Goal: Transaction & Acquisition: Purchase product/service

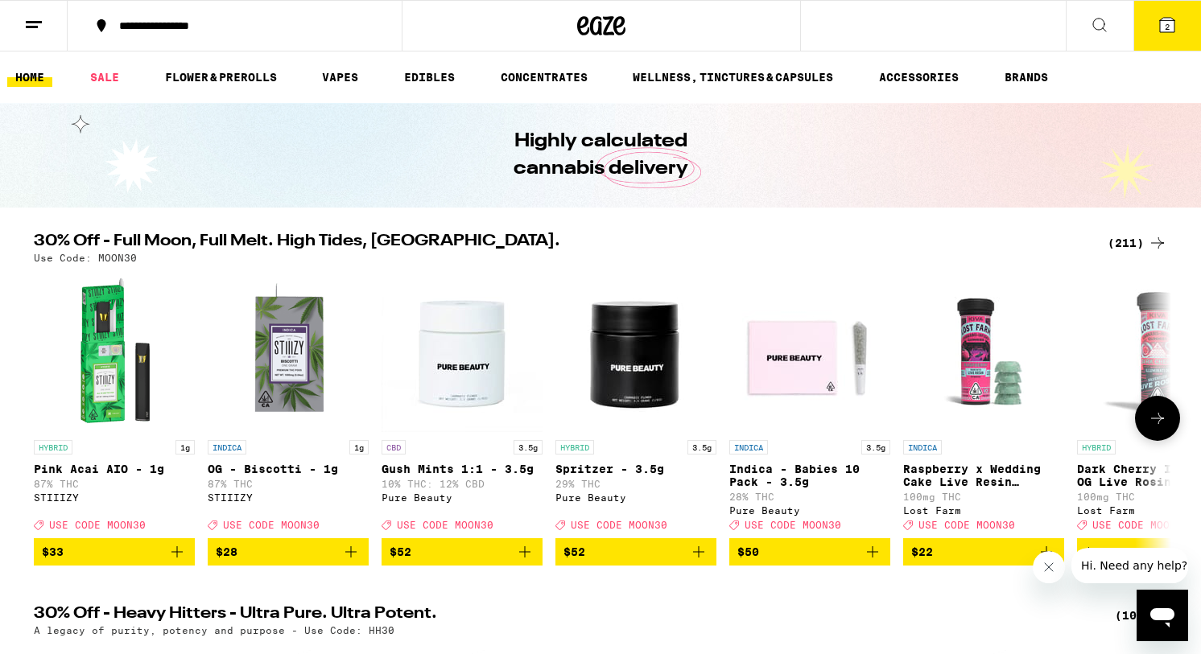
click at [177, 562] on icon "Add to bag" at bounding box center [176, 551] width 19 height 19
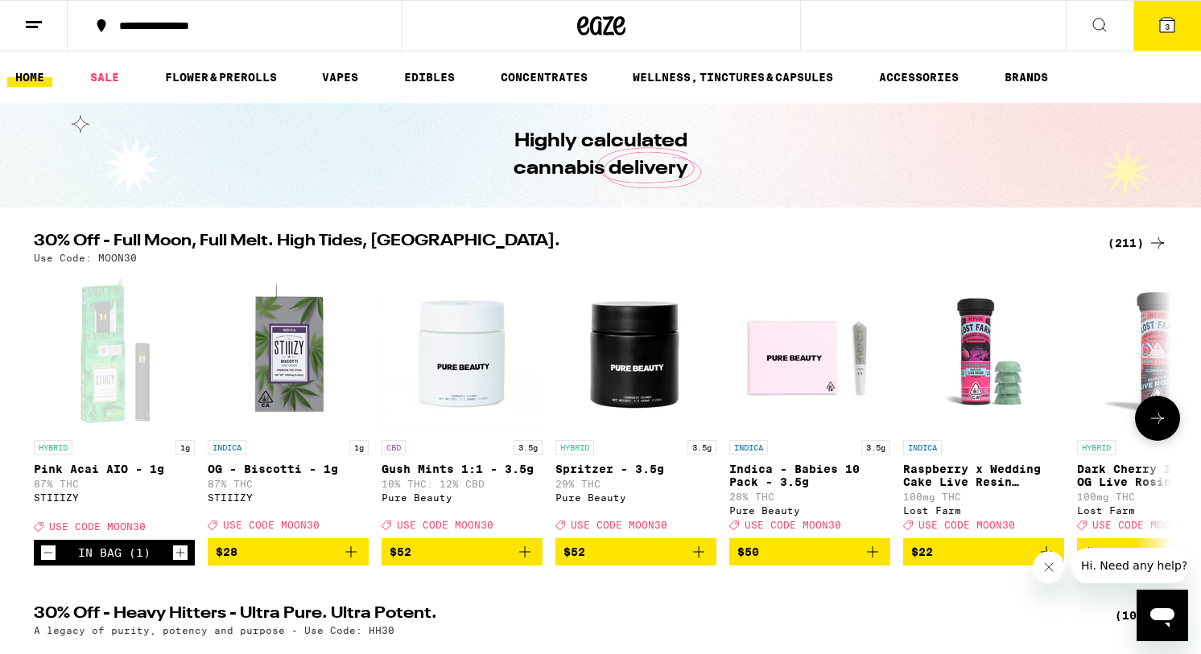
click at [1154, 428] on icon at bounding box center [1157, 418] width 19 height 19
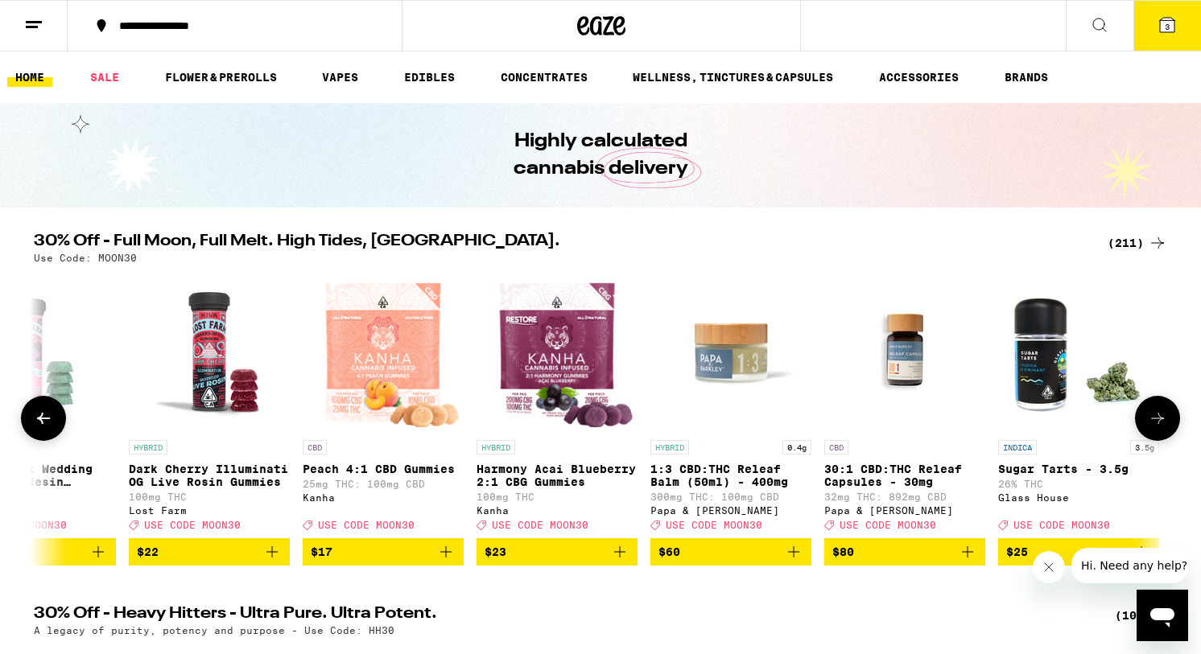
scroll to position [0, 958]
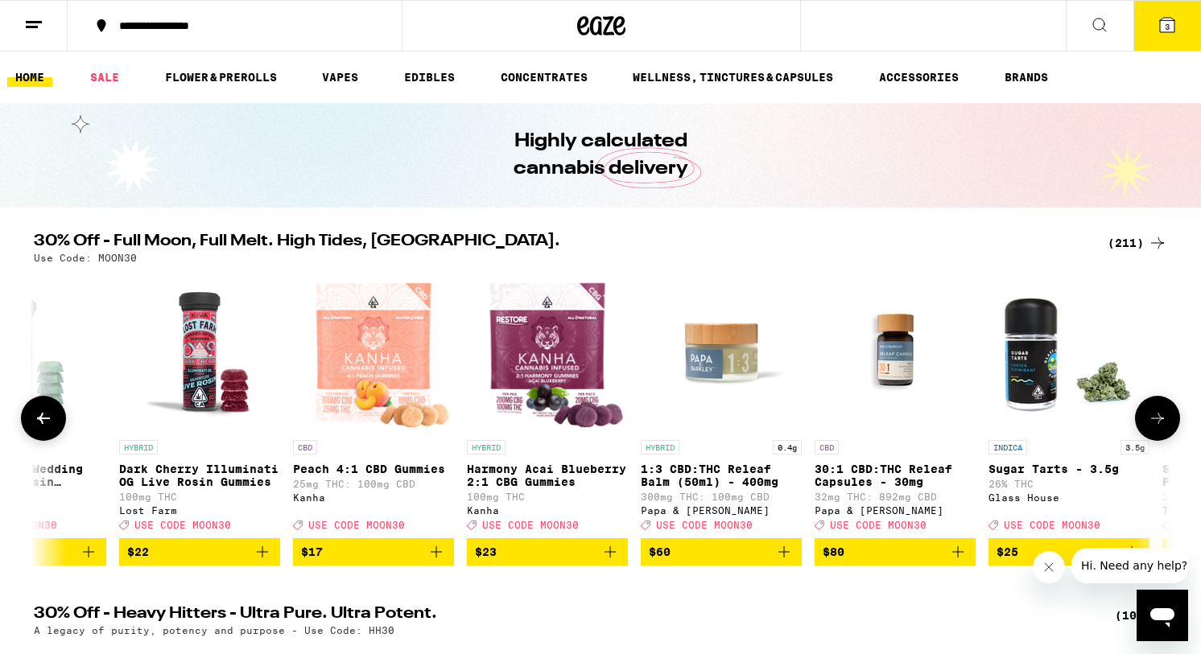
click at [1154, 428] on icon at bounding box center [1157, 418] width 19 height 19
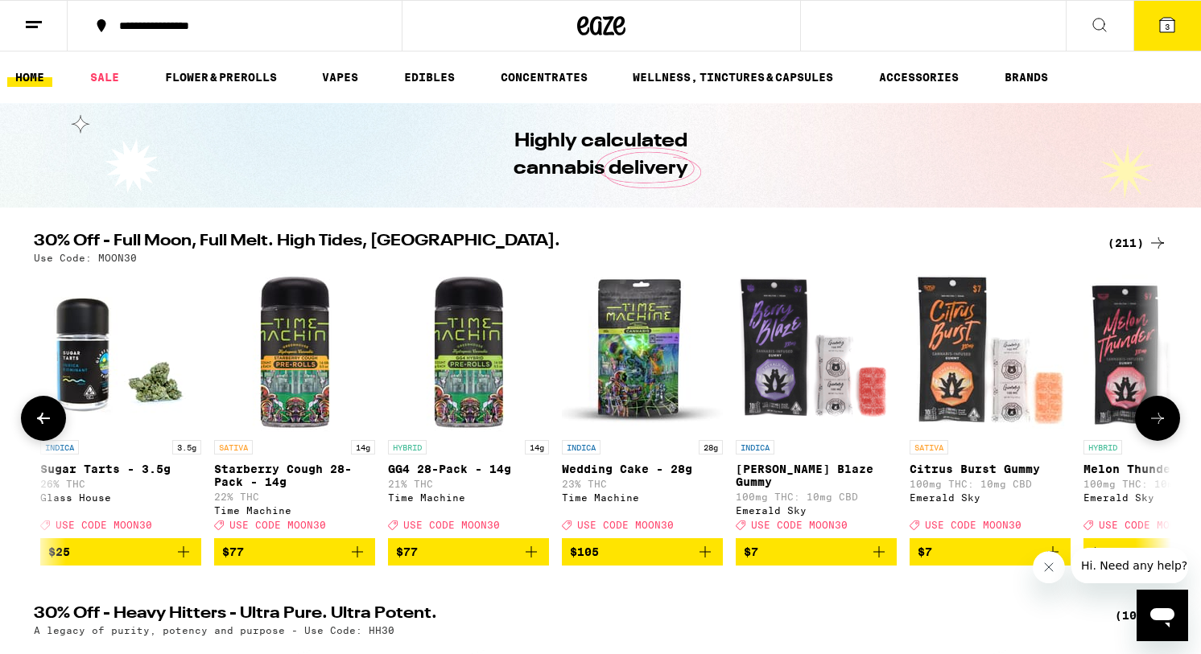
scroll to position [0, 1915]
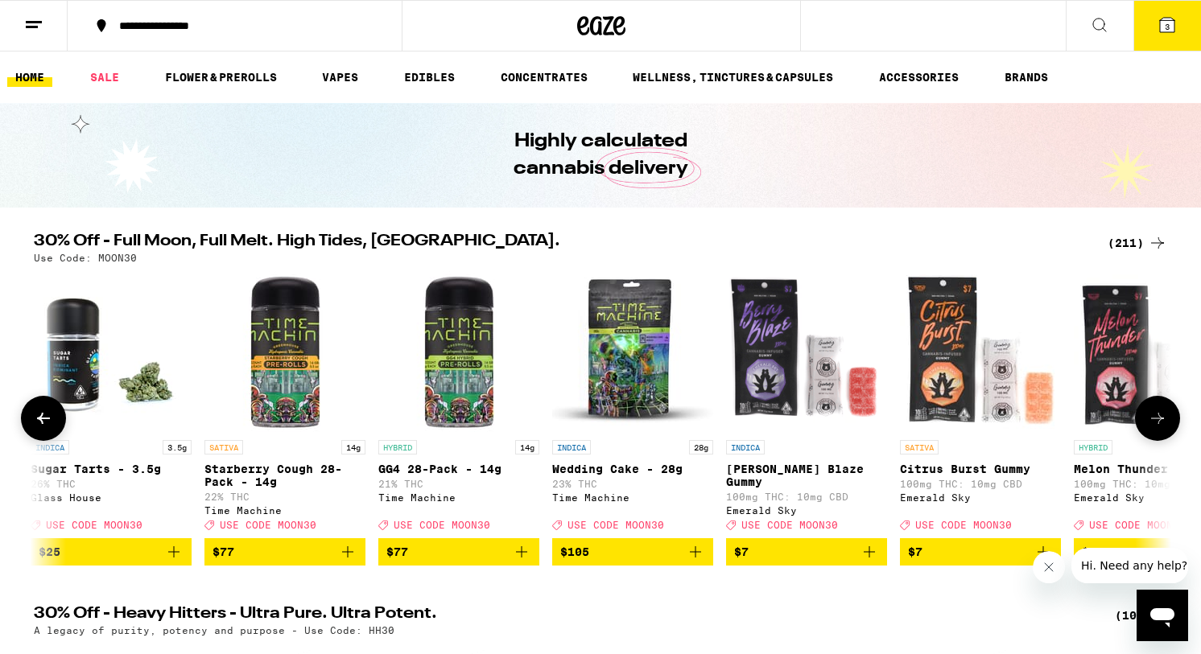
click at [1154, 428] on icon at bounding box center [1157, 418] width 19 height 19
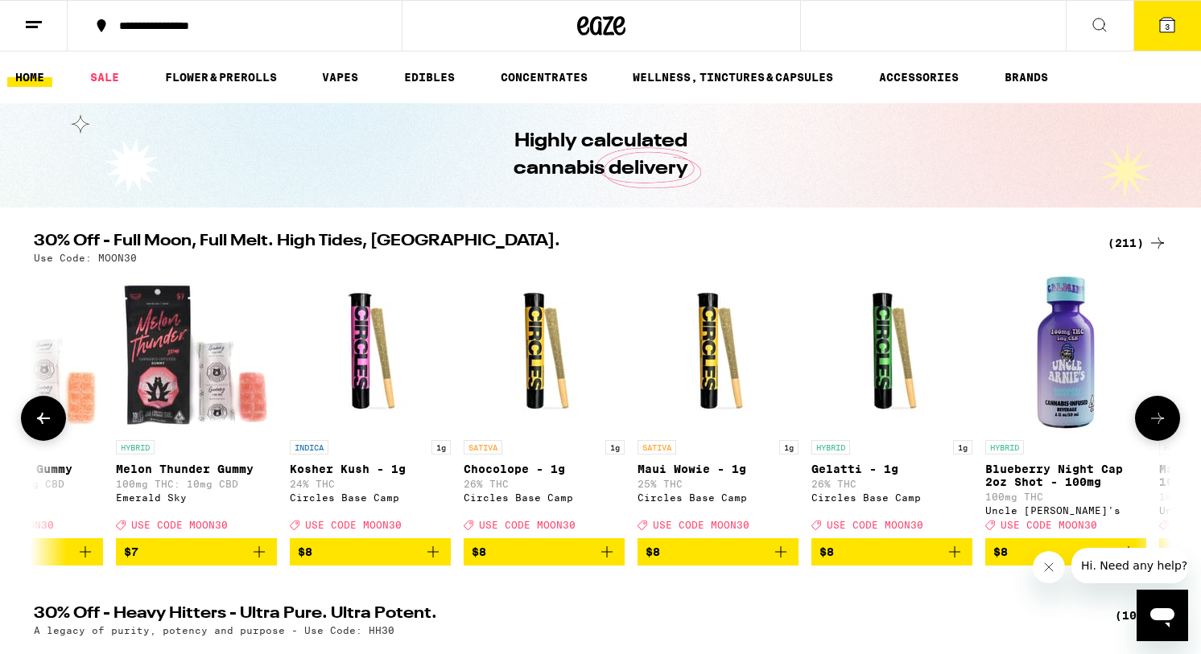
click at [1153, 428] on icon at bounding box center [1157, 418] width 19 height 19
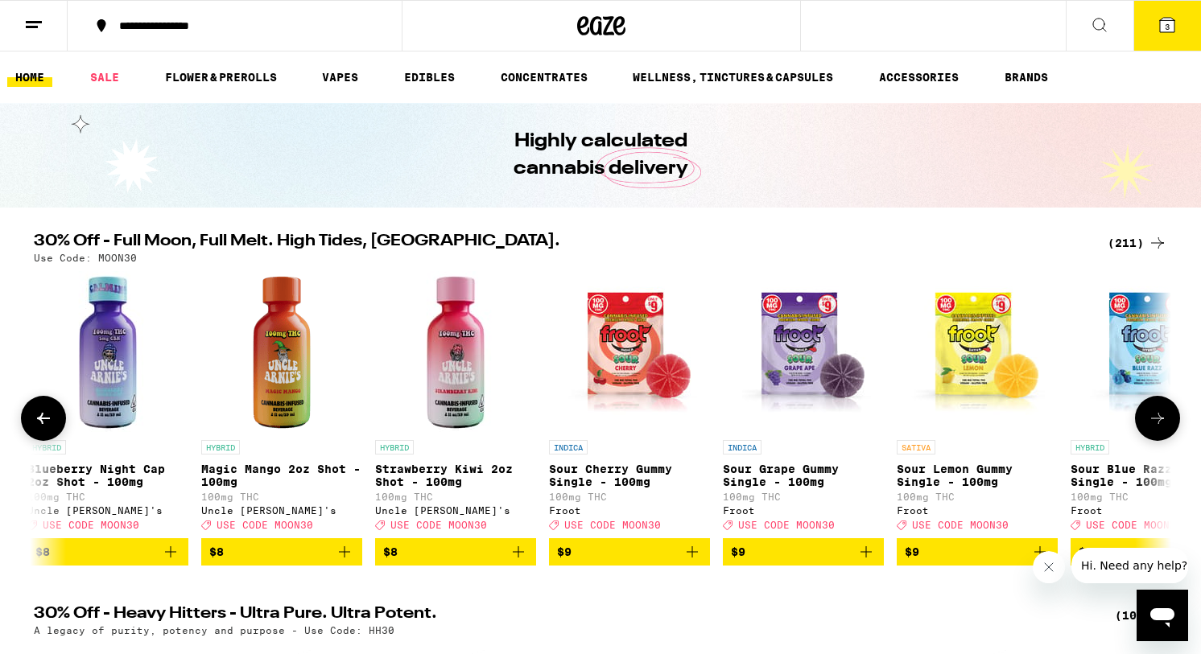
click at [1153, 428] on icon at bounding box center [1157, 418] width 19 height 19
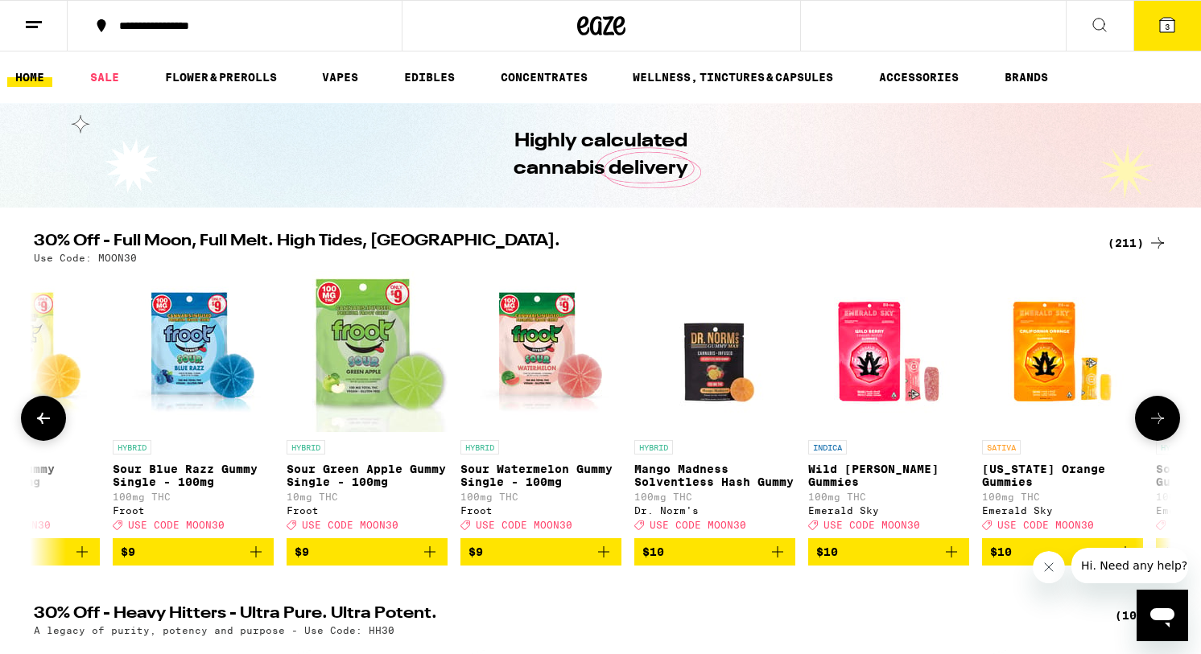
click at [1153, 428] on icon at bounding box center [1157, 418] width 19 height 19
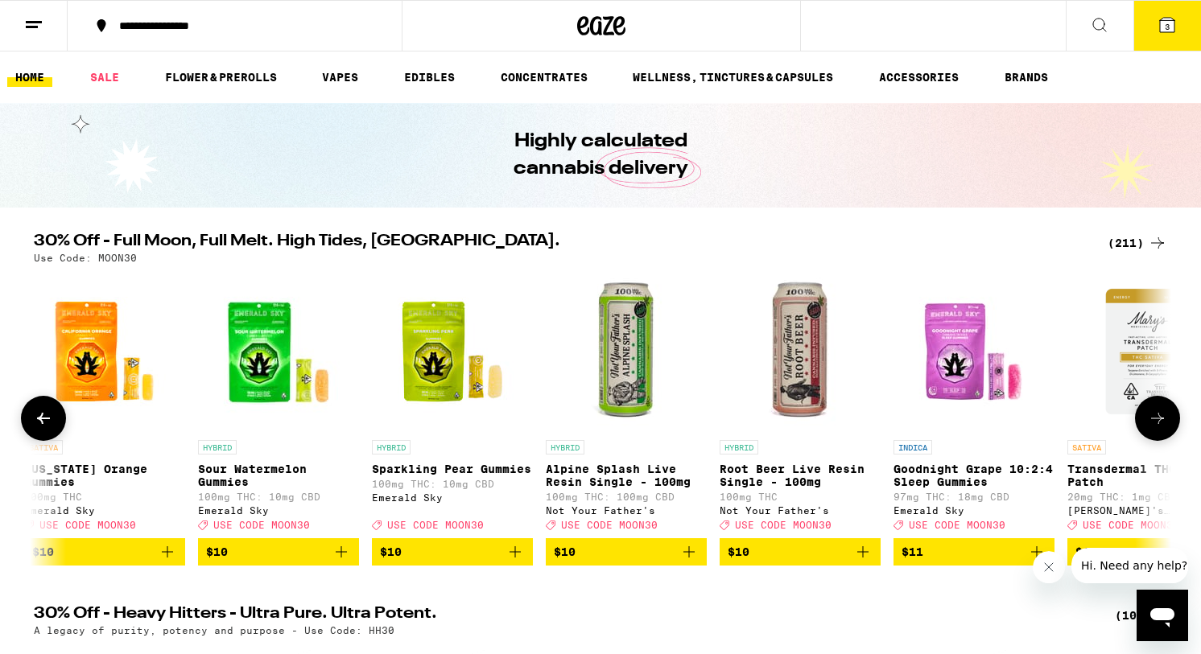
click at [1153, 428] on icon at bounding box center [1157, 418] width 19 height 19
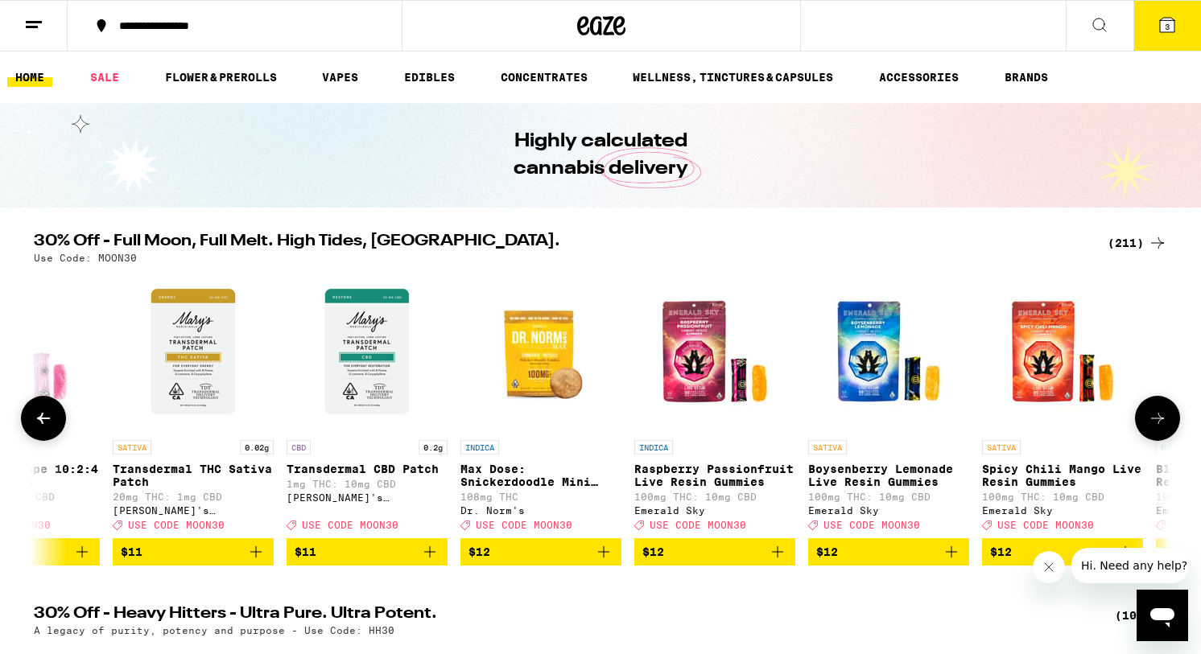
scroll to position [0, 6704]
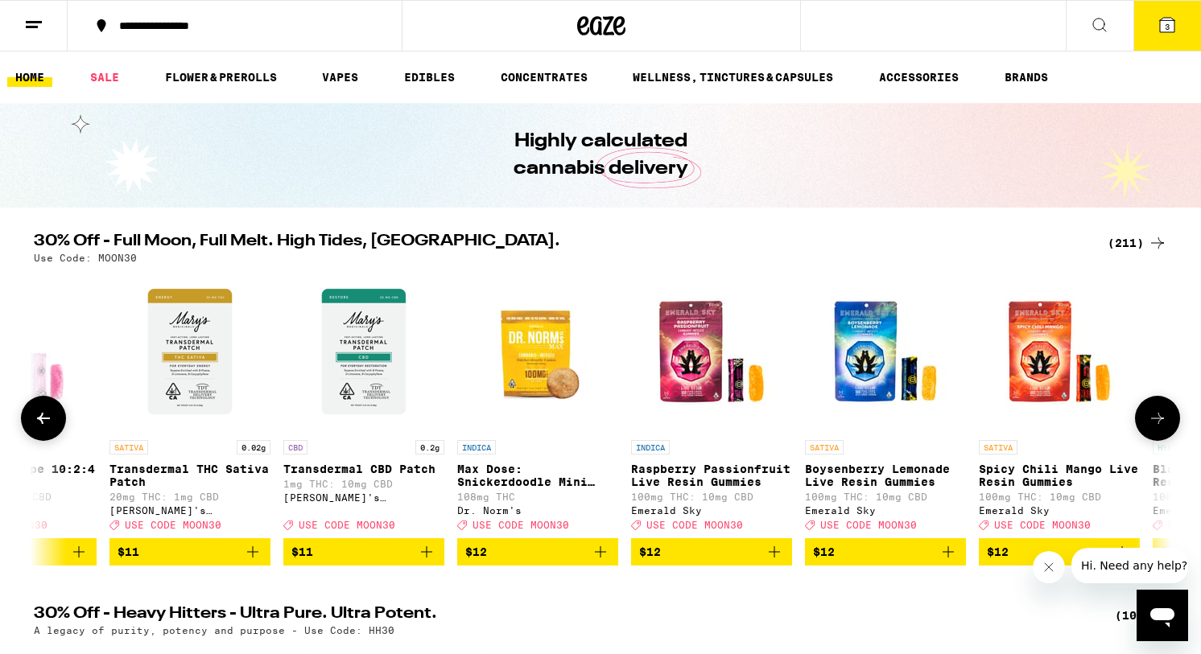
click at [1153, 428] on icon at bounding box center [1157, 418] width 19 height 19
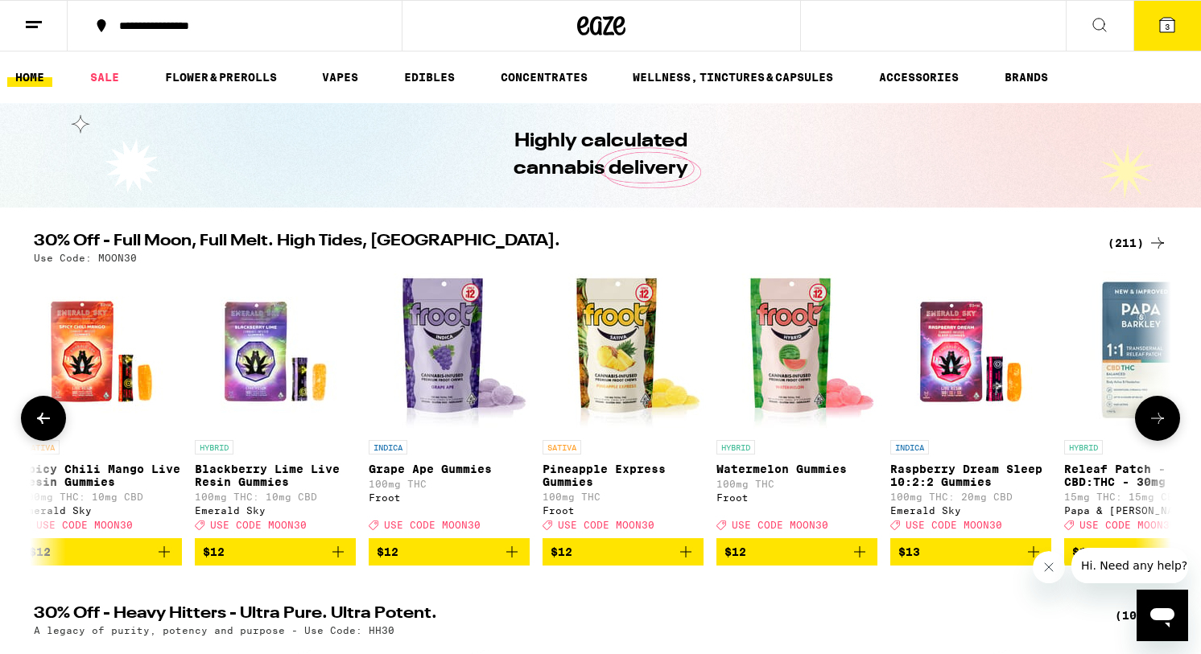
click at [1153, 428] on icon at bounding box center [1157, 418] width 19 height 19
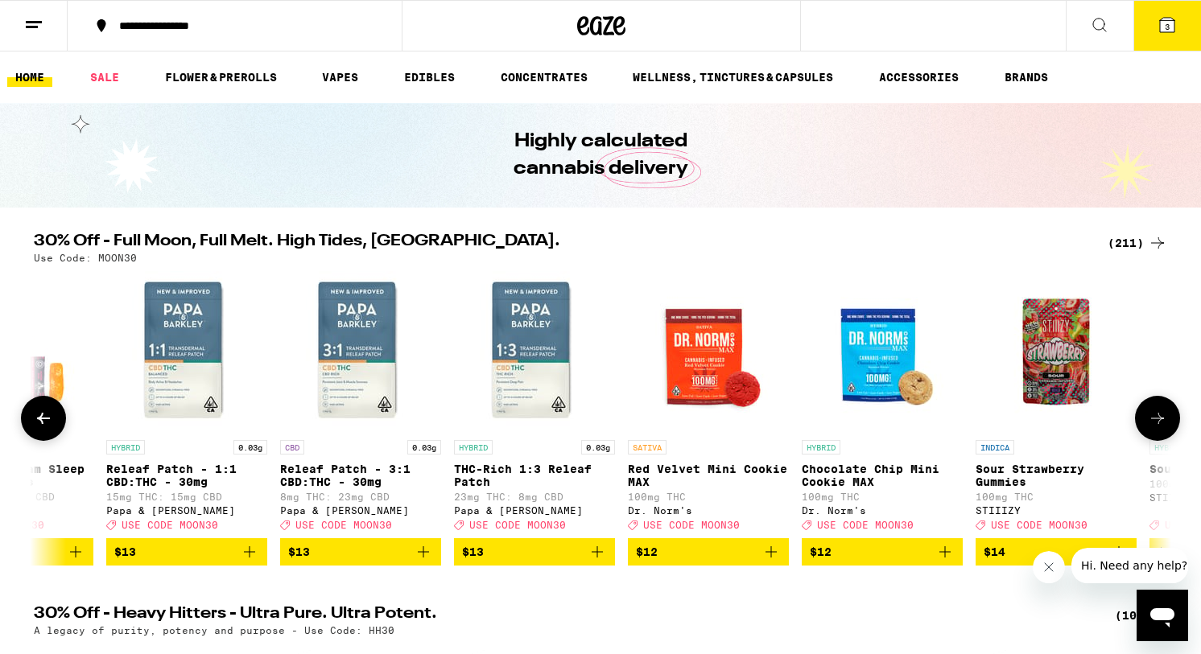
click at [1153, 428] on icon at bounding box center [1157, 418] width 19 height 19
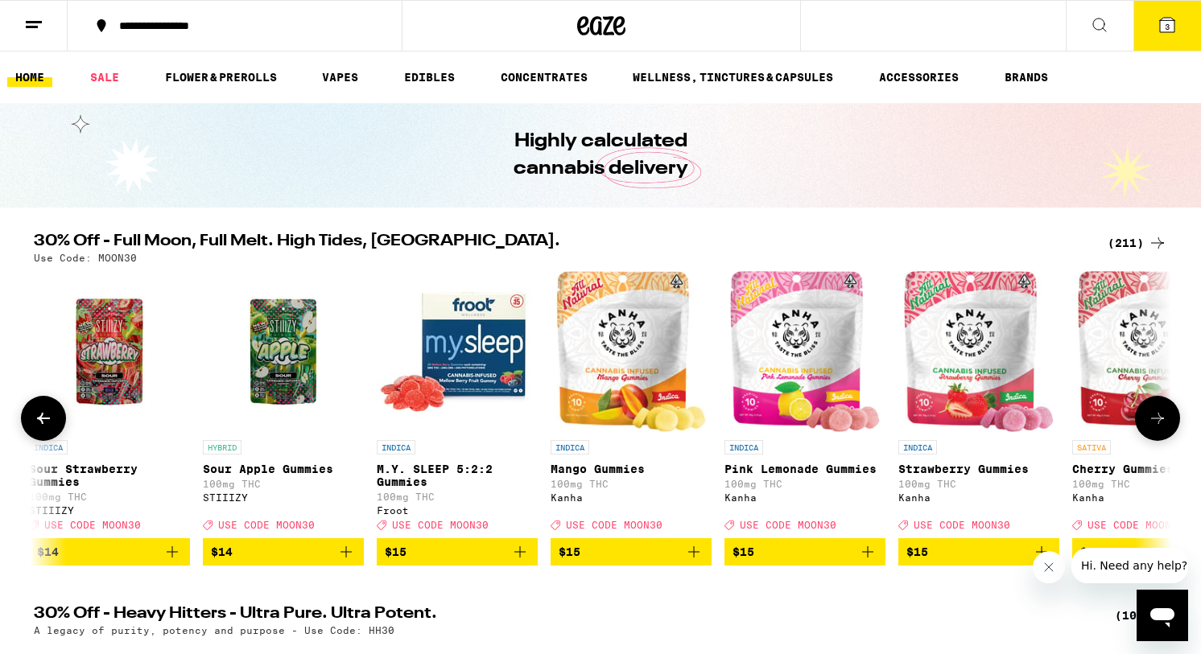
scroll to position [0, 9577]
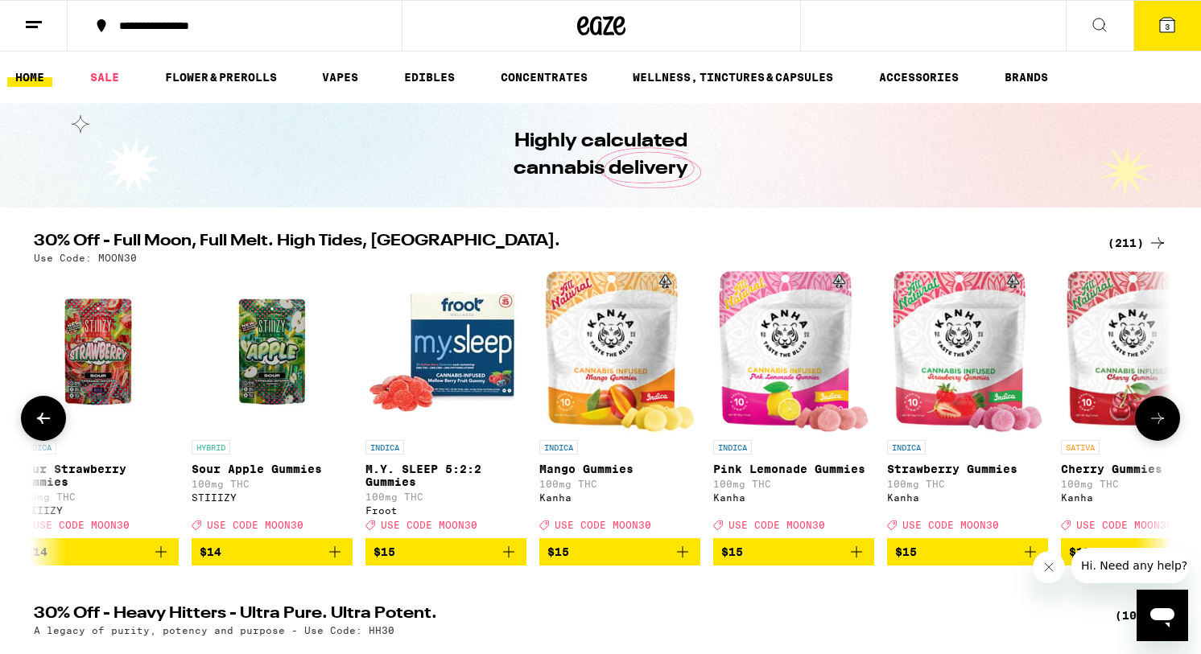
click at [1153, 428] on icon at bounding box center [1157, 418] width 19 height 19
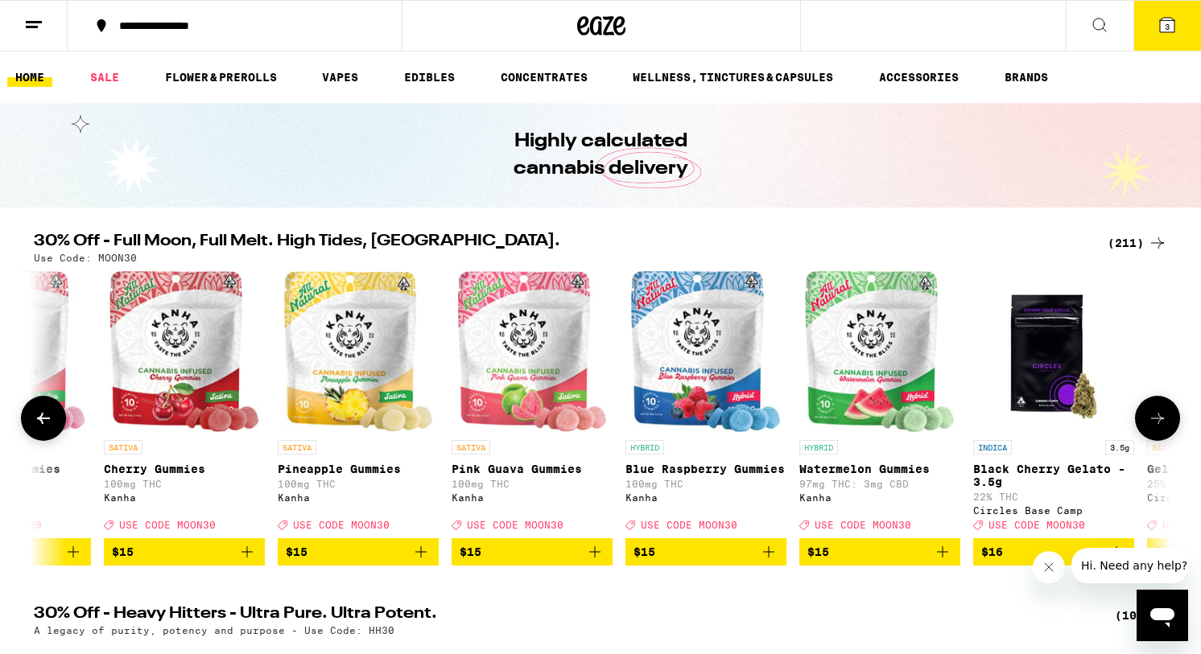
scroll to position [0, 10535]
click at [1153, 428] on icon at bounding box center [1157, 418] width 19 height 19
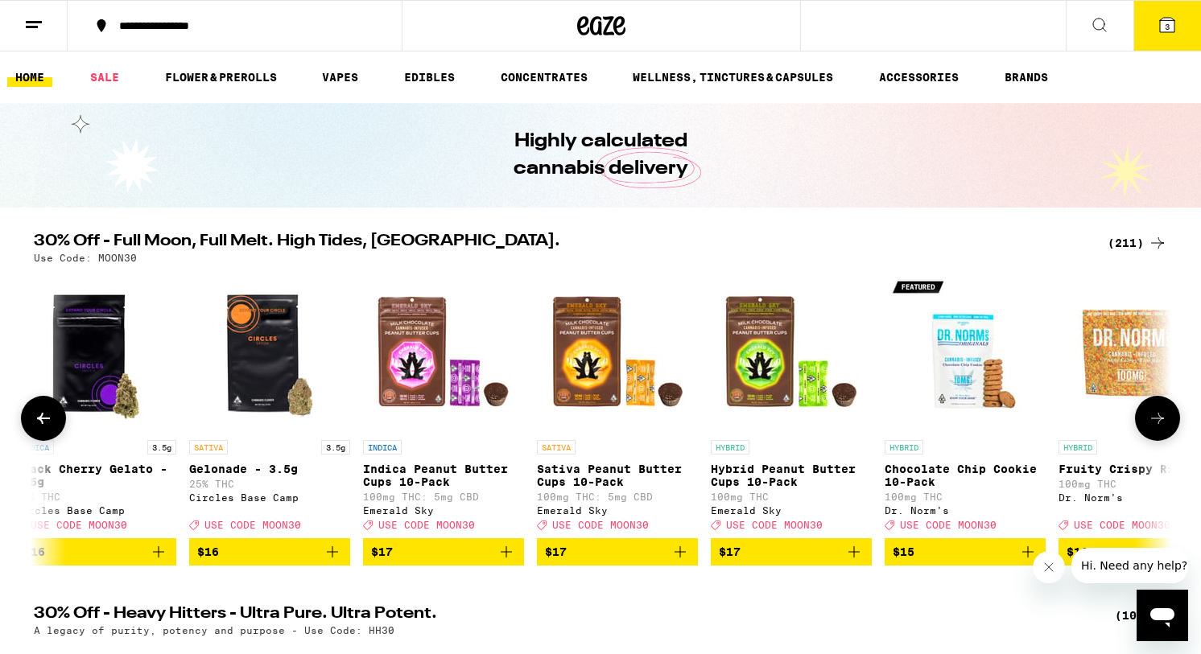
scroll to position [0, 11492]
click at [1151, 441] on button at bounding box center [1157, 418] width 45 height 45
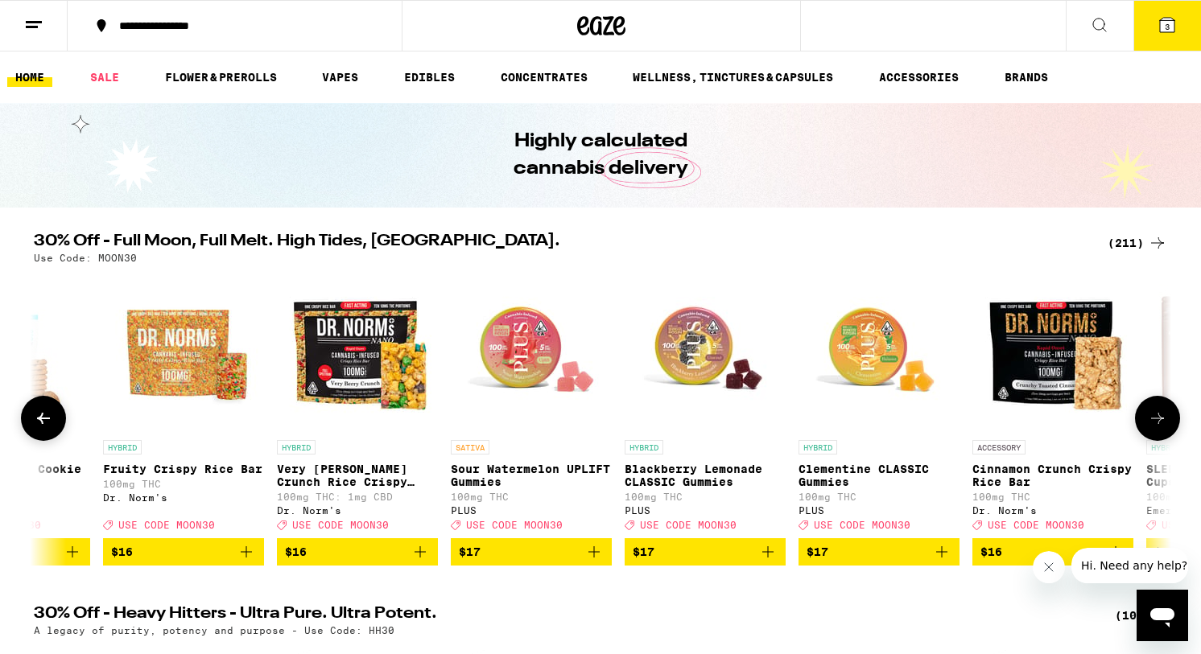
scroll to position [0, 12450]
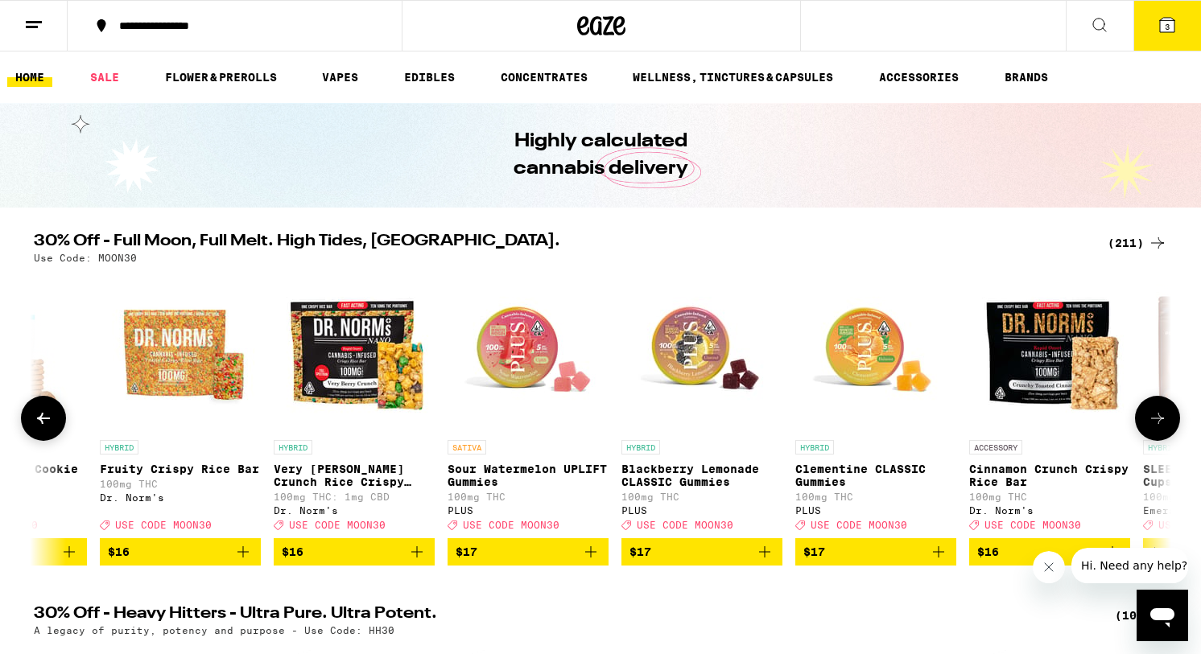
click at [1151, 441] on button at bounding box center [1157, 418] width 45 height 45
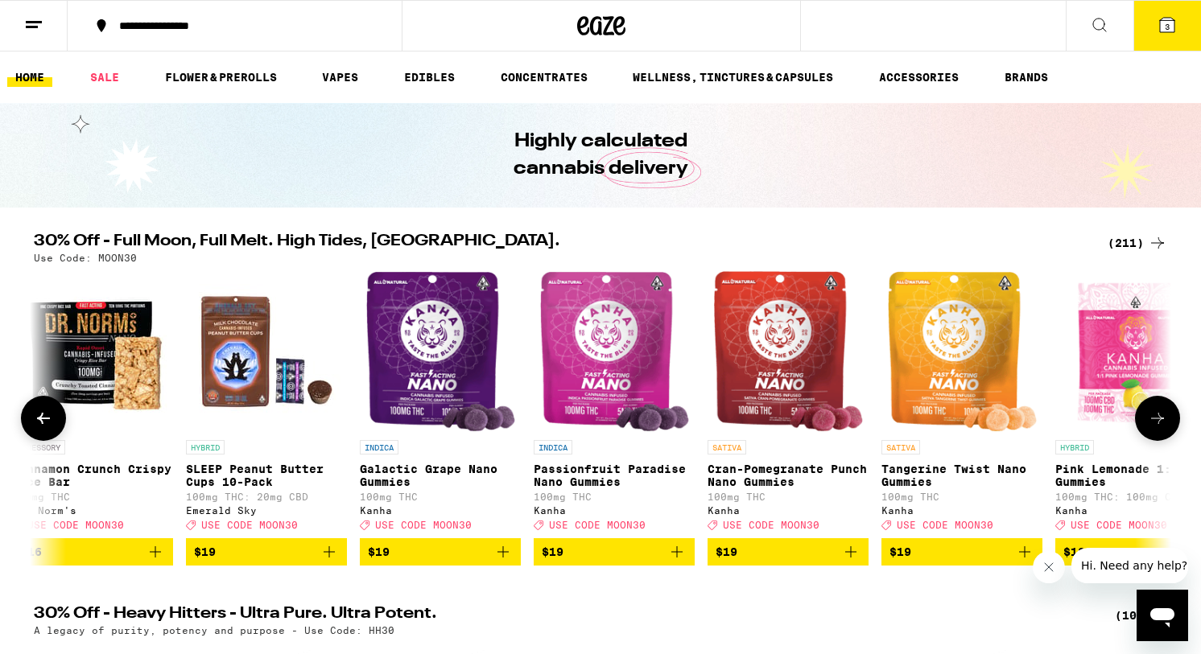
scroll to position [0, 13408]
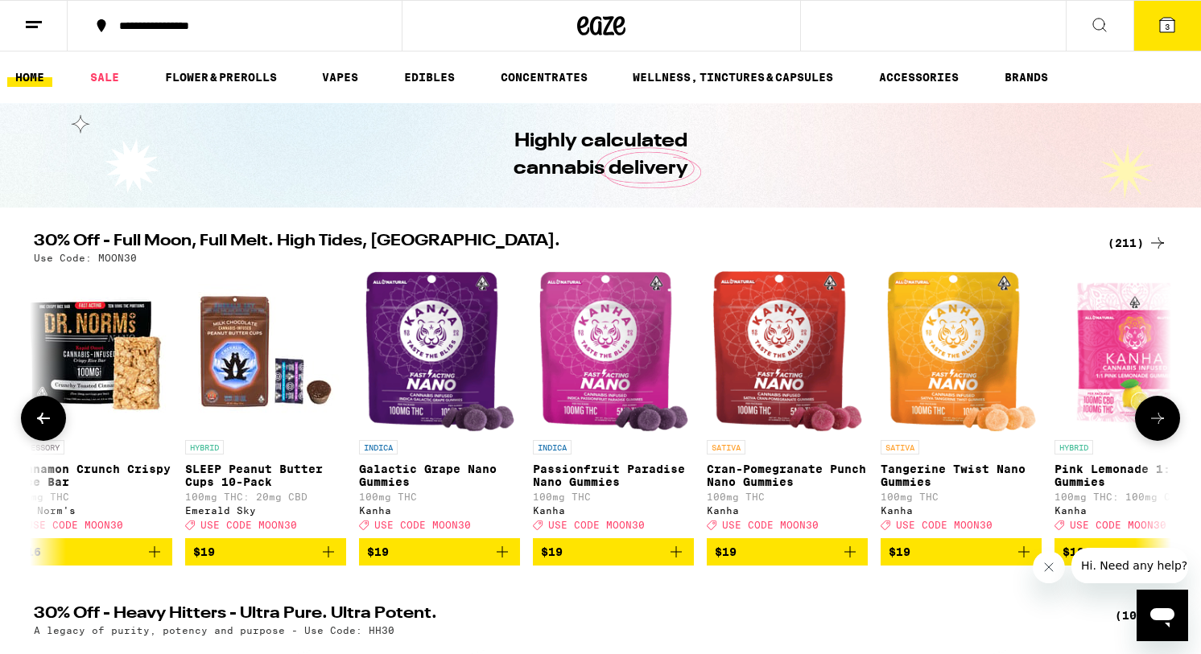
click at [1150, 441] on div at bounding box center [1157, 418] width 45 height 45
click at [1150, 428] on icon at bounding box center [1157, 418] width 19 height 19
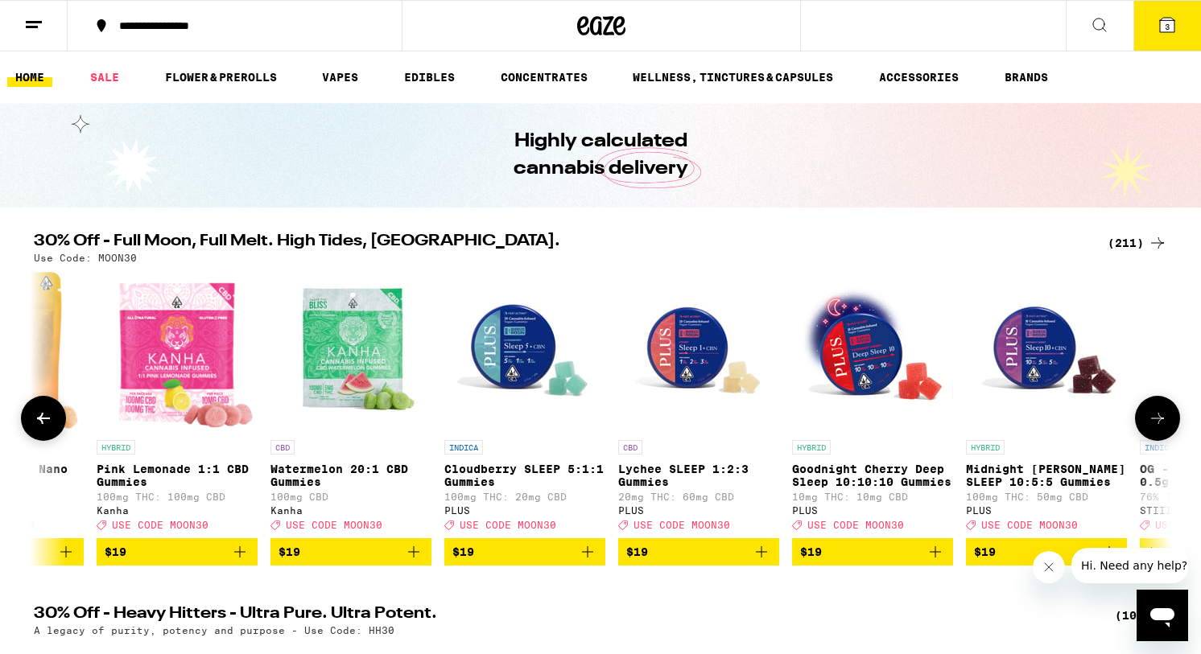
click at [1150, 428] on icon at bounding box center [1157, 418] width 19 height 19
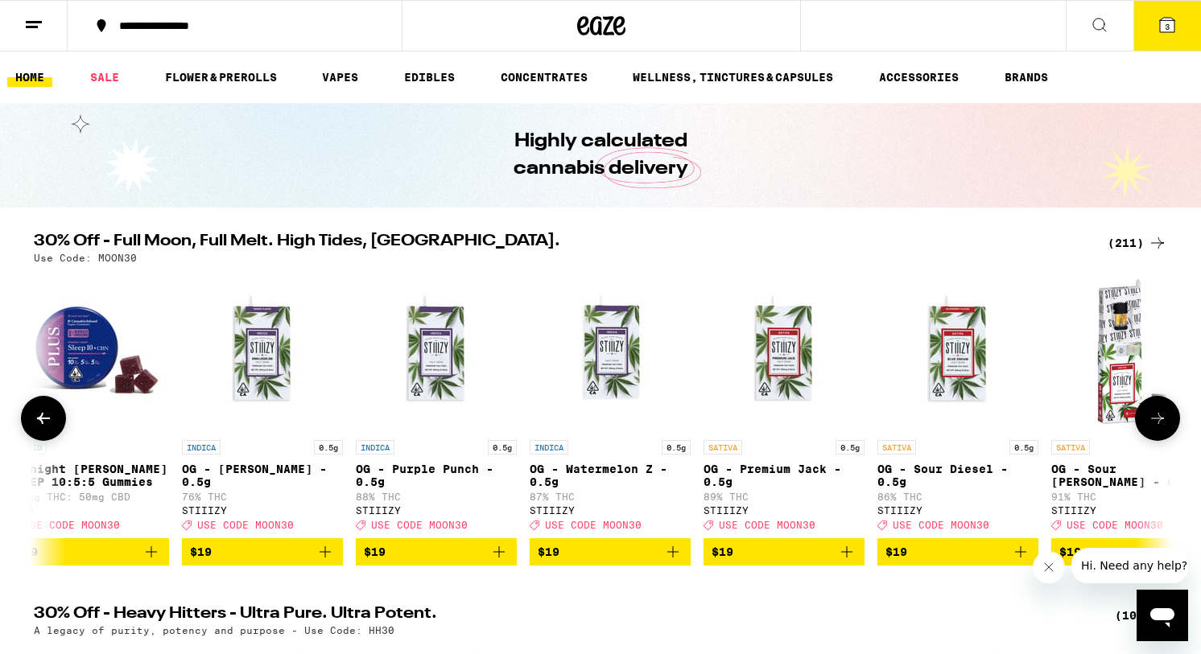
click at [1150, 428] on icon at bounding box center [1157, 418] width 19 height 19
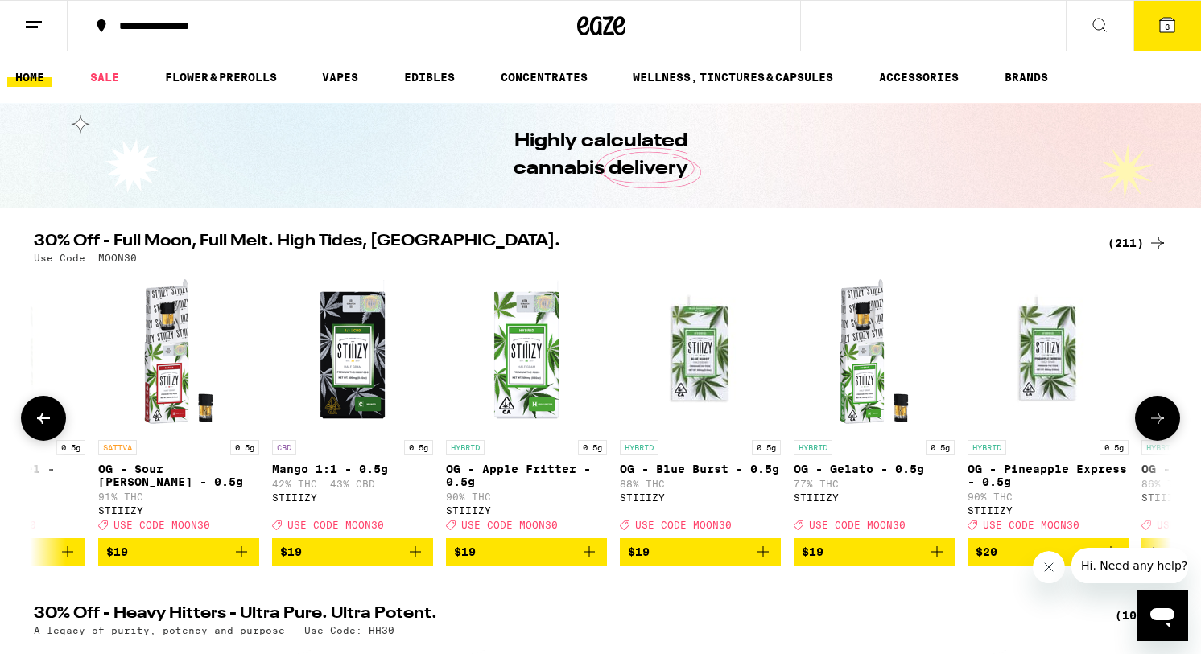
scroll to position [0, 16281]
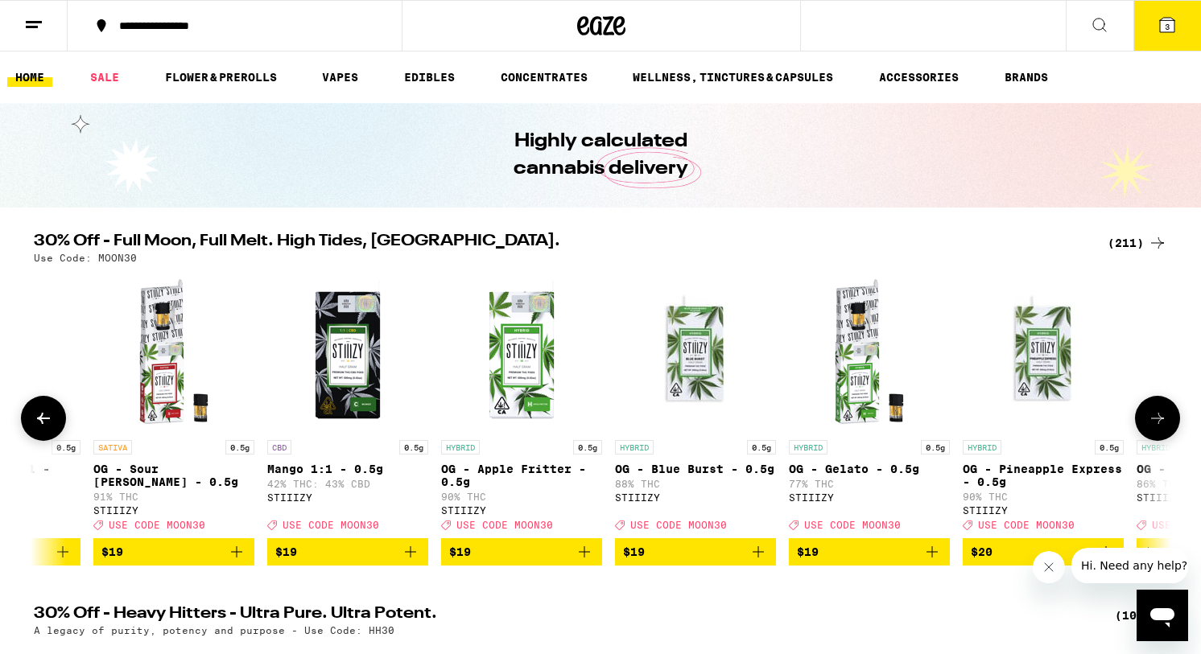
click at [1150, 428] on icon at bounding box center [1157, 418] width 19 height 19
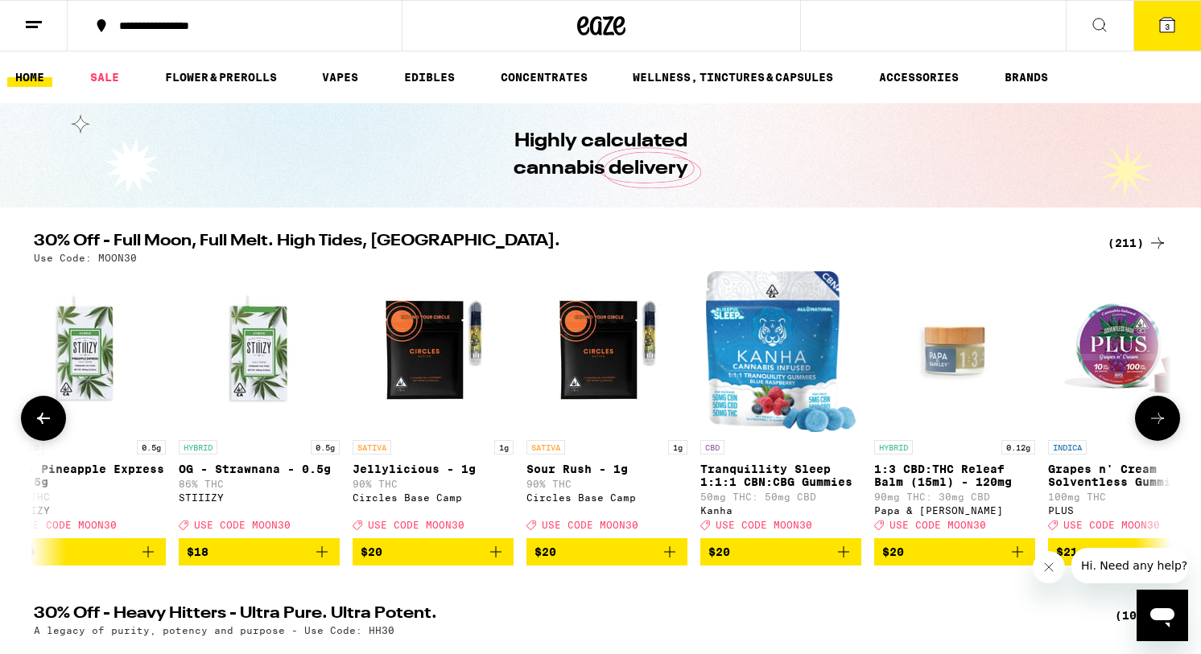
click at [1150, 428] on icon at bounding box center [1157, 418] width 19 height 19
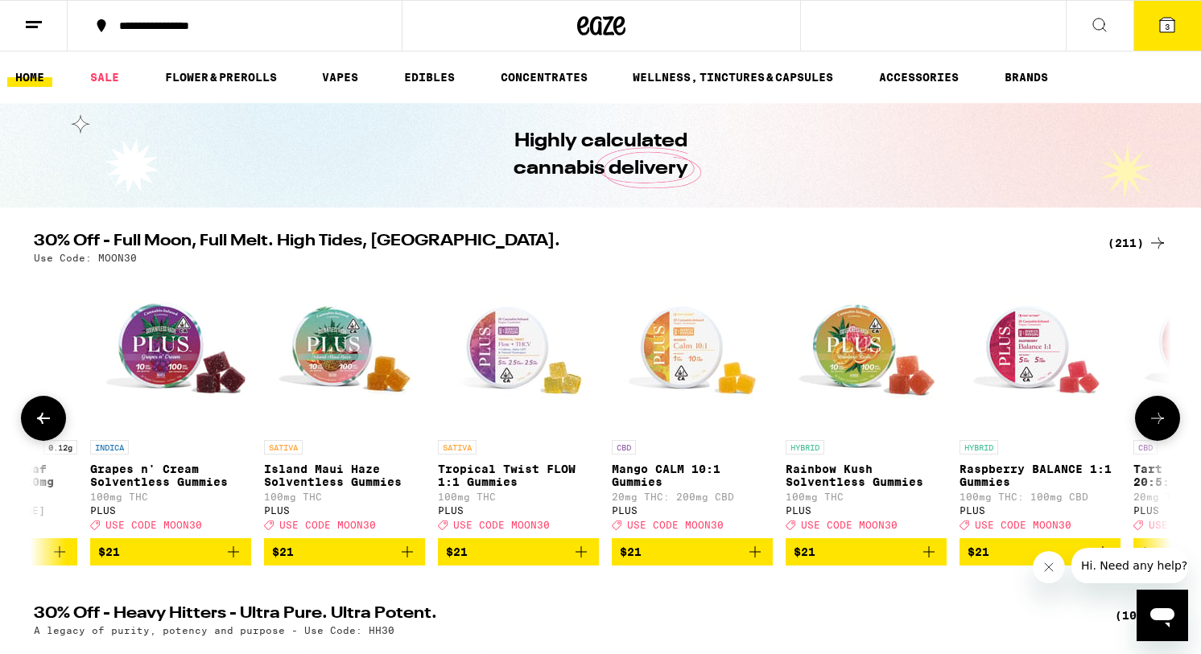
click at [1150, 428] on icon at bounding box center [1157, 418] width 19 height 19
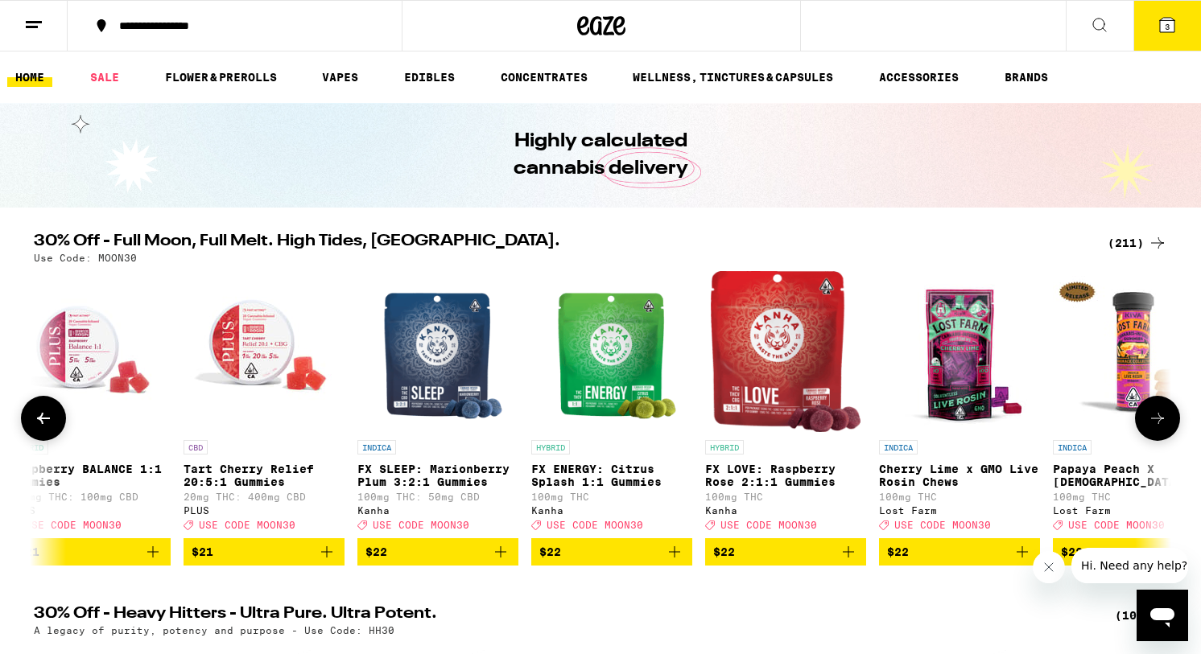
click at [1150, 428] on icon at bounding box center [1157, 418] width 19 height 19
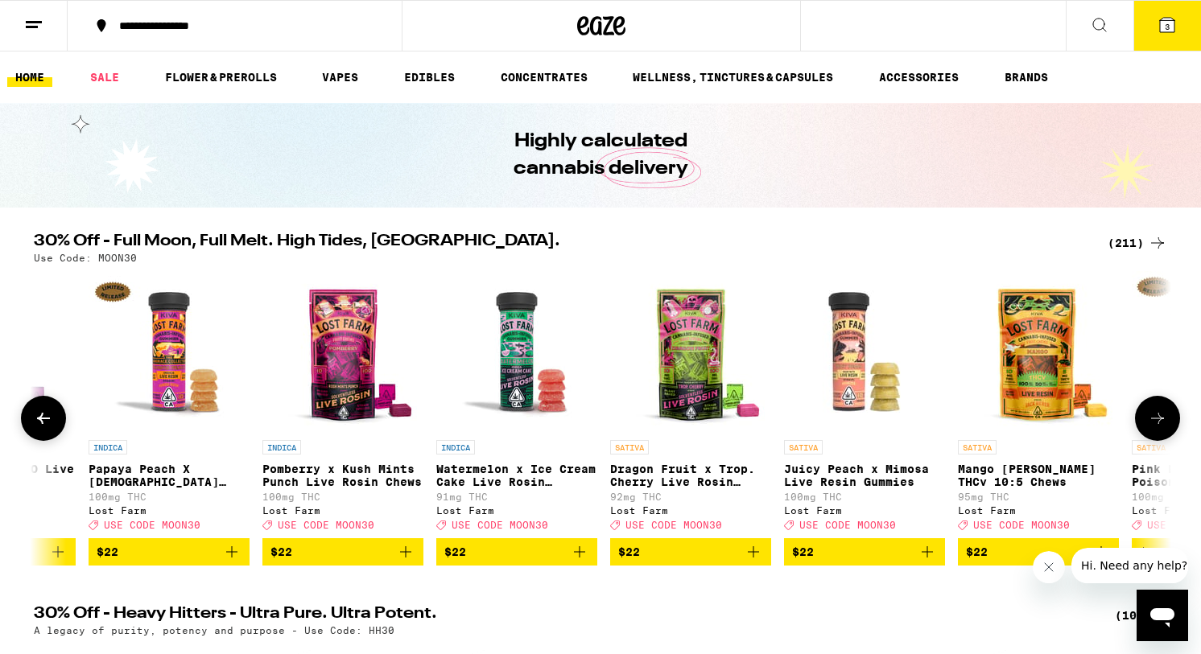
scroll to position [0, 20111]
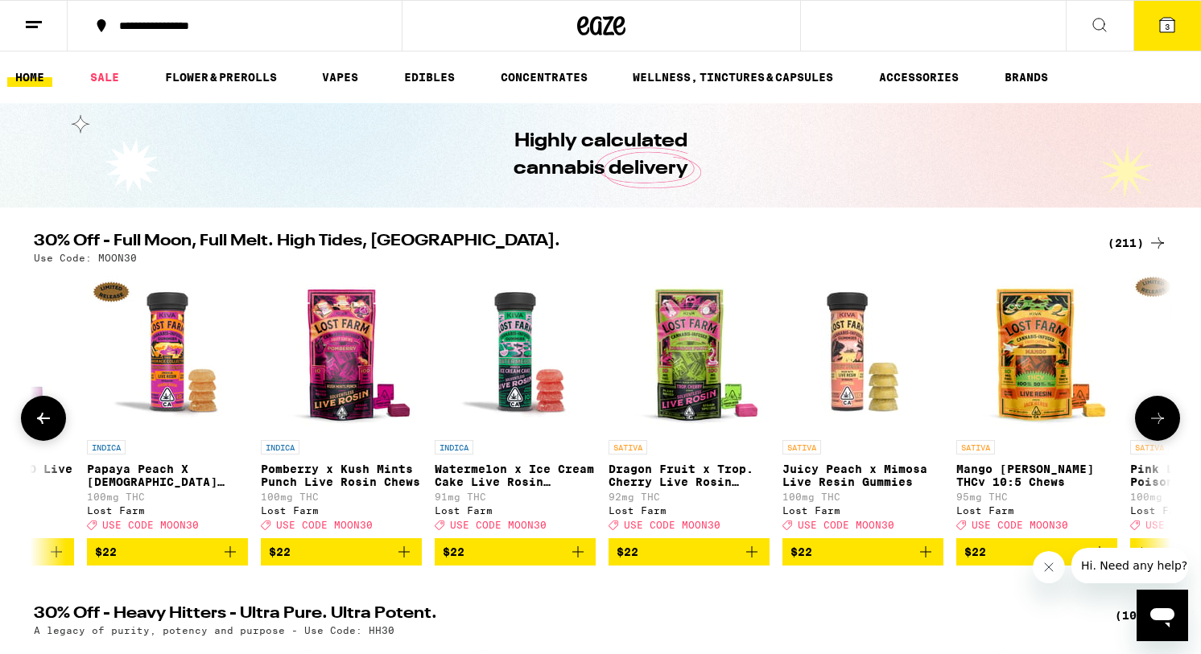
click at [52, 436] on button at bounding box center [43, 418] width 45 height 45
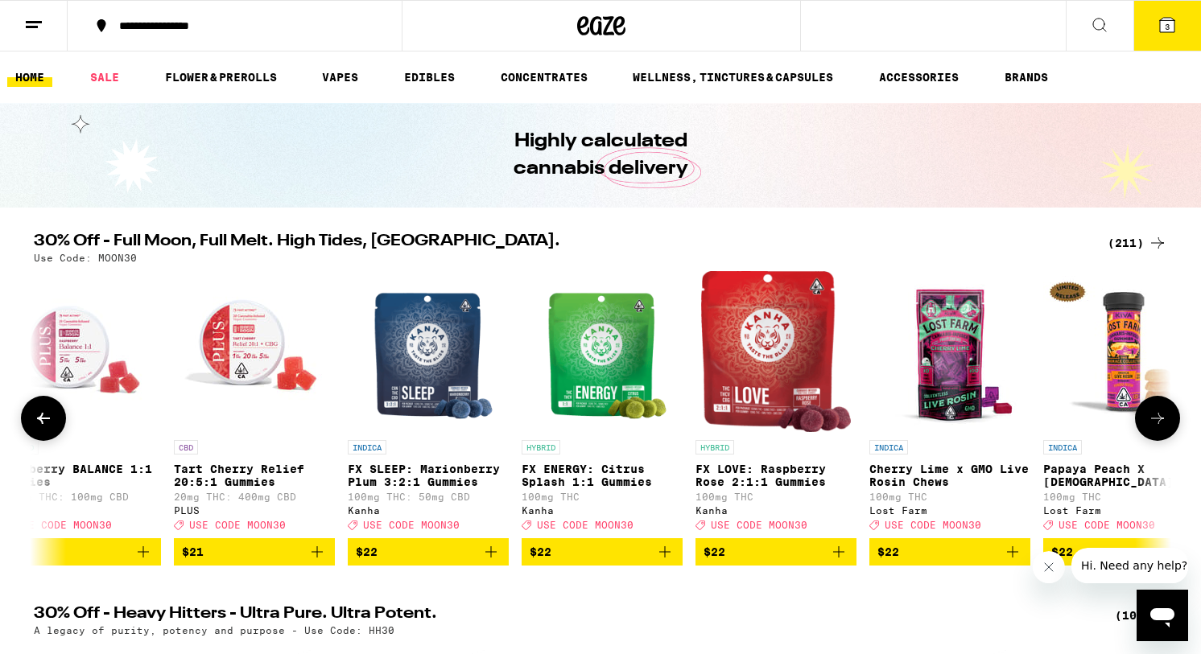
scroll to position [0, 19154]
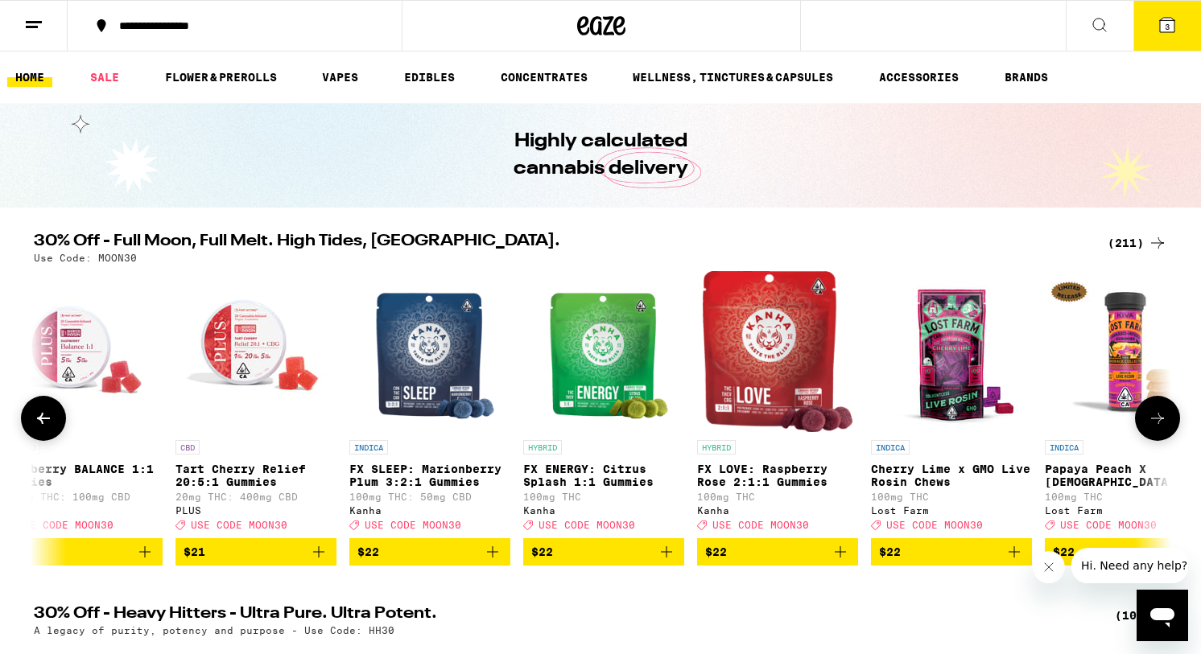
click at [1165, 422] on icon at bounding box center [1157, 418] width 19 height 19
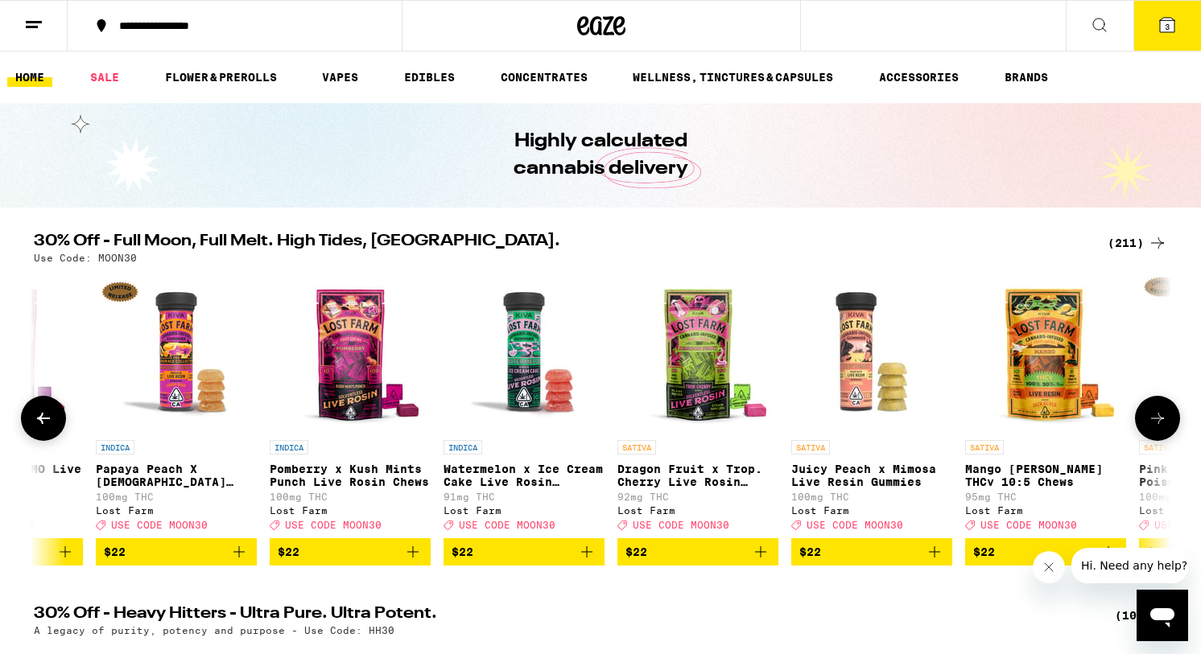
scroll to position [0, 20111]
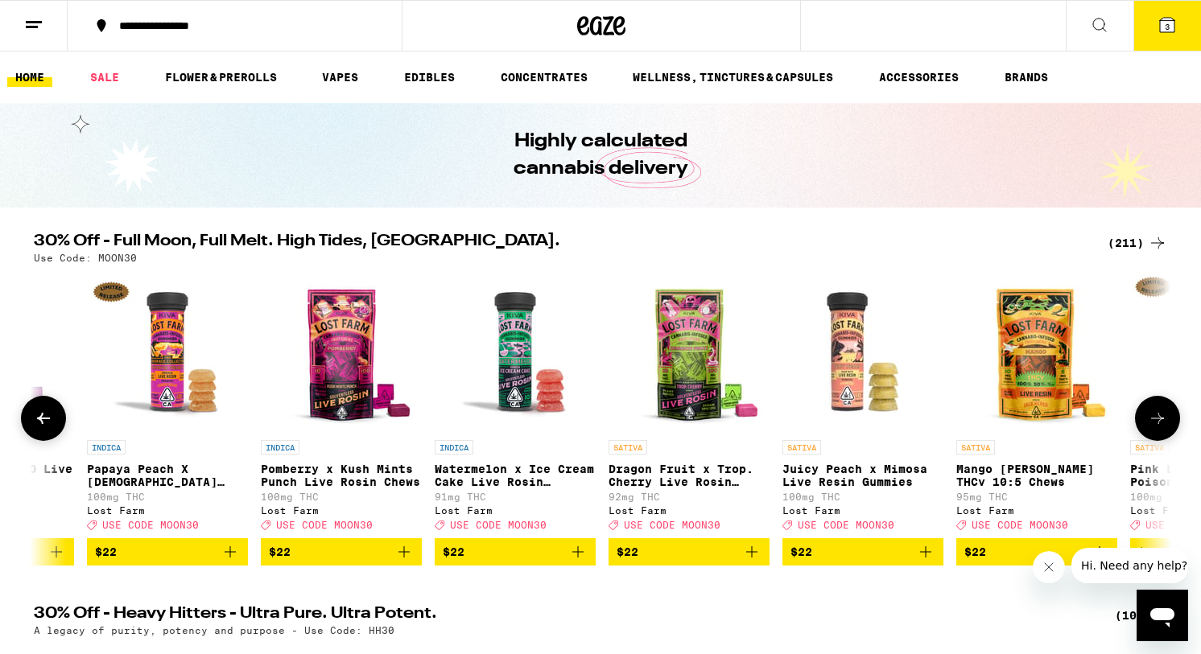
click at [1165, 423] on icon at bounding box center [1157, 418] width 19 height 19
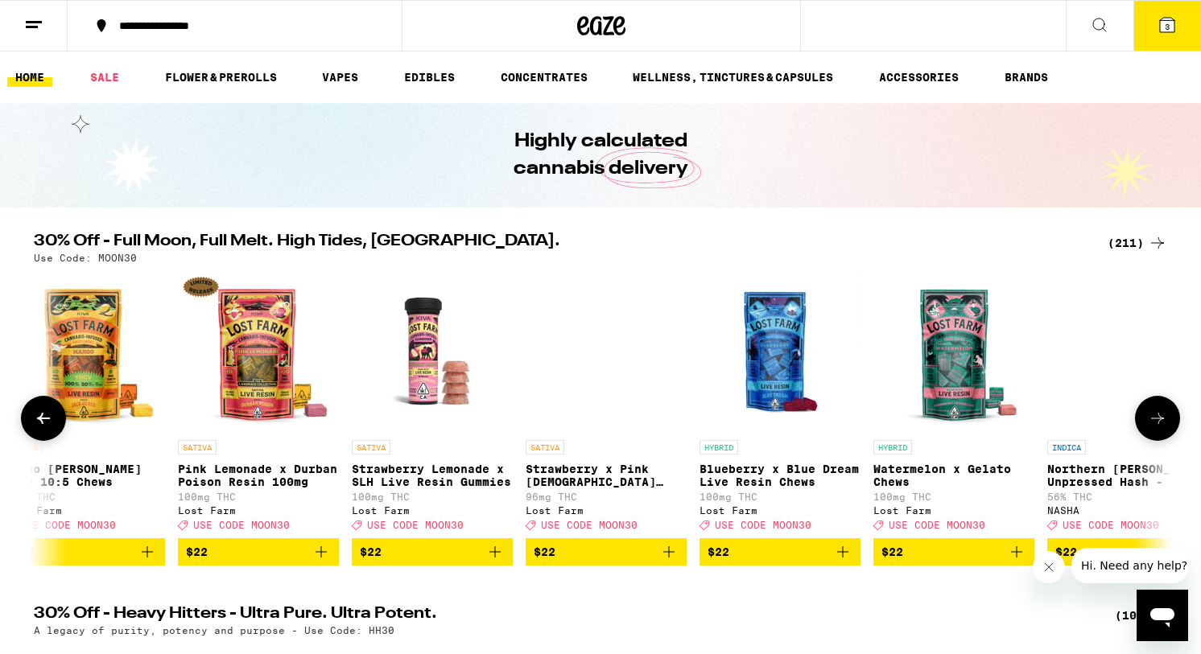
scroll to position [0, 21069]
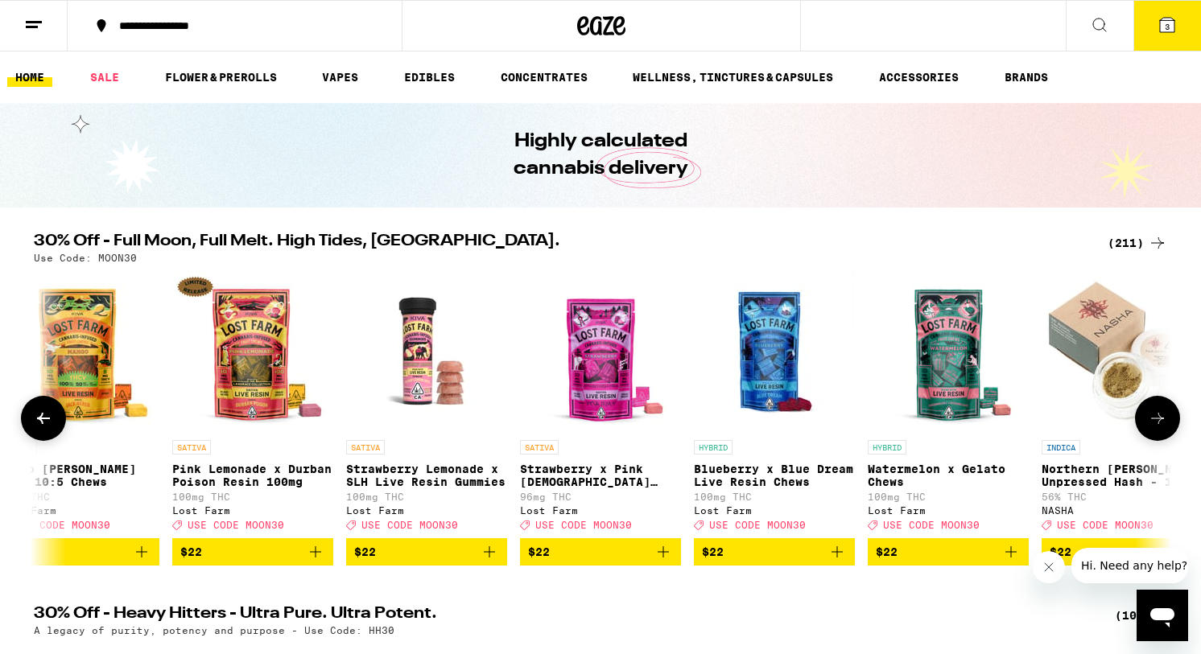
click at [837, 562] on icon "Add to bag" at bounding box center [836, 551] width 19 height 19
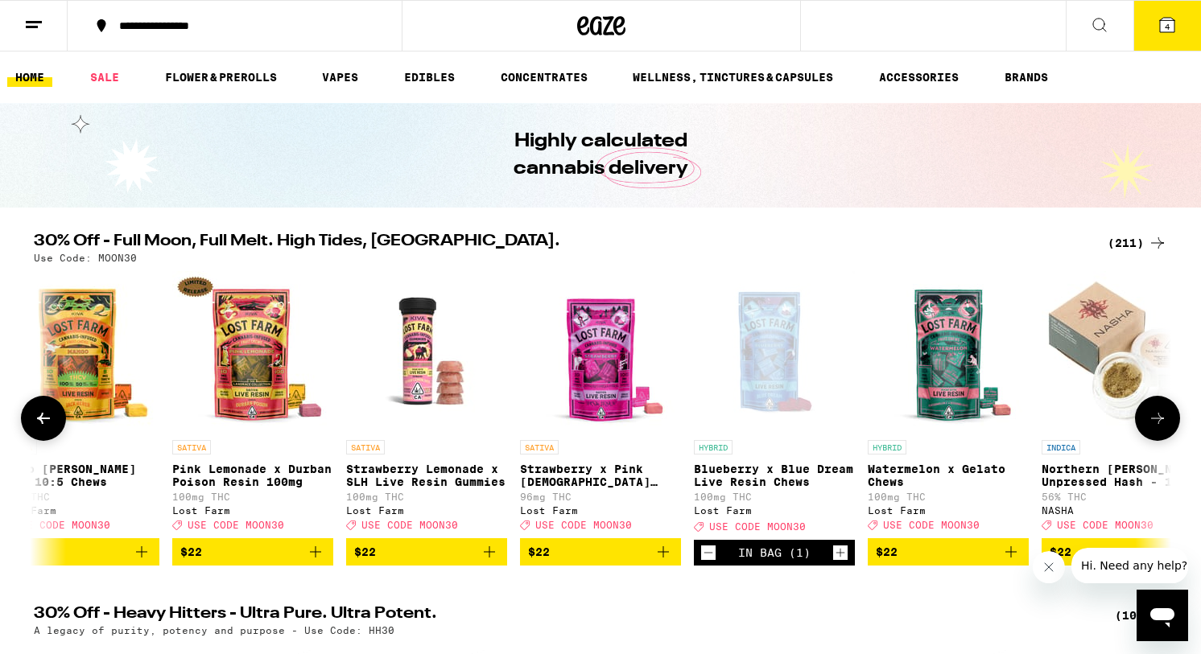
click at [1146, 431] on button at bounding box center [1157, 418] width 45 height 45
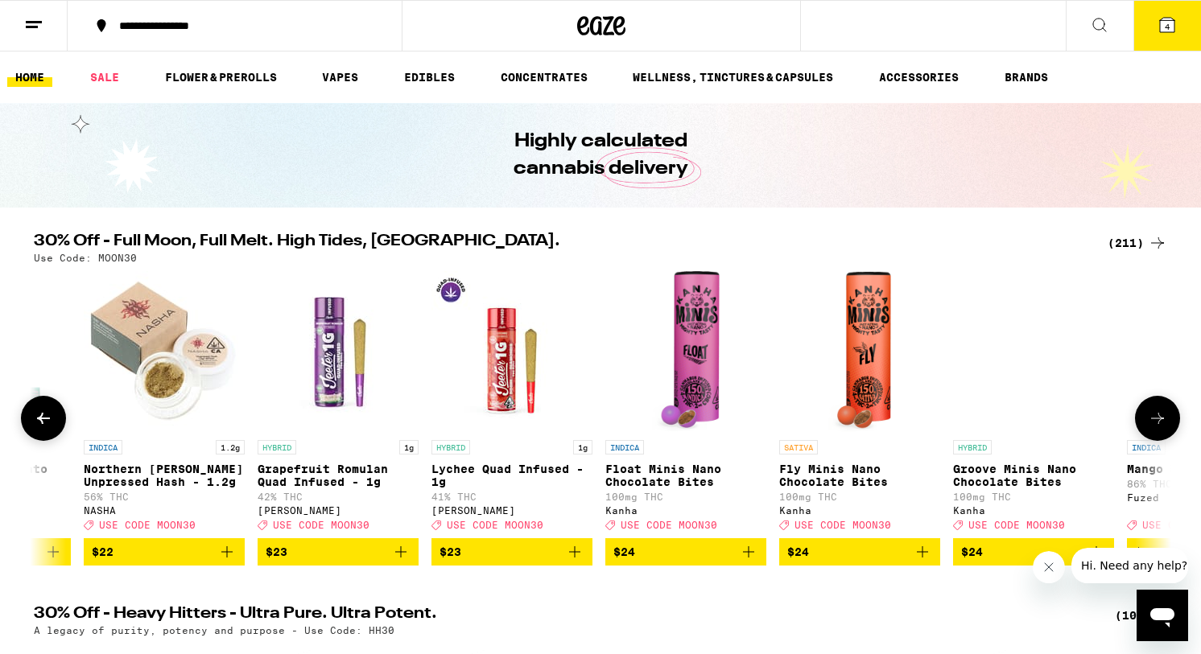
click at [1145, 431] on button at bounding box center [1157, 418] width 45 height 45
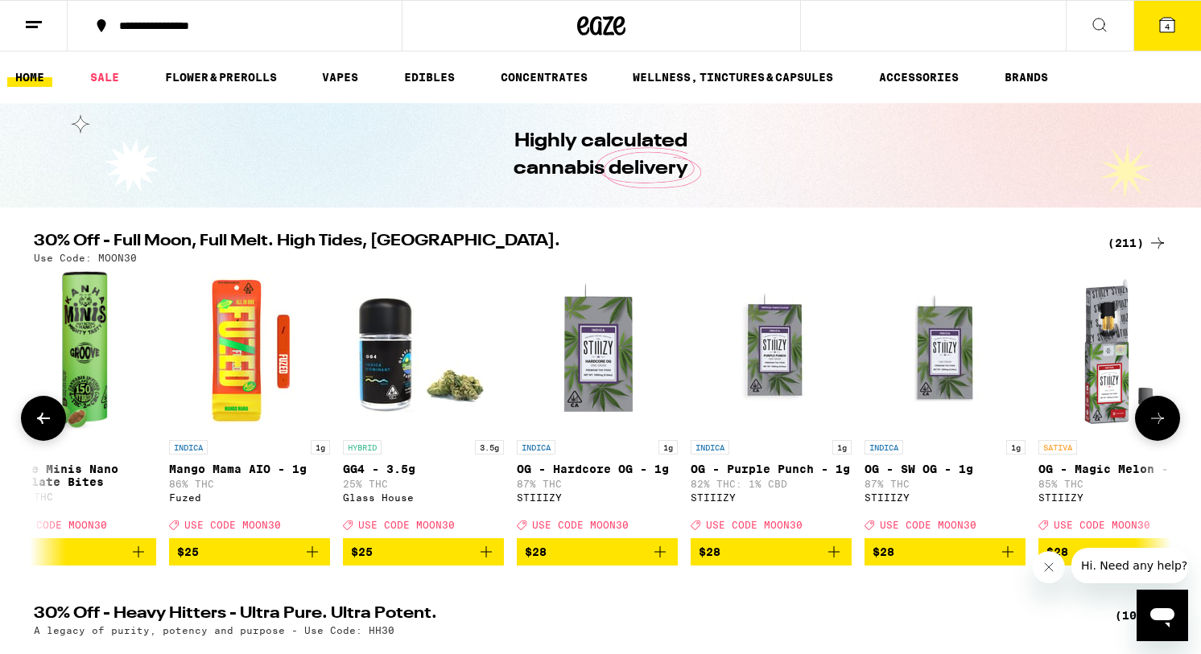
click at [1145, 431] on button at bounding box center [1157, 418] width 45 height 45
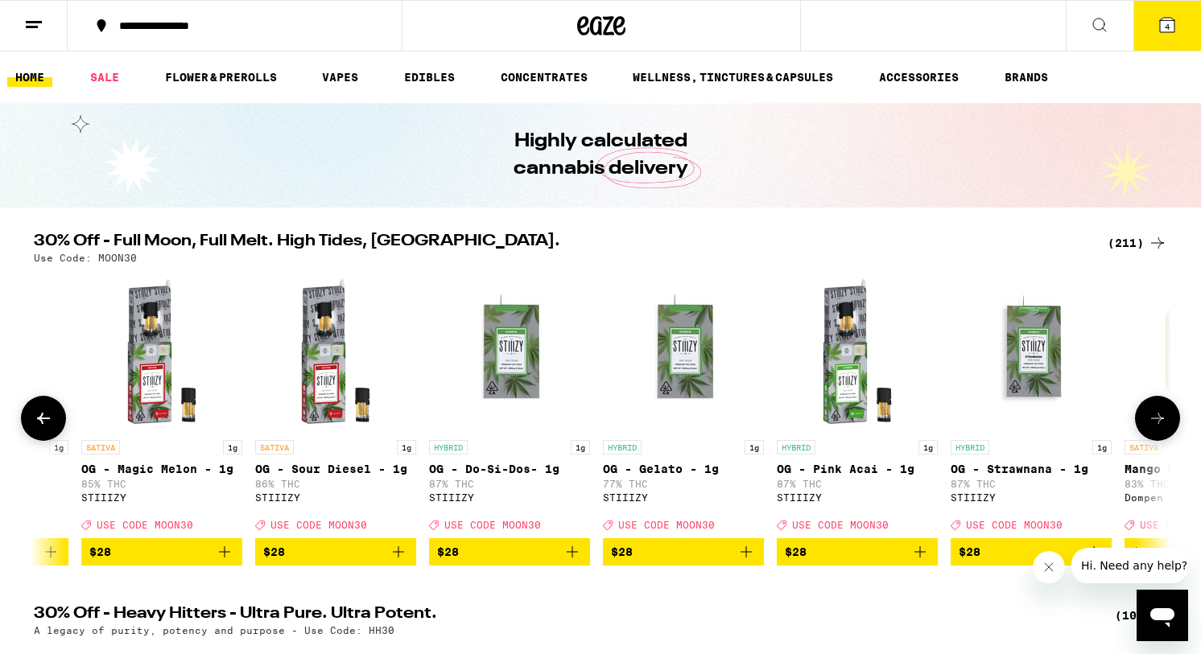
scroll to position [0, 23942]
click at [1145, 431] on button at bounding box center [1157, 418] width 45 height 45
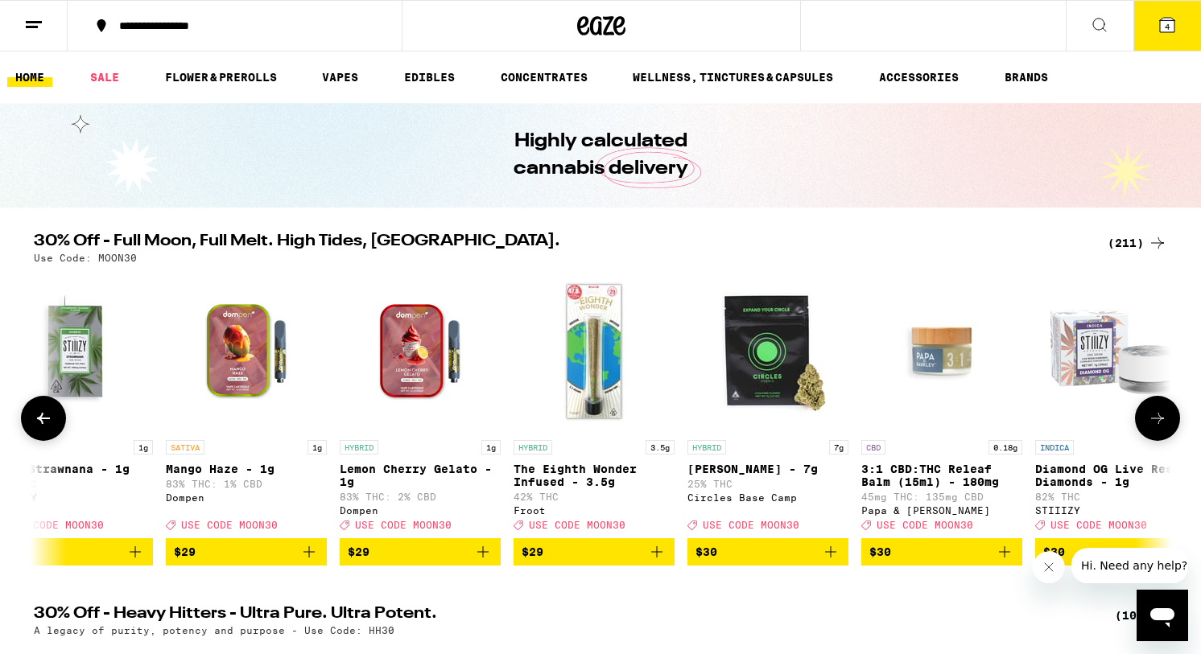
click at [1145, 431] on button at bounding box center [1157, 418] width 45 height 45
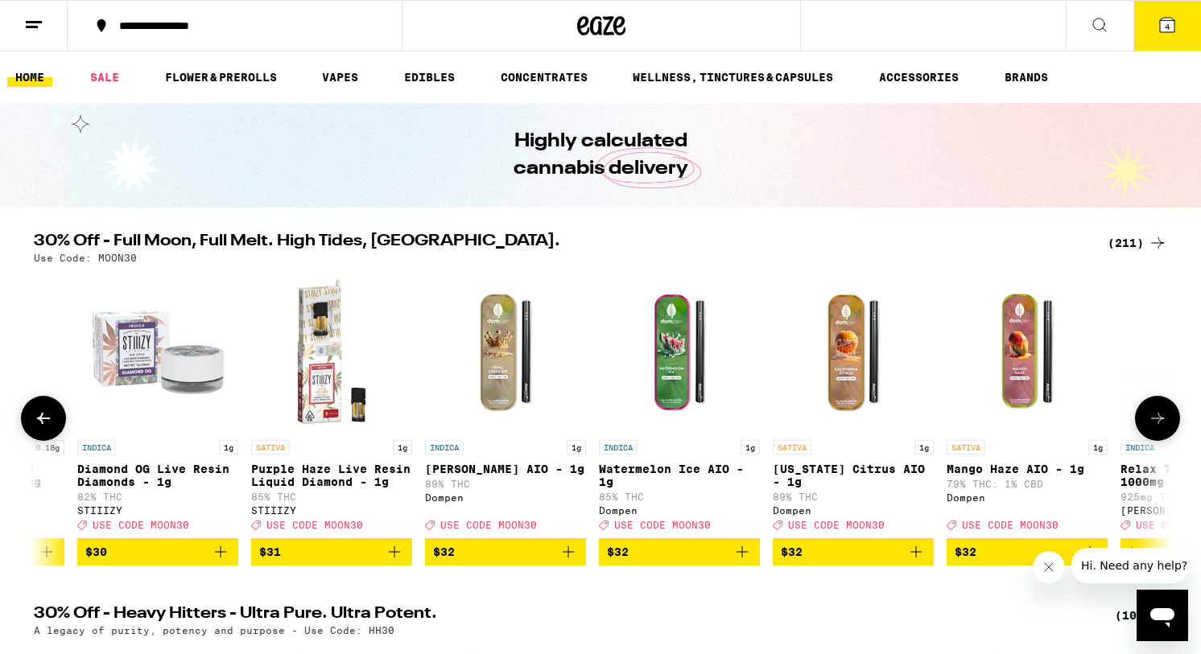
click at [1145, 431] on button at bounding box center [1157, 418] width 45 height 45
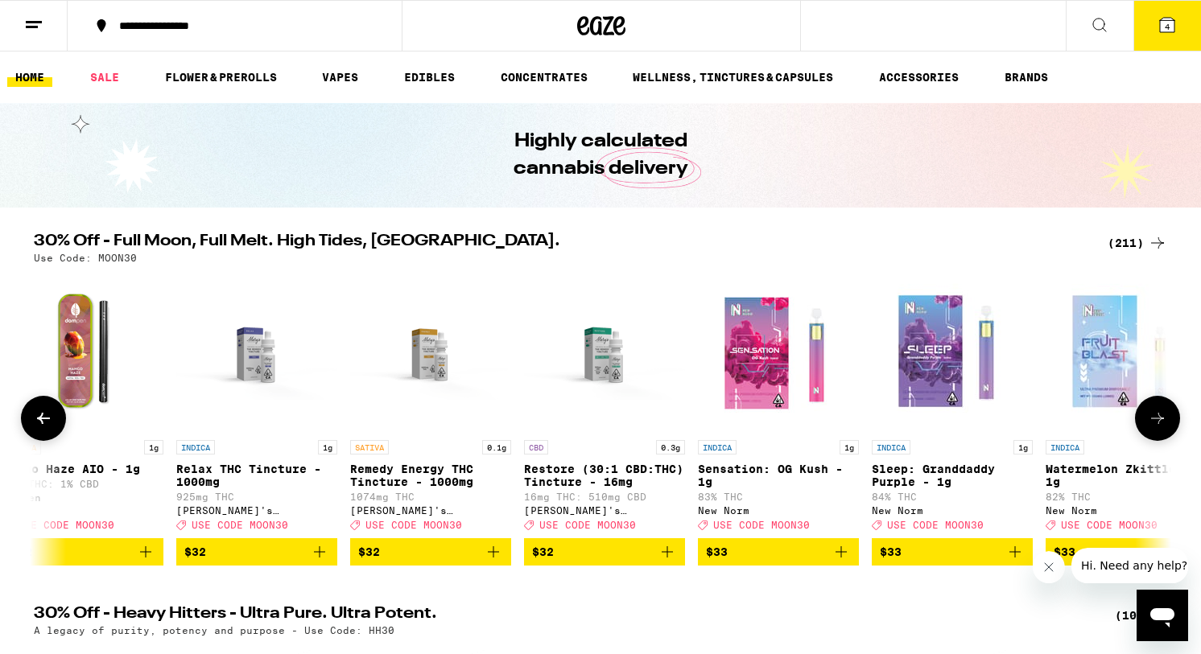
scroll to position [0, 26815]
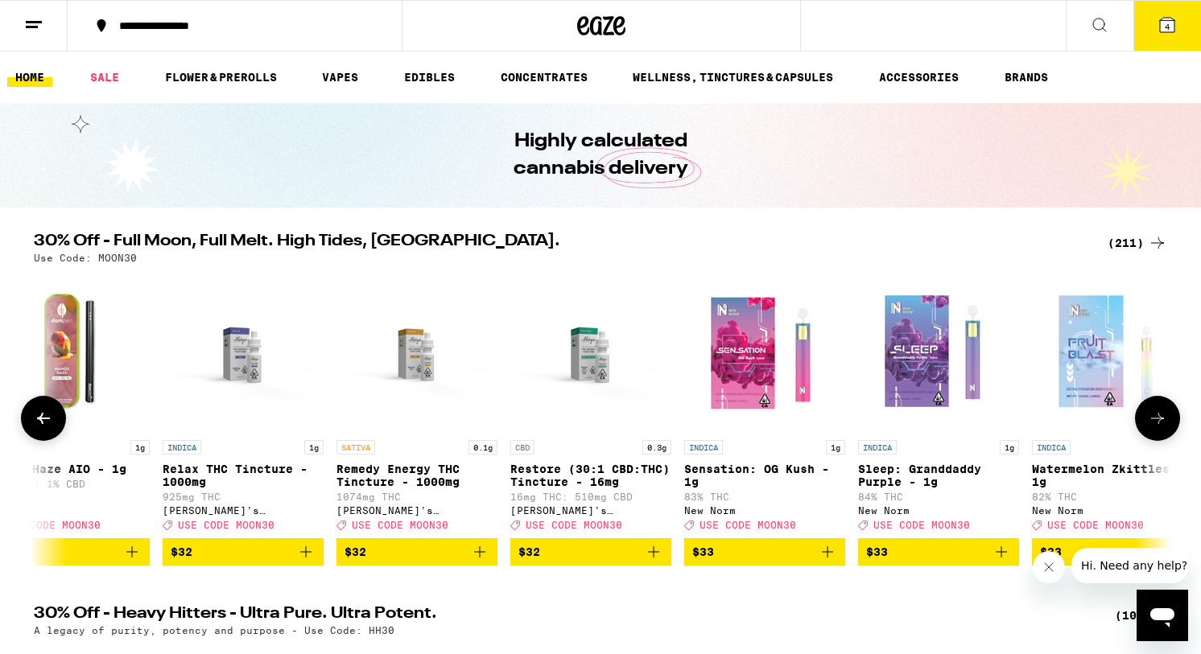
click at [1144, 431] on button at bounding box center [1157, 418] width 45 height 45
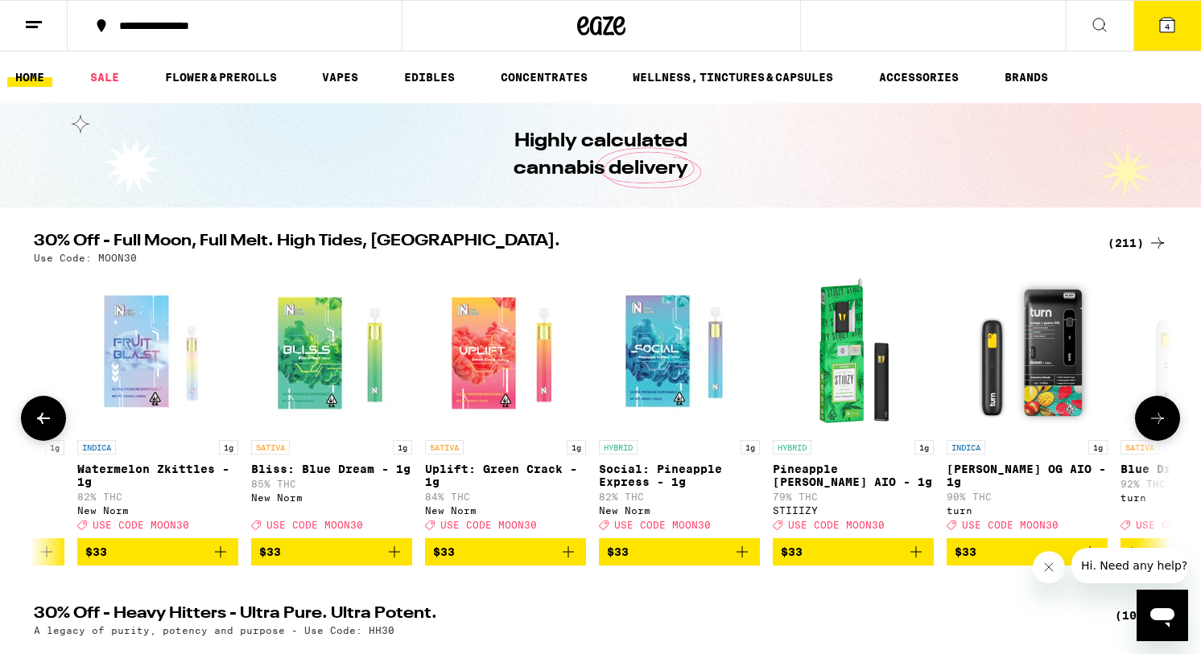
scroll to position [0, 27773]
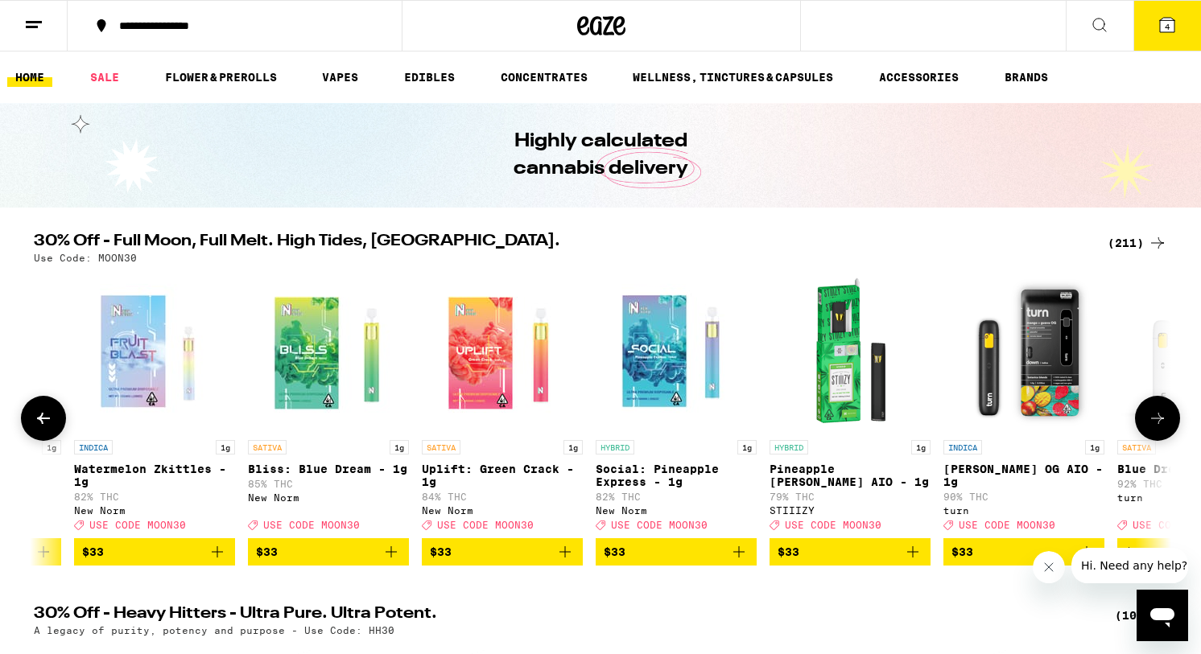
click at [1148, 428] on icon at bounding box center [1157, 418] width 19 height 19
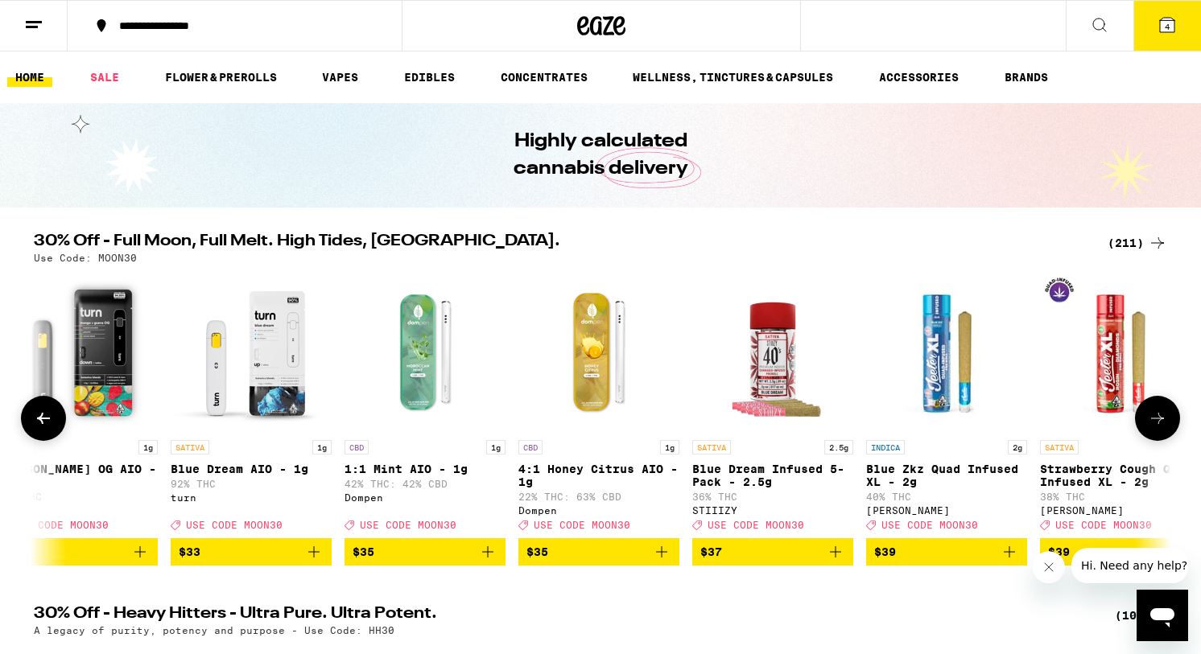
scroll to position [0, 28731]
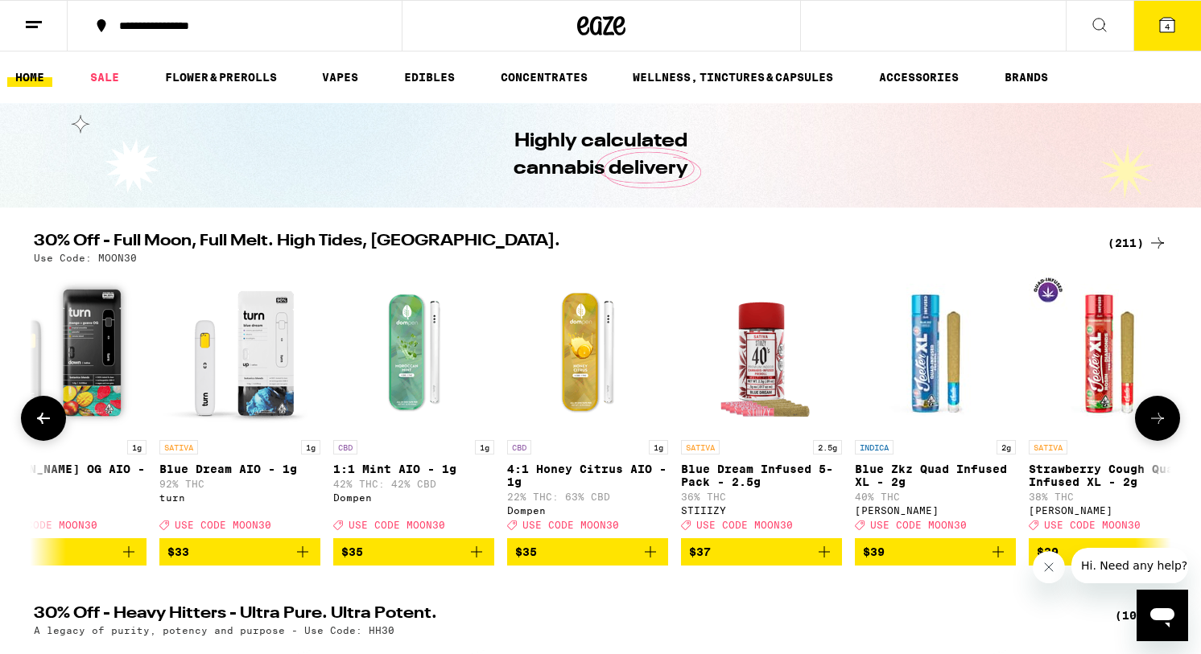
click at [95, 380] on img "Open page for Mango Guava OG AIO - 1g from turn" at bounding box center [66, 351] width 161 height 161
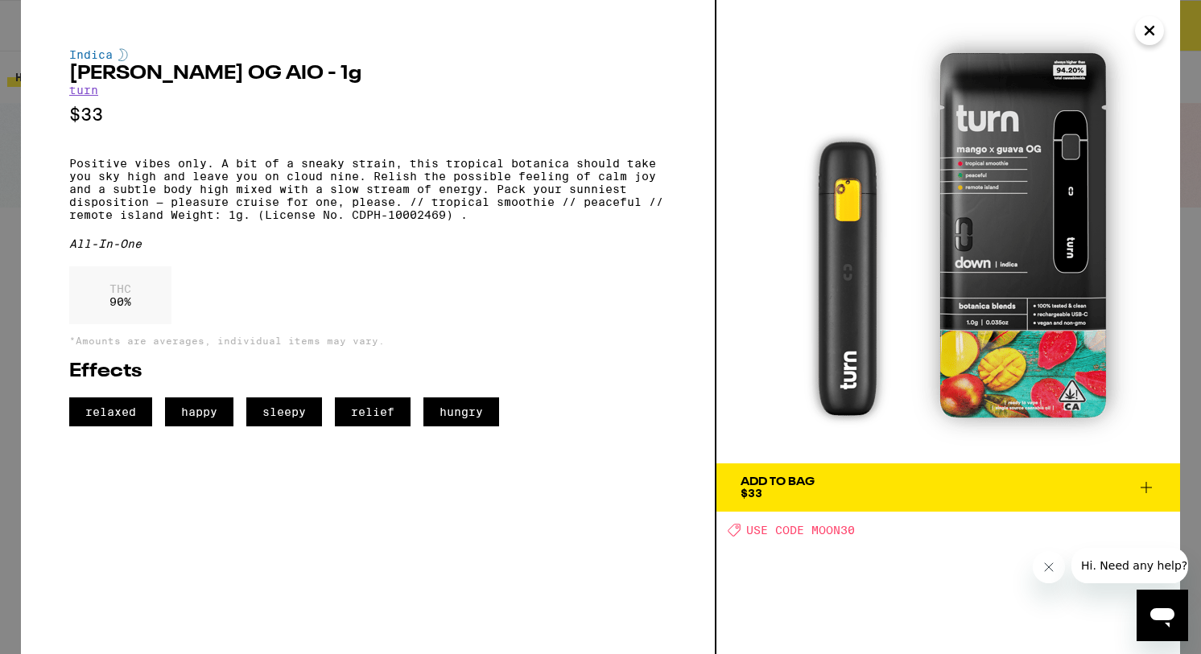
click at [1149, 28] on icon "Close" at bounding box center [1149, 31] width 19 height 24
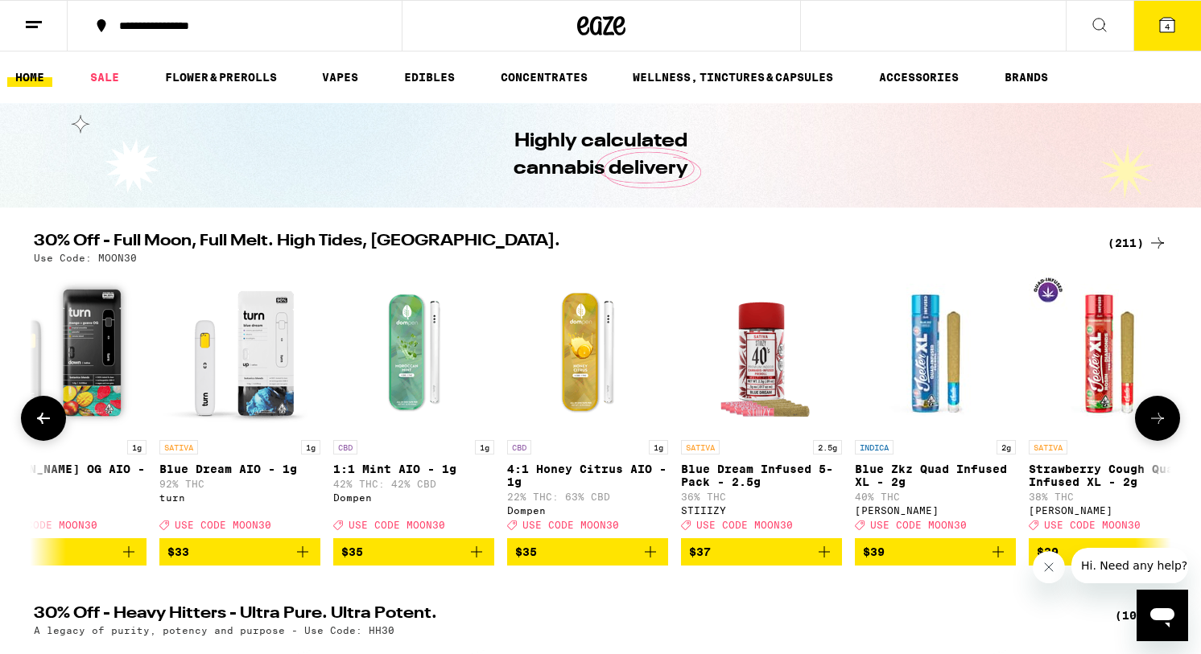
click at [266, 361] on img "Open page for Blue Dream AIO - 1g from turn" at bounding box center [239, 351] width 161 height 161
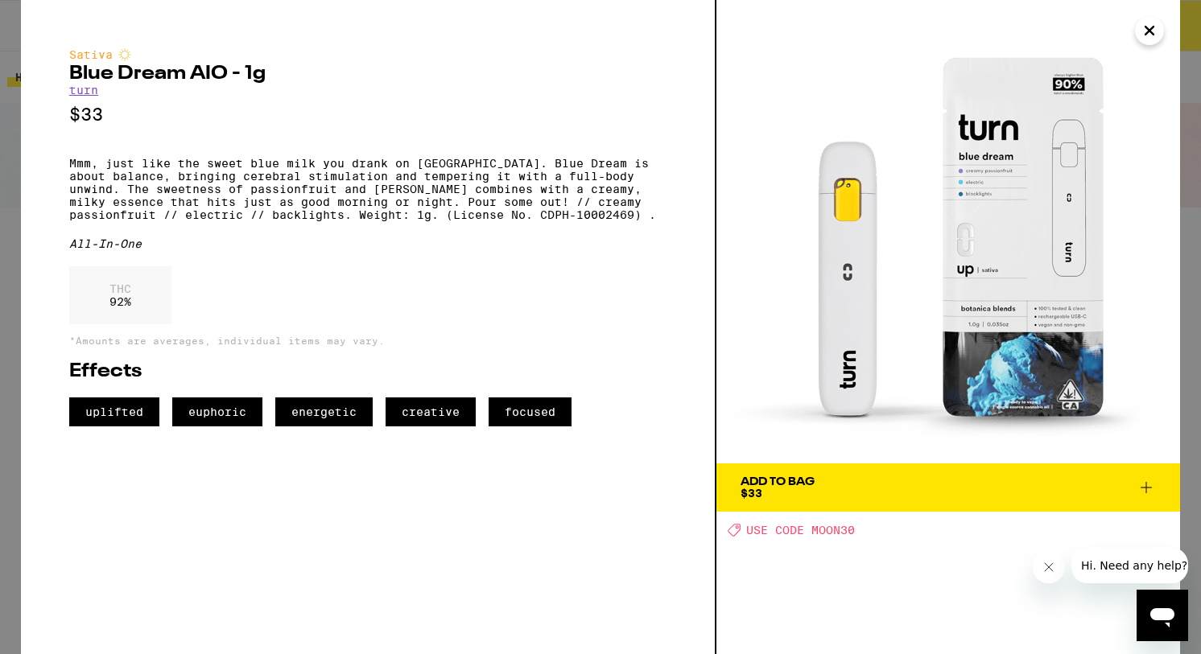
click at [1148, 32] on icon "Close" at bounding box center [1149, 31] width 8 height 8
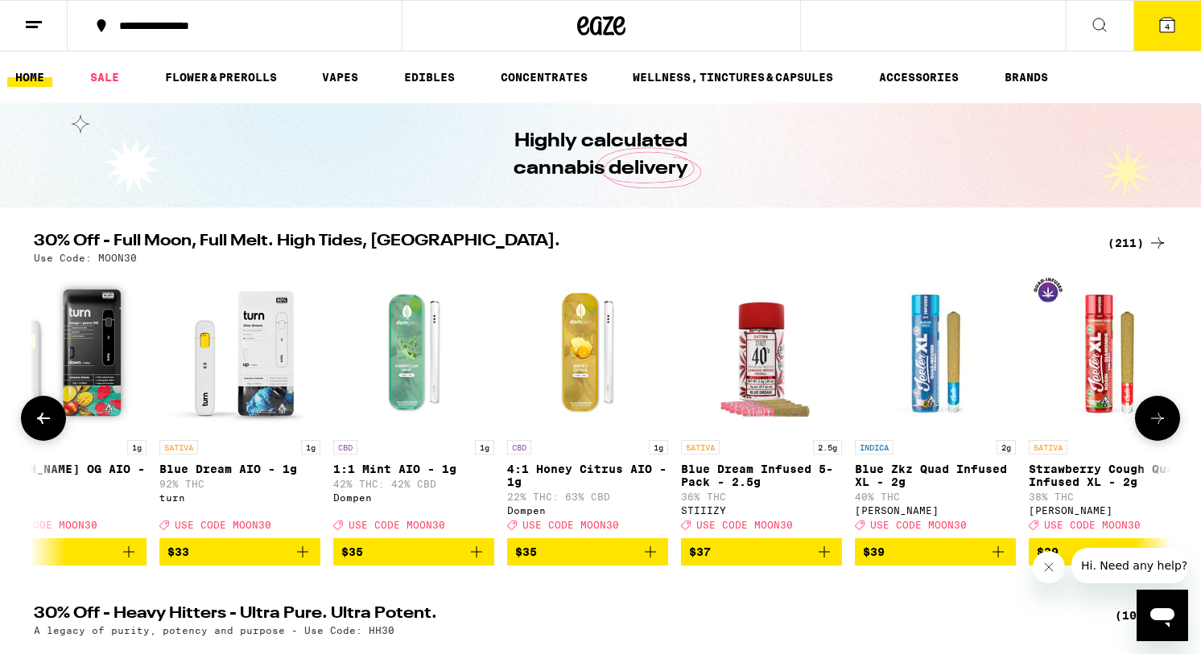
click at [1151, 435] on button at bounding box center [1157, 418] width 45 height 45
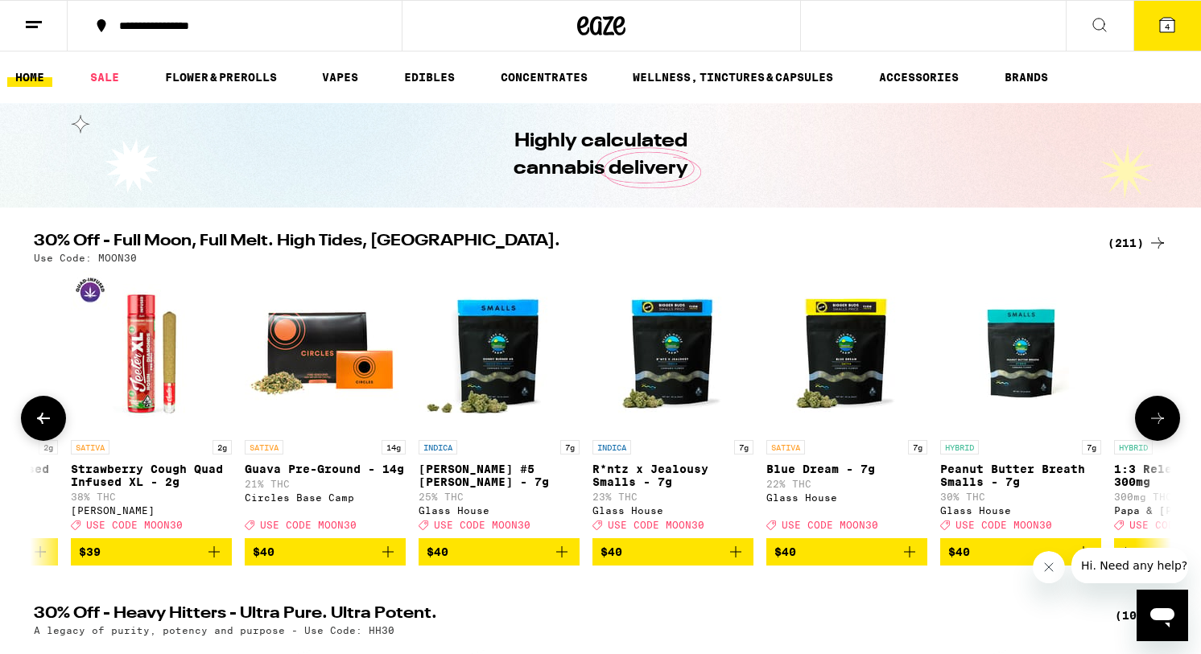
click at [1151, 435] on button at bounding box center [1157, 418] width 45 height 45
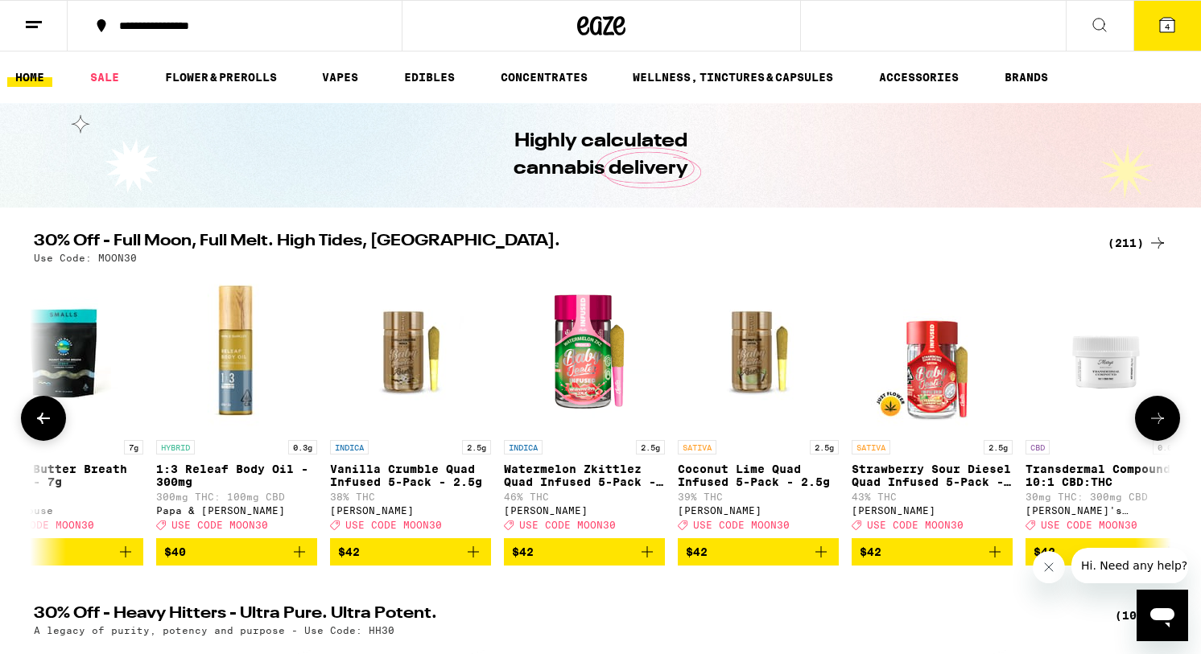
click at [1151, 435] on button at bounding box center [1157, 418] width 45 height 45
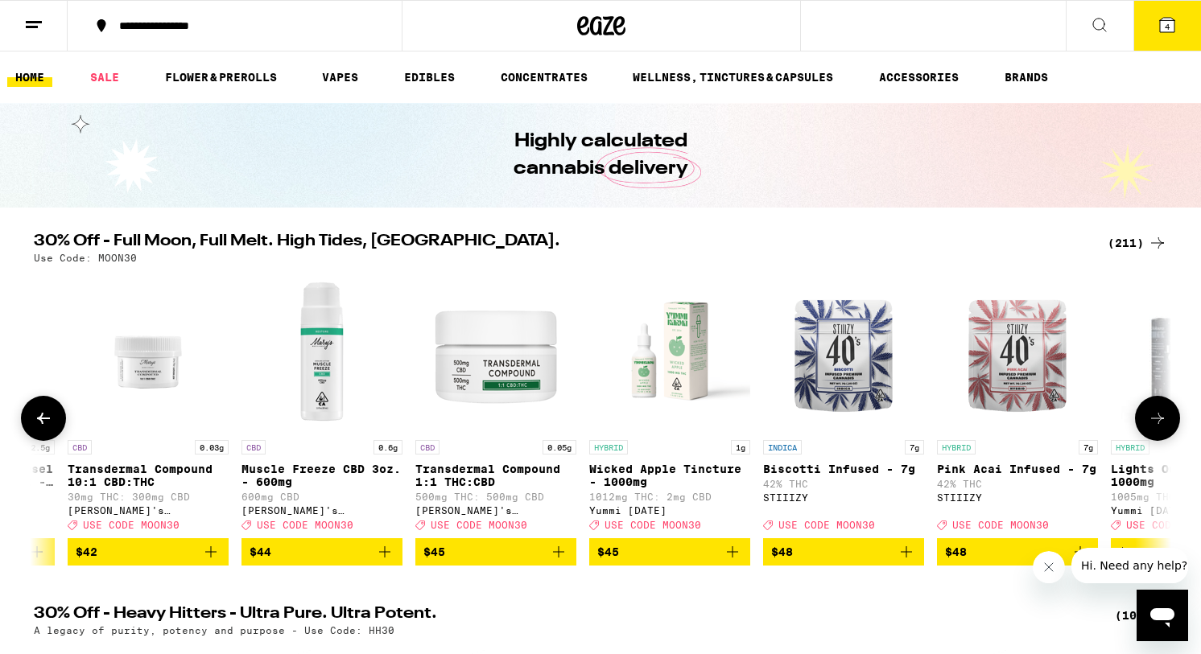
click at [1151, 435] on button at bounding box center [1157, 418] width 45 height 45
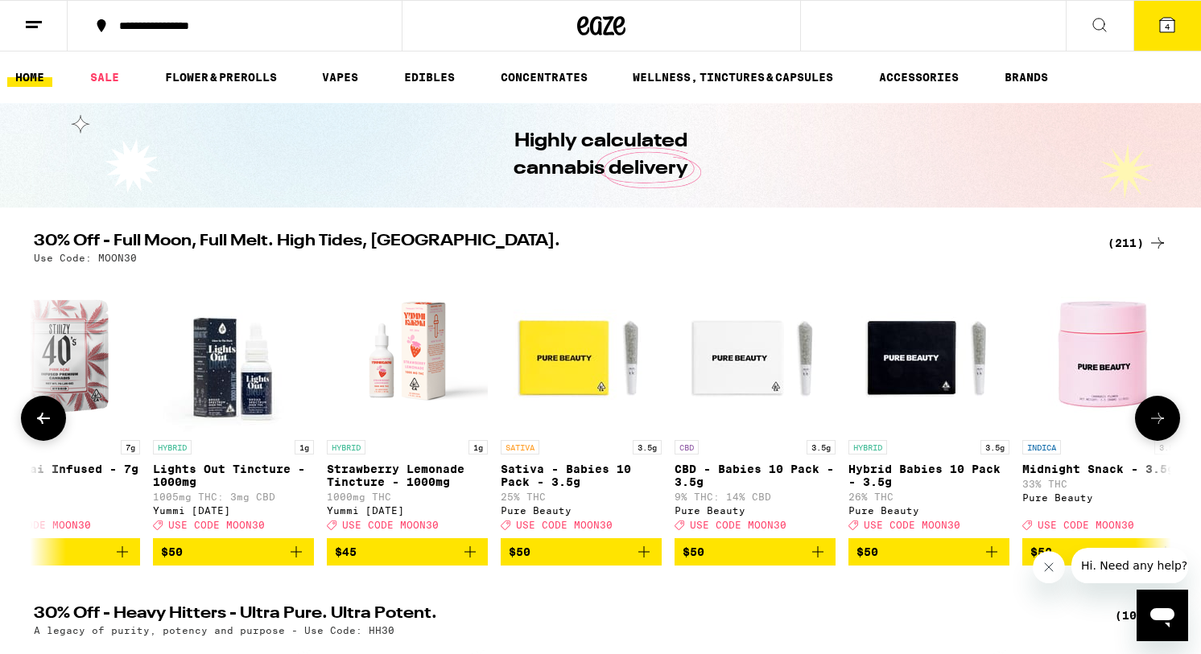
click at [1151, 435] on button at bounding box center [1157, 418] width 45 height 45
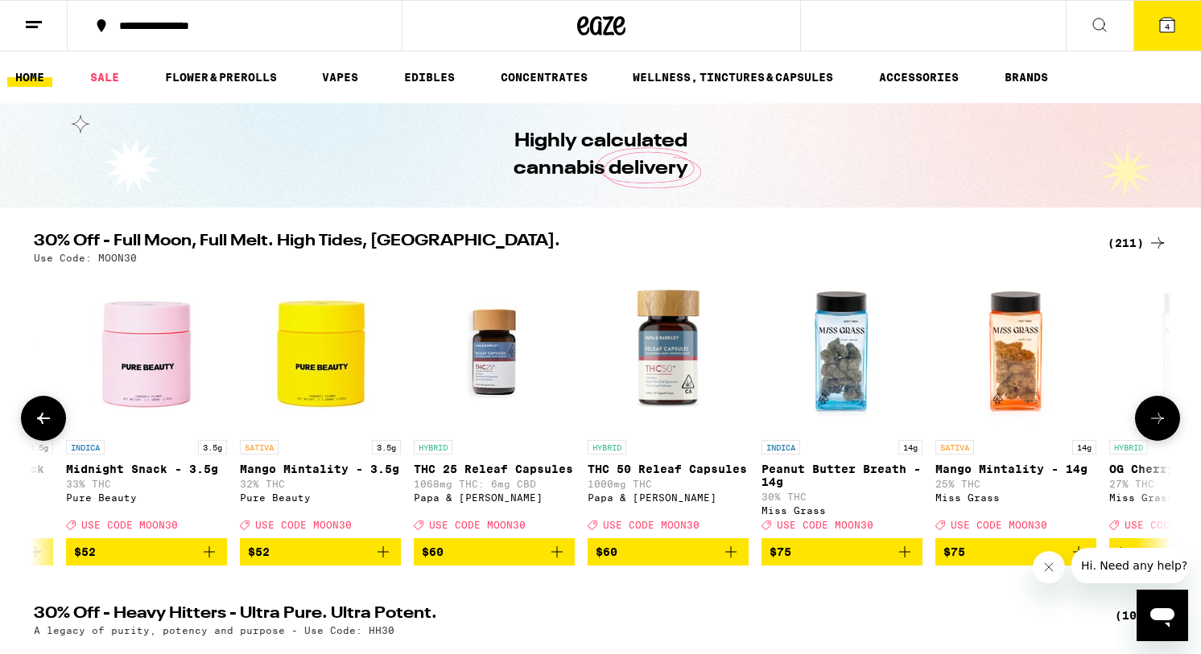
click at [1151, 435] on button at bounding box center [1157, 418] width 45 height 45
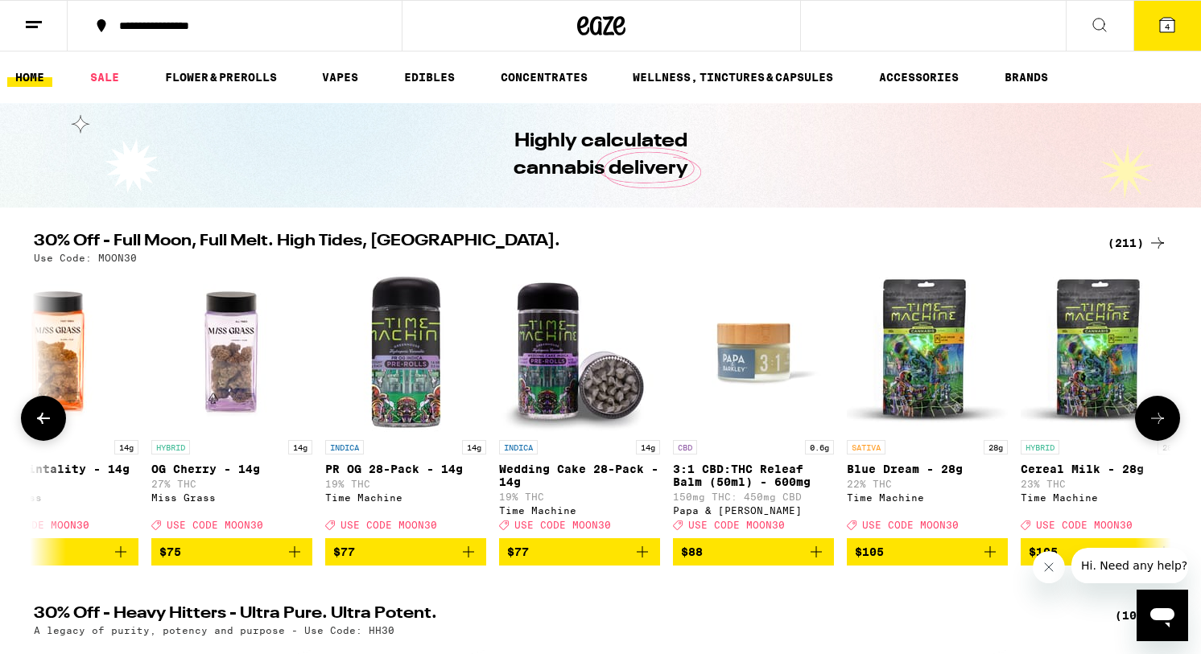
click at [1151, 435] on button at bounding box center [1157, 418] width 45 height 45
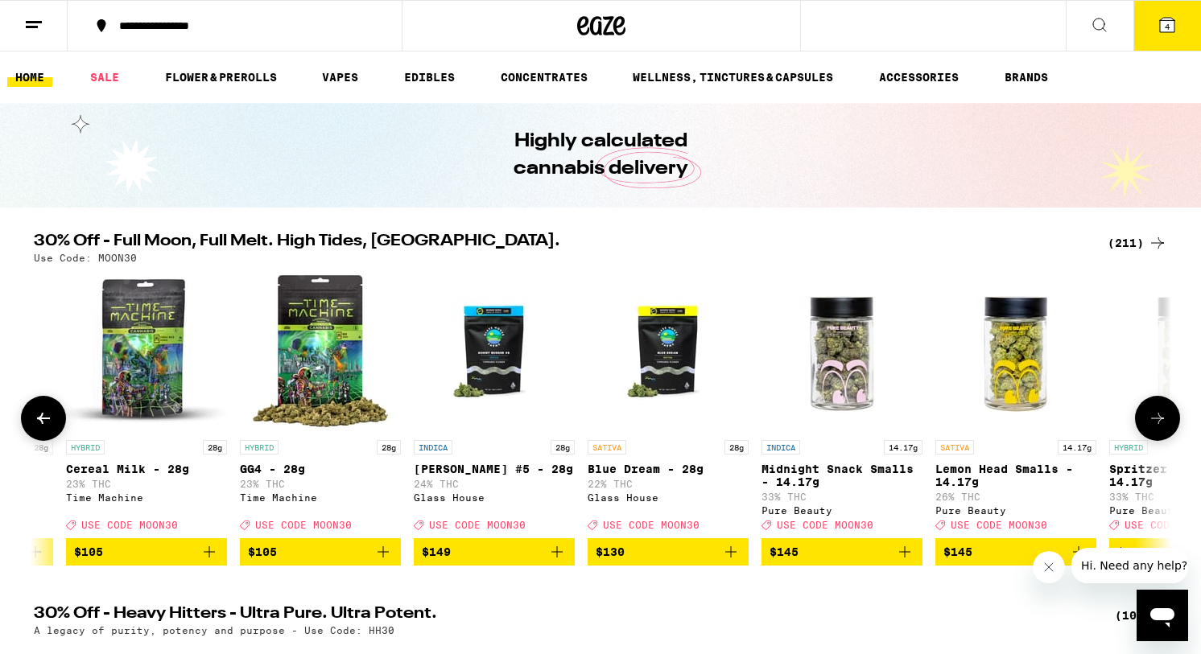
click at [1151, 435] on button at bounding box center [1157, 418] width 45 height 45
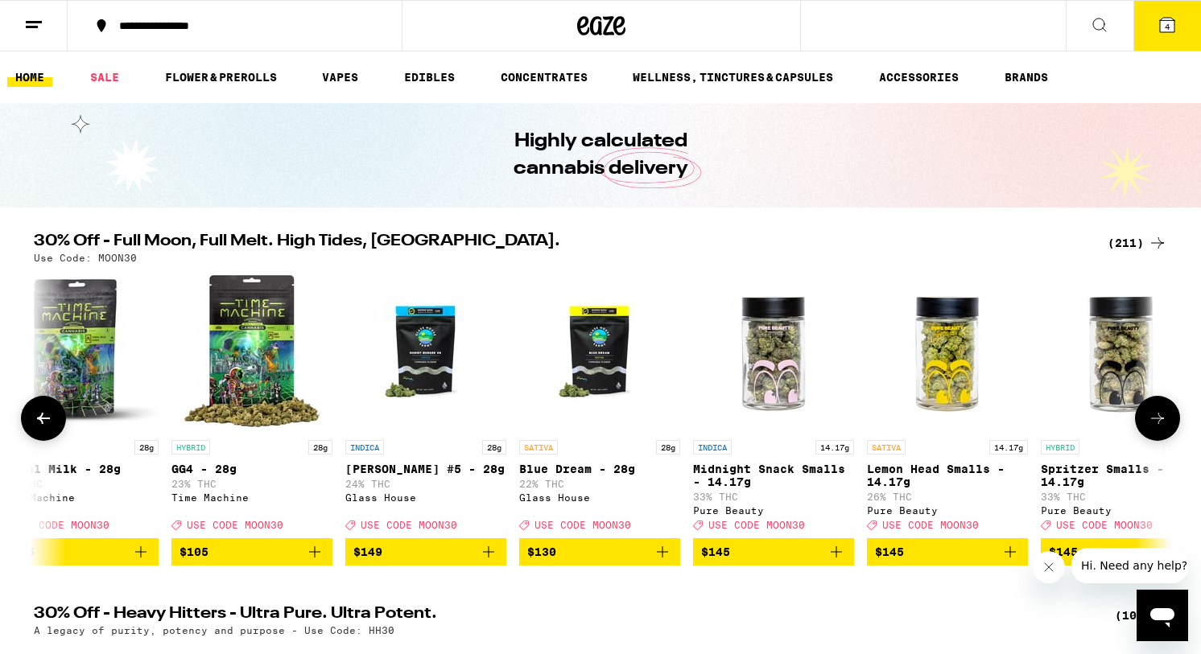
scroll to position [0, 35545]
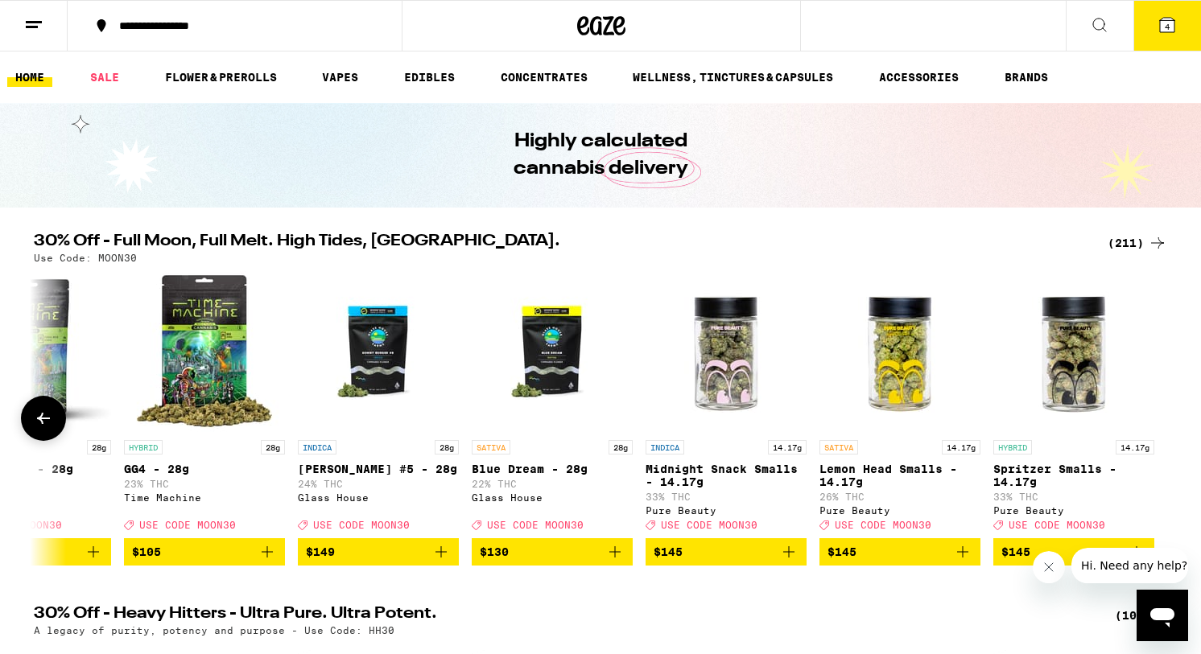
click at [1151, 435] on div at bounding box center [1157, 418] width 45 height 45
click at [50, 426] on icon at bounding box center [43, 418] width 19 height 19
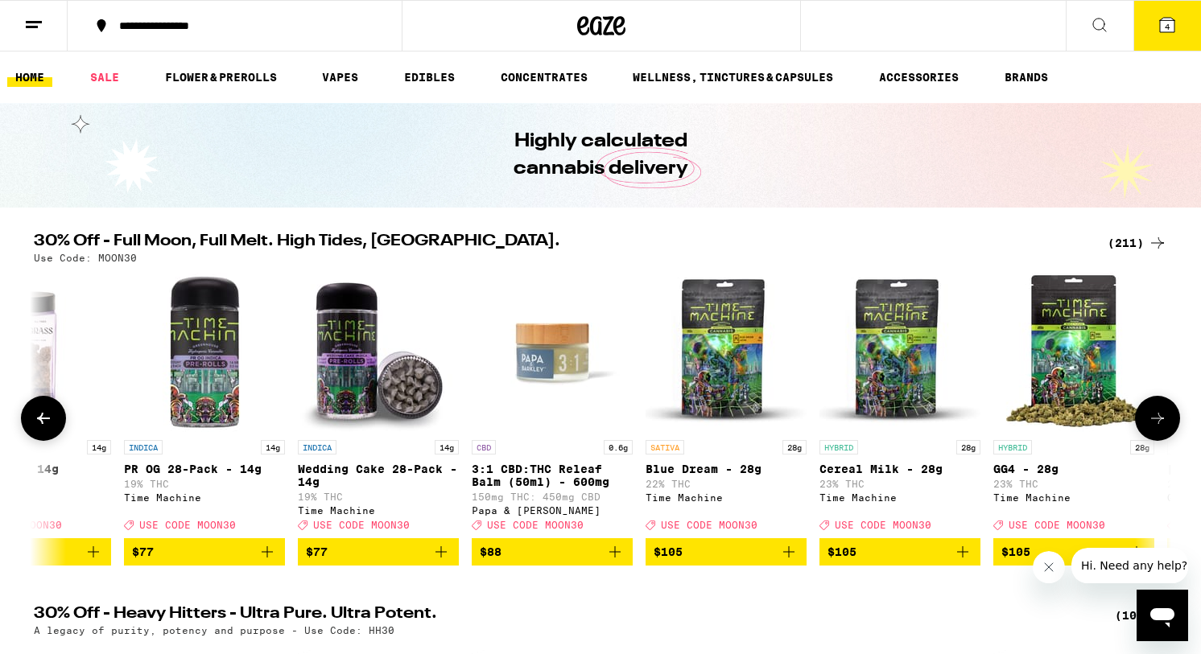
click at [50, 426] on icon at bounding box center [43, 418] width 19 height 19
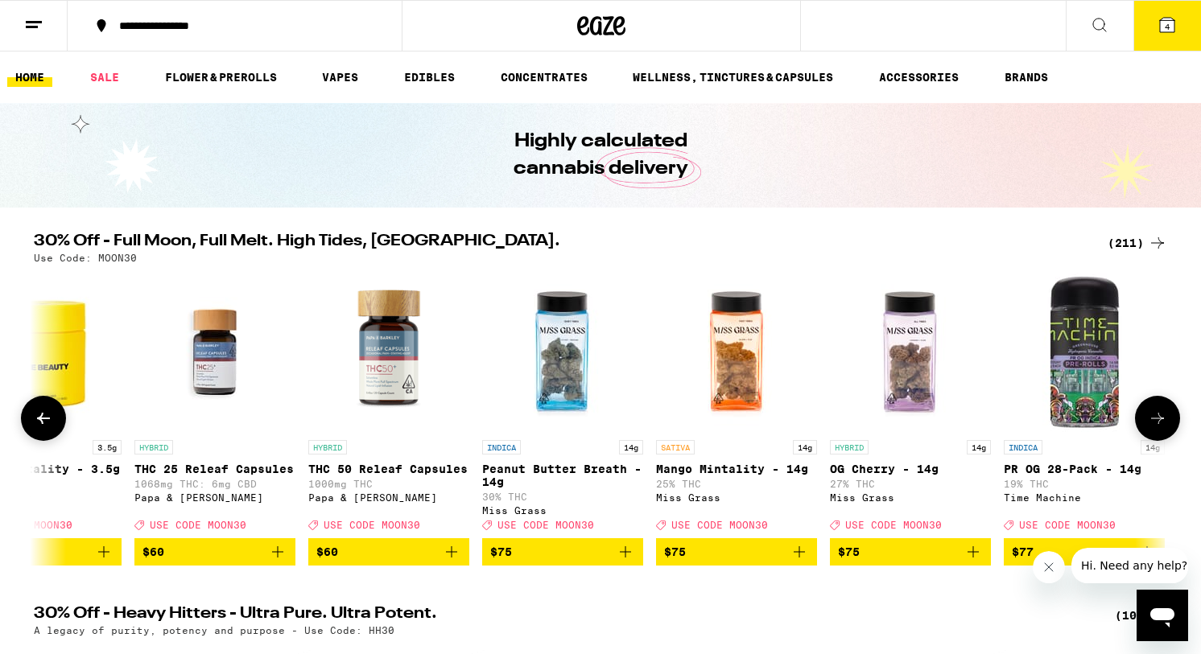
click at [50, 426] on icon at bounding box center [43, 418] width 19 height 19
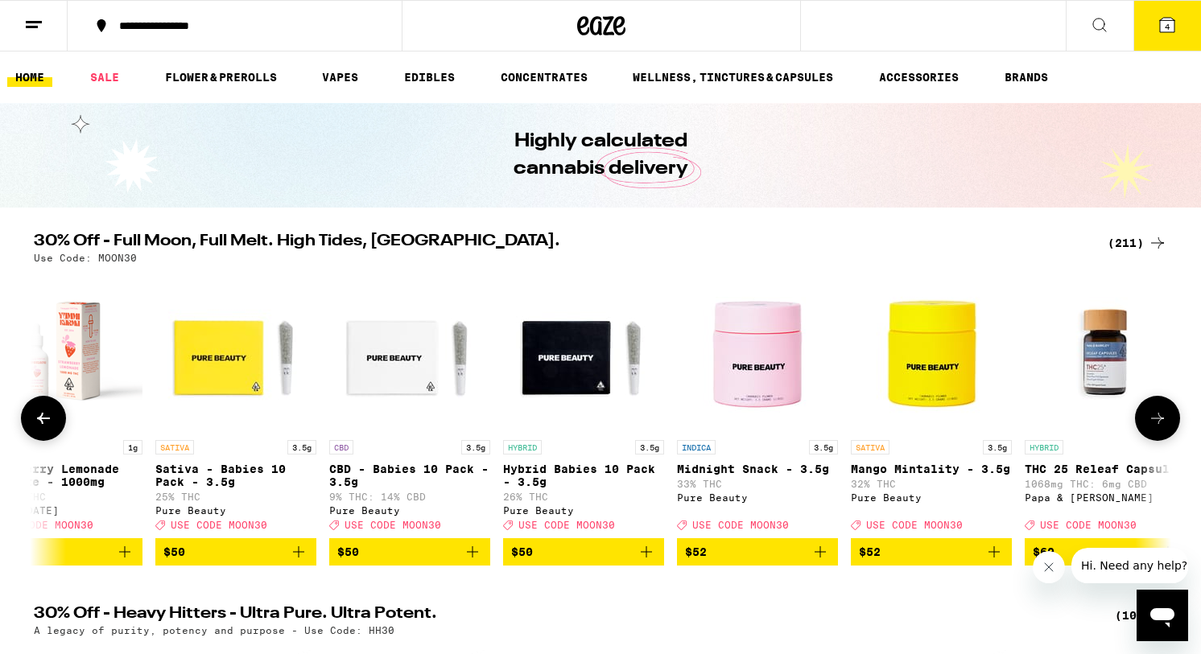
click at [50, 426] on icon at bounding box center [43, 418] width 19 height 19
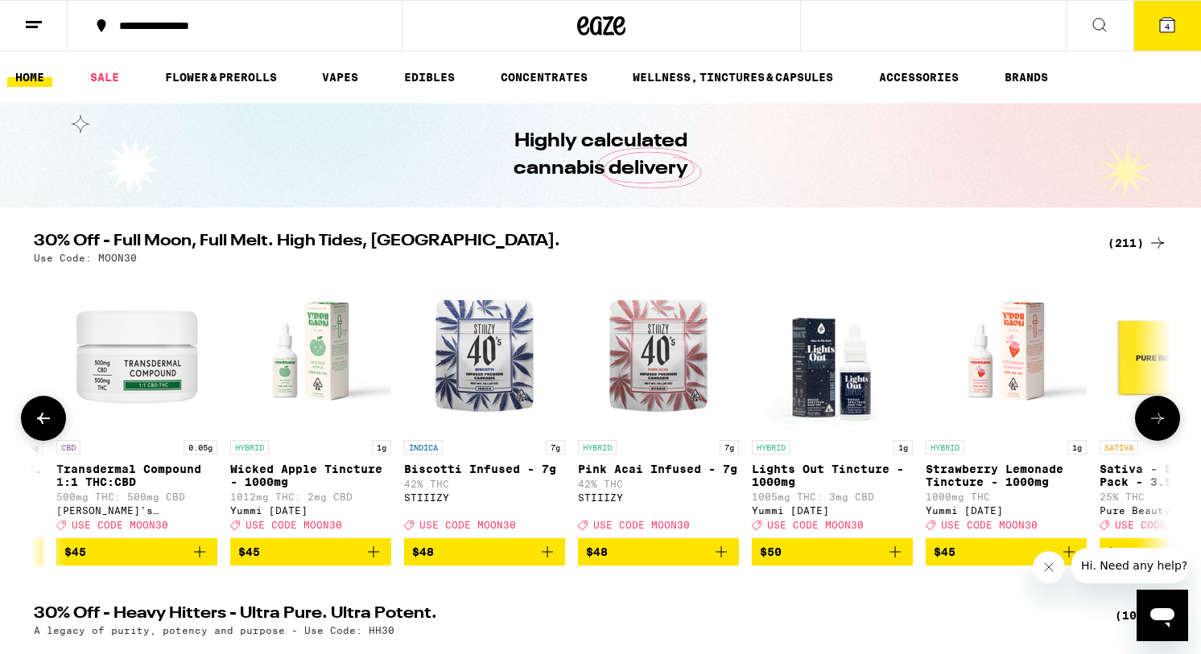
click at [50, 426] on icon at bounding box center [43, 418] width 19 height 19
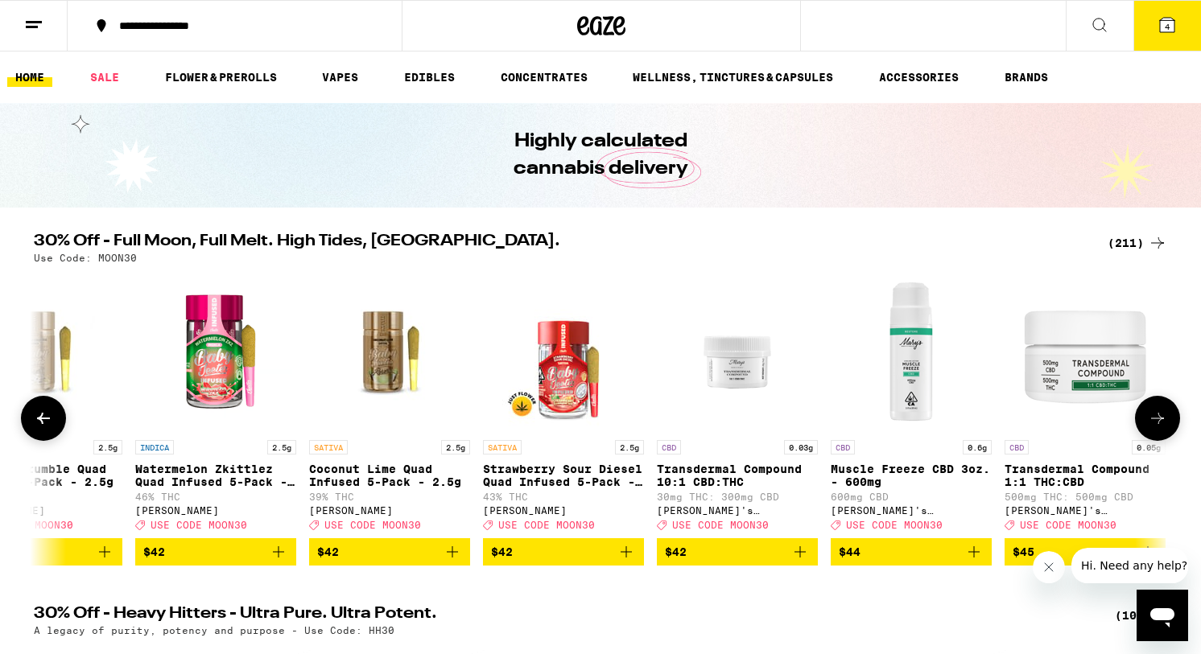
click at [50, 426] on icon at bounding box center [43, 418] width 19 height 19
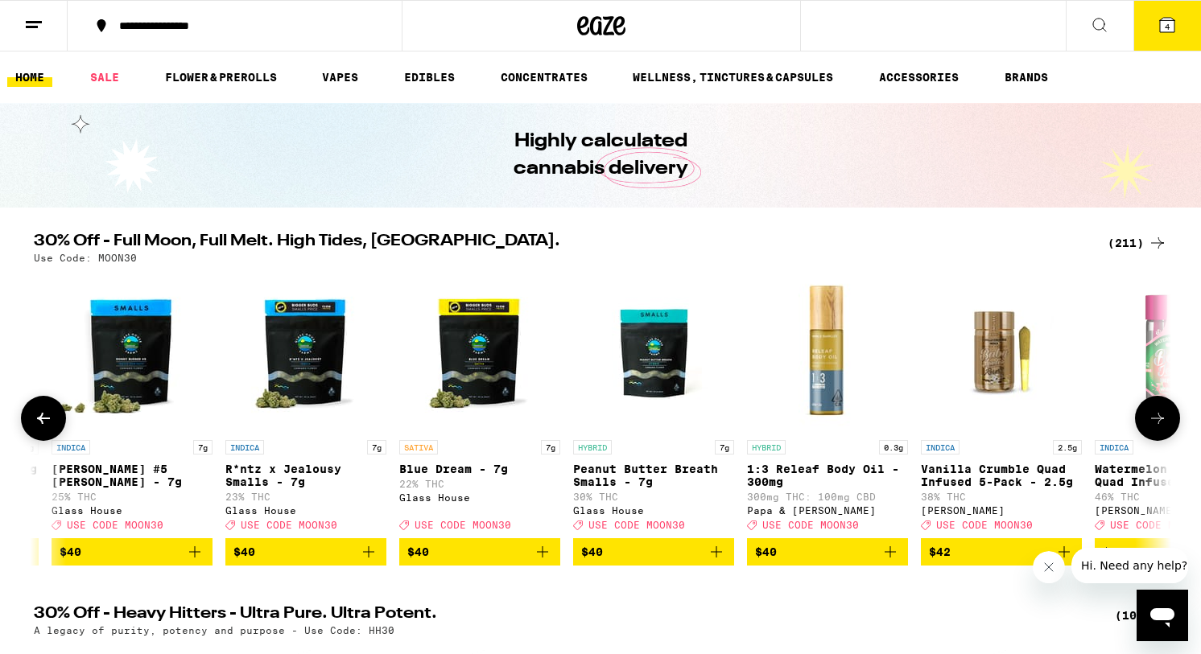
click at [50, 426] on icon at bounding box center [43, 418] width 19 height 19
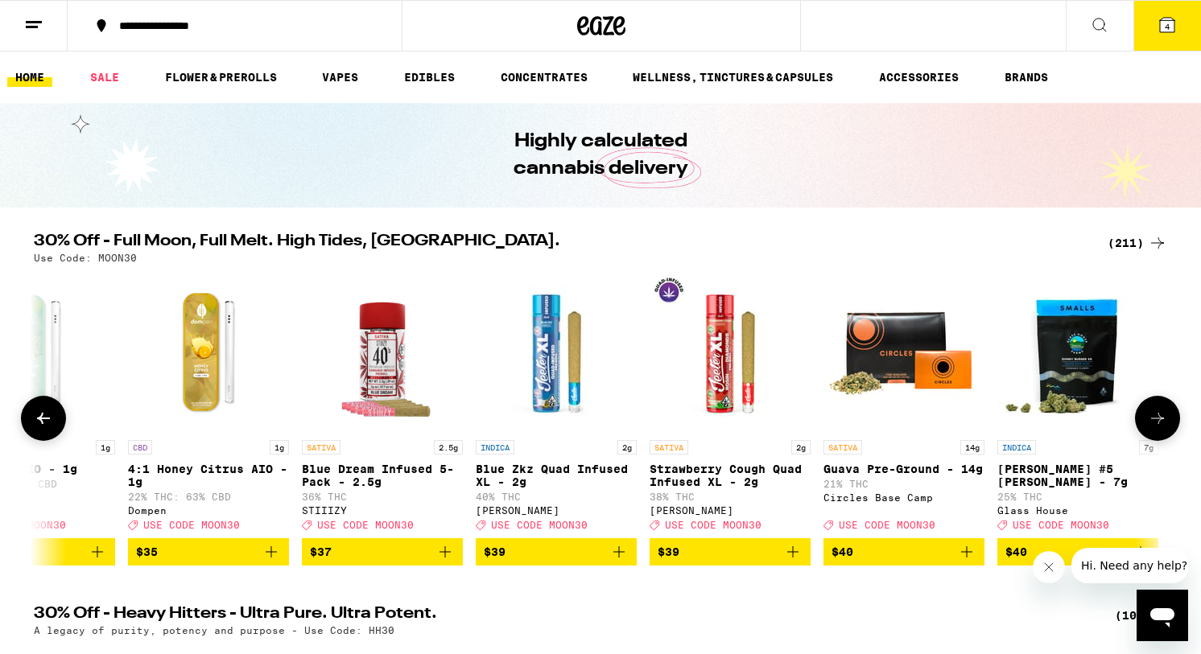
click at [50, 426] on icon at bounding box center [43, 418] width 19 height 19
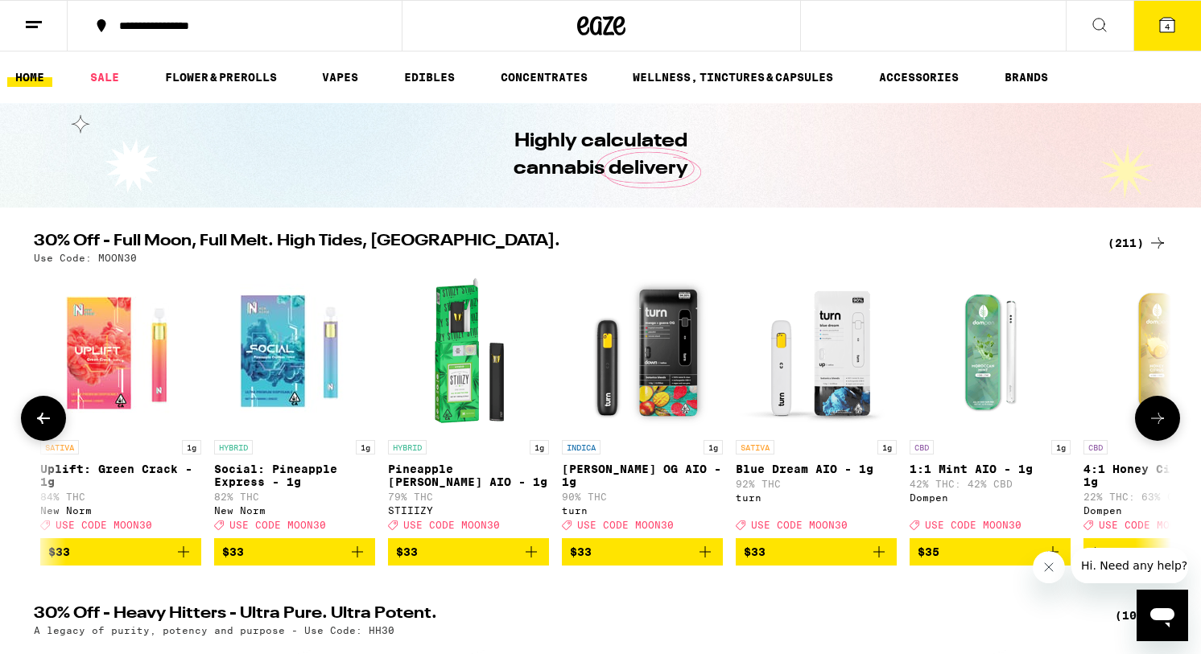
scroll to position [0, 28152]
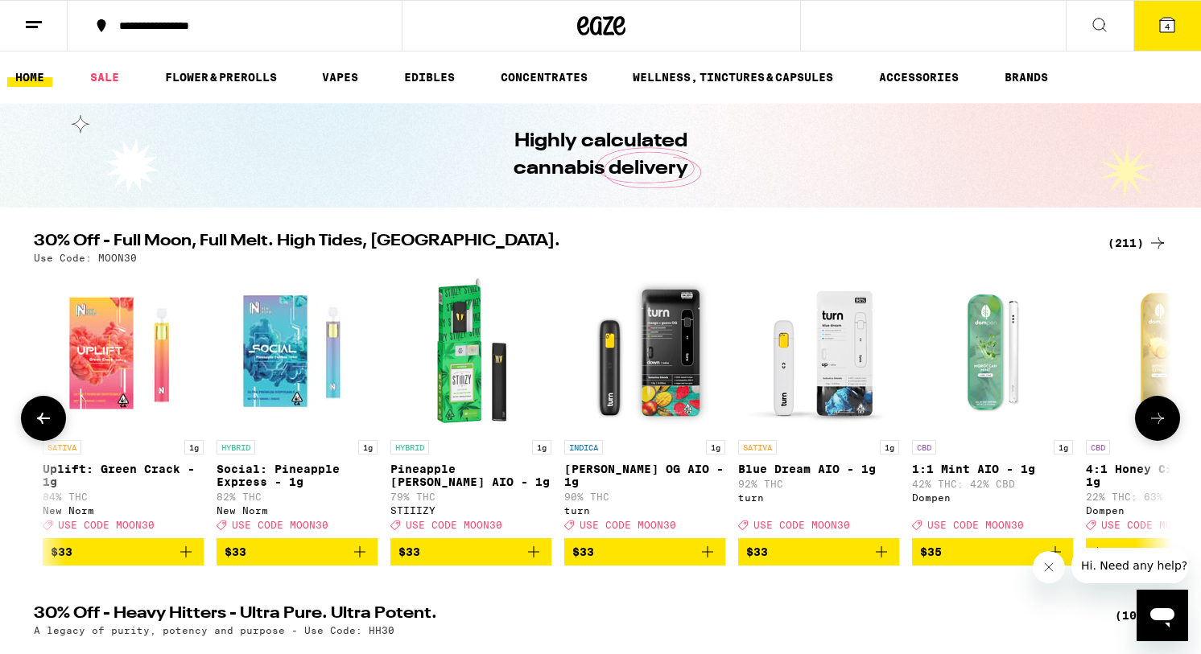
click at [883, 561] on icon "Add to bag" at bounding box center [881, 551] width 19 height 19
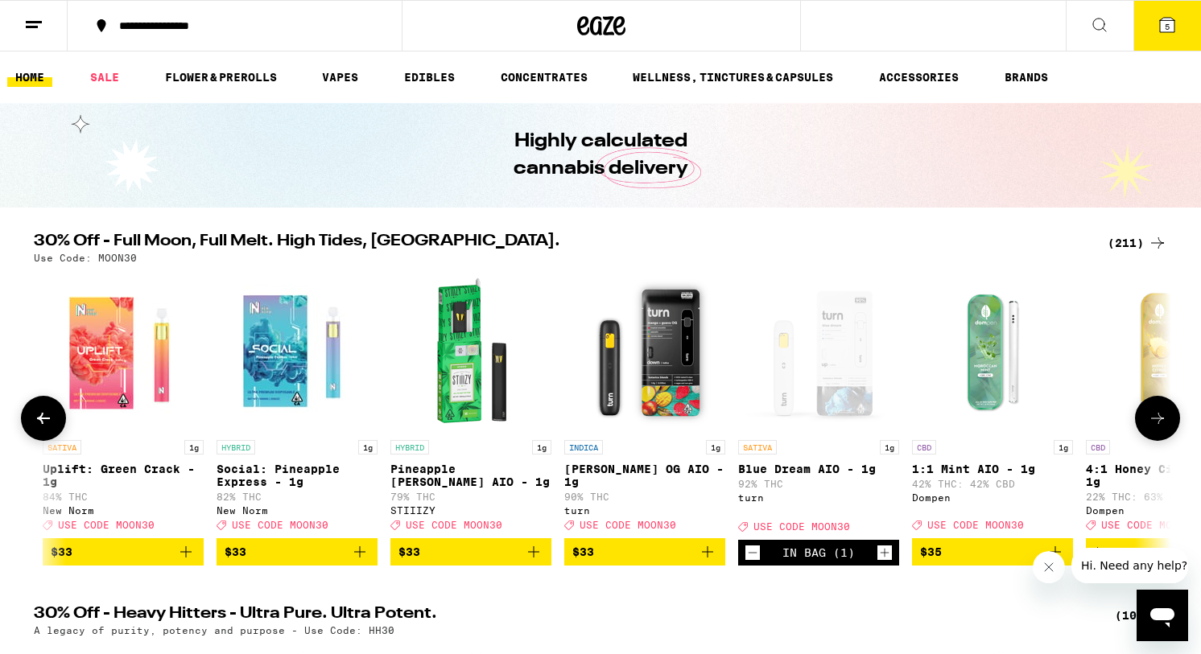
click at [539, 562] on icon "Add to bag" at bounding box center [533, 551] width 19 height 19
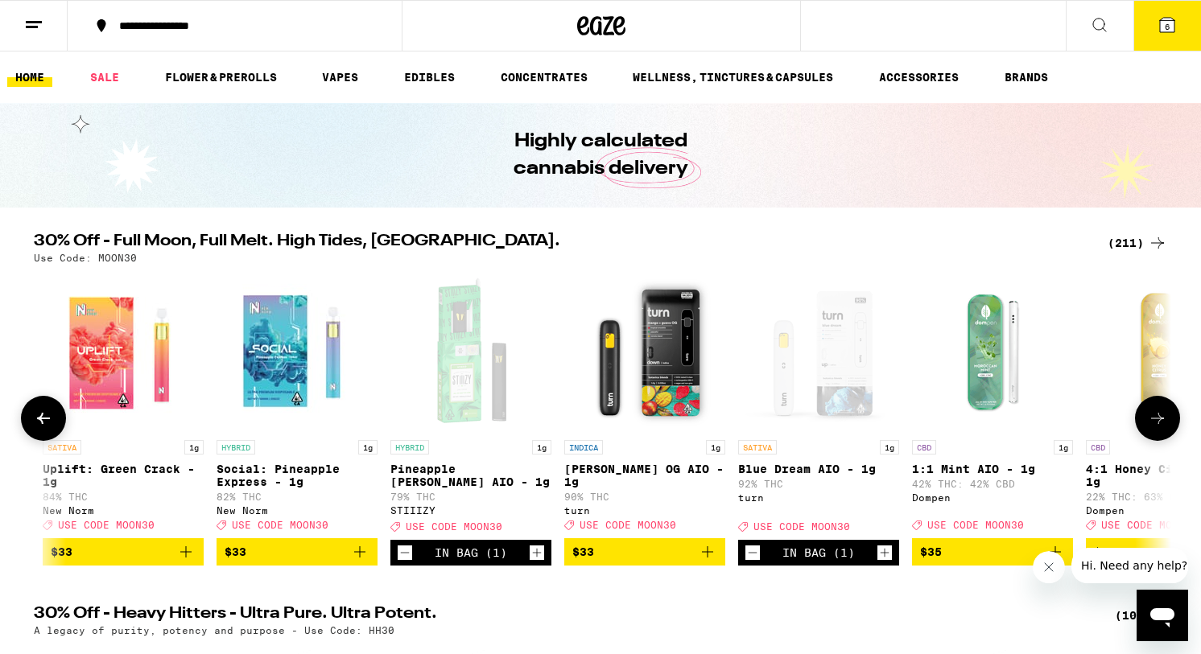
click at [41, 424] on icon at bounding box center [43, 418] width 13 height 11
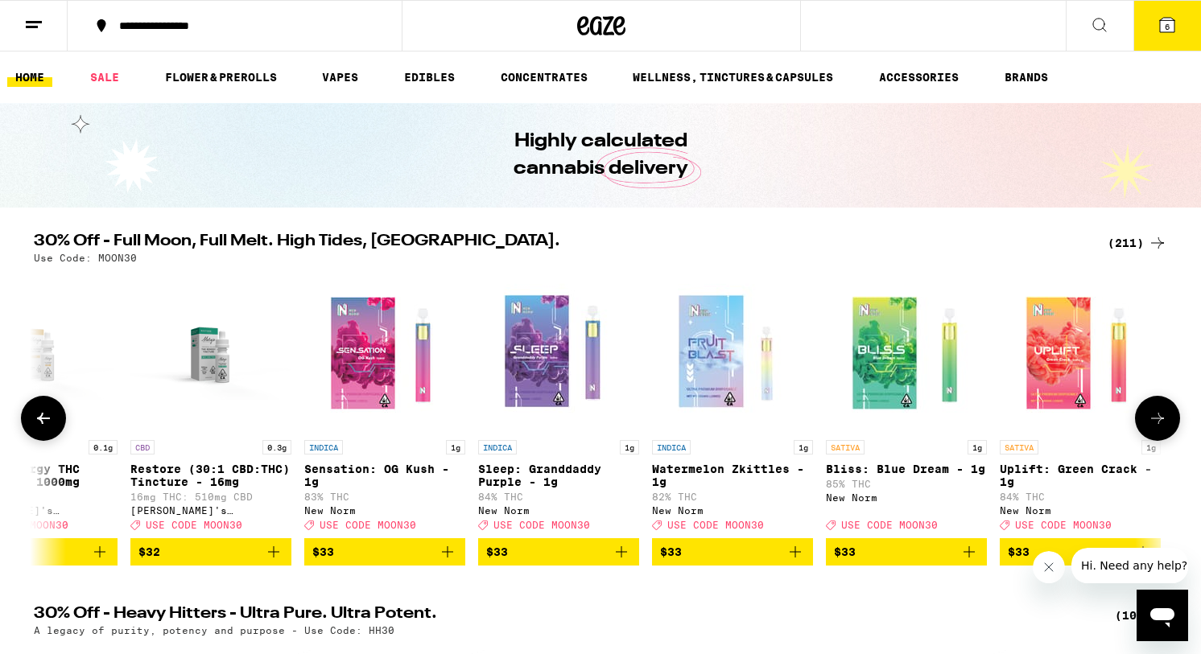
scroll to position [0, 27194]
click at [1165, 427] on icon at bounding box center [1157, 418] width 19 height 19
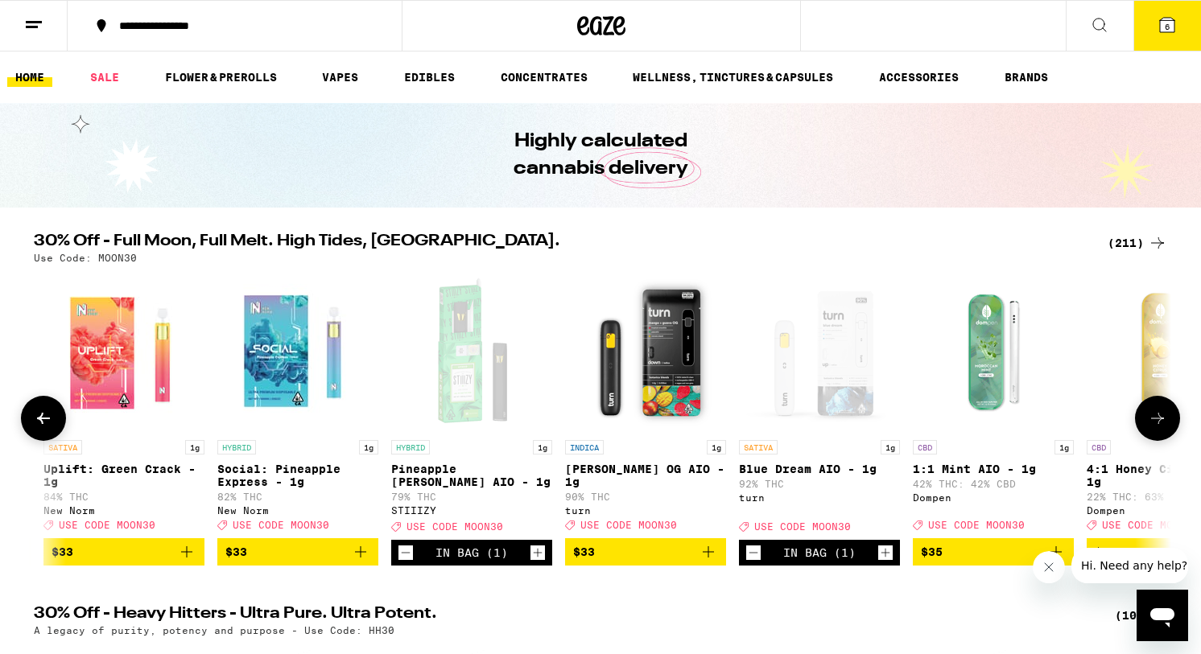
scroll to position [0, 28152]
click at [363, 558] on icon "Add to bag" at bounding box center [359, 551] width 11 height 11
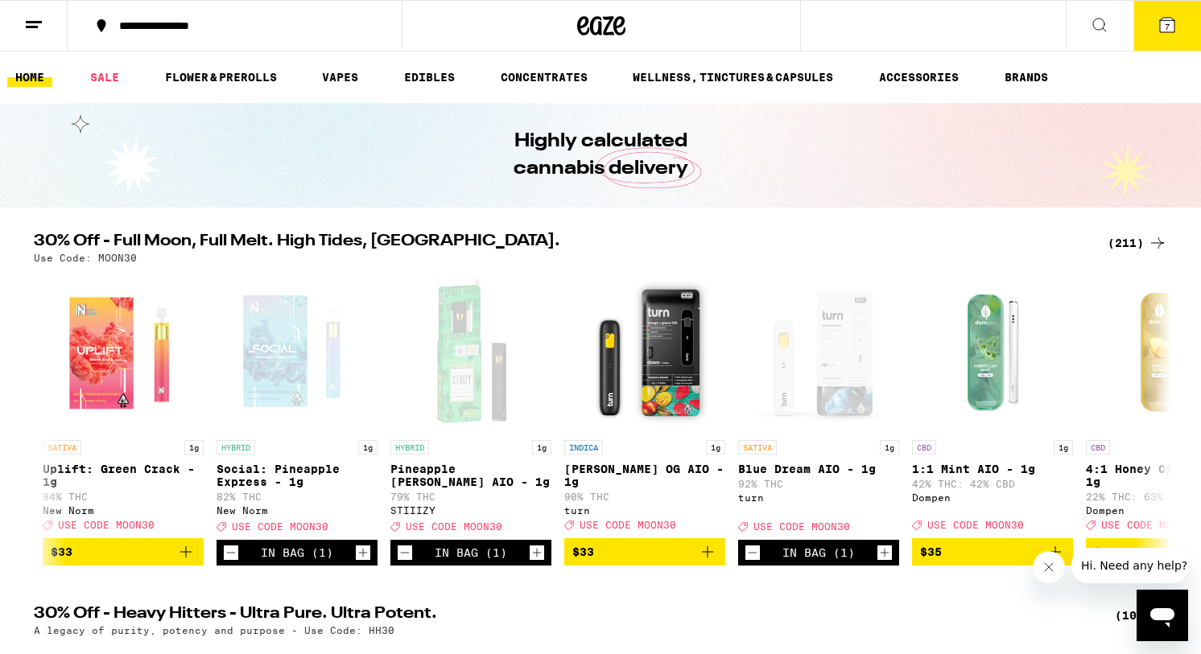
click at [1172, 24] on icon at bounding box center [1167, 25] width 14 height 14
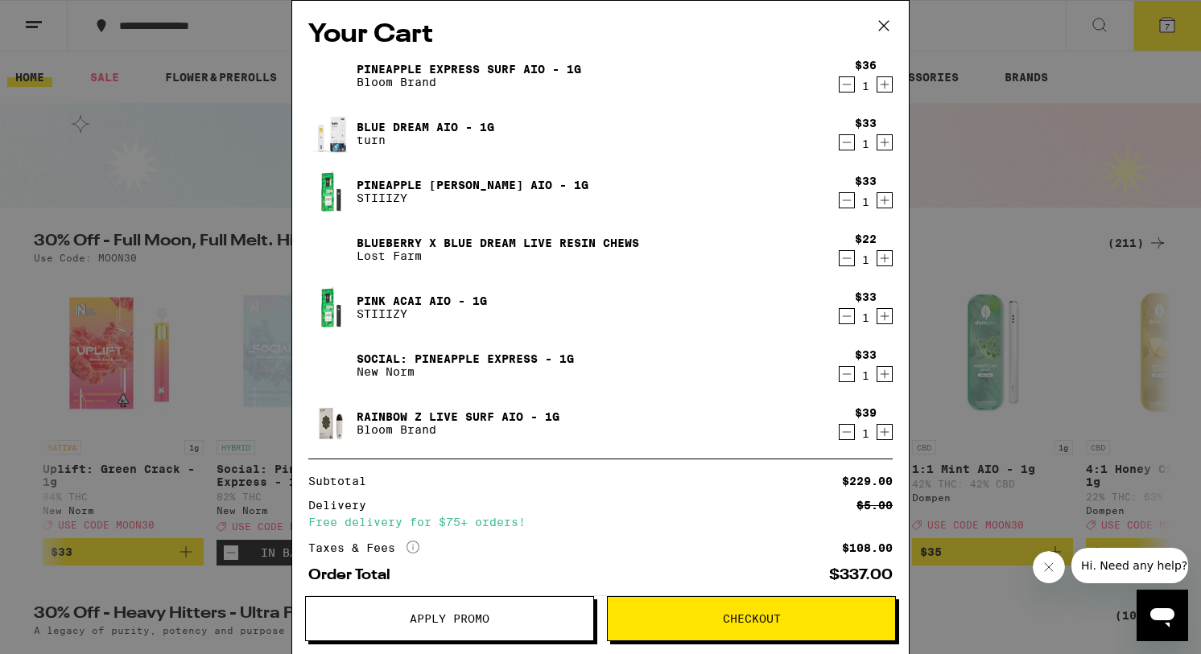
click at [847, 81] on icon "Decrement" at bounding box center [846, 84] width 14 height 19
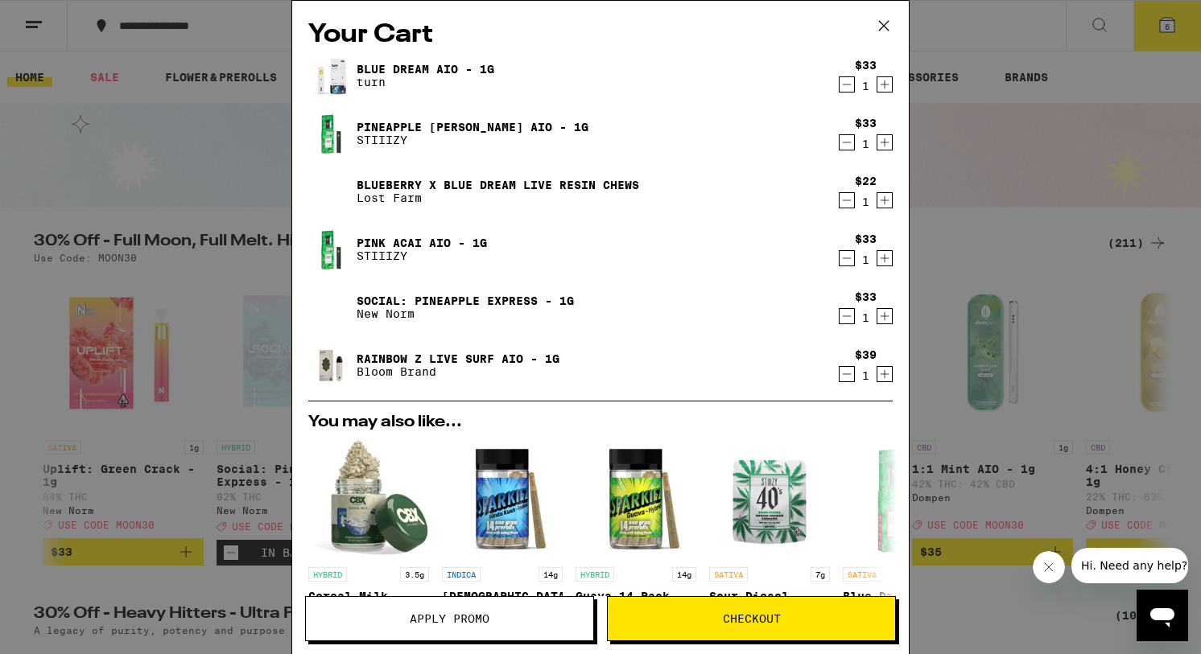
click at [847, 381] on icon "Decrement" at bounding box center [846, 374] width 14 height 19
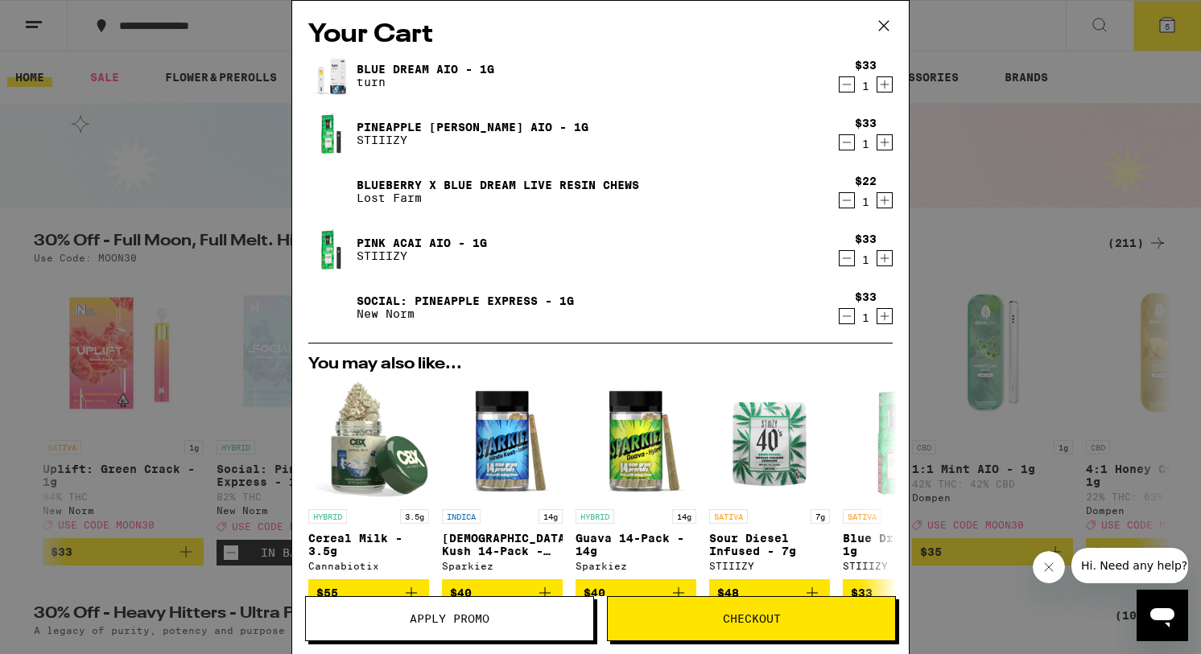
click at [460, 241] on link "Pink Acai AIO - 1g" at bounding box center [422, 243] width 130 height 13
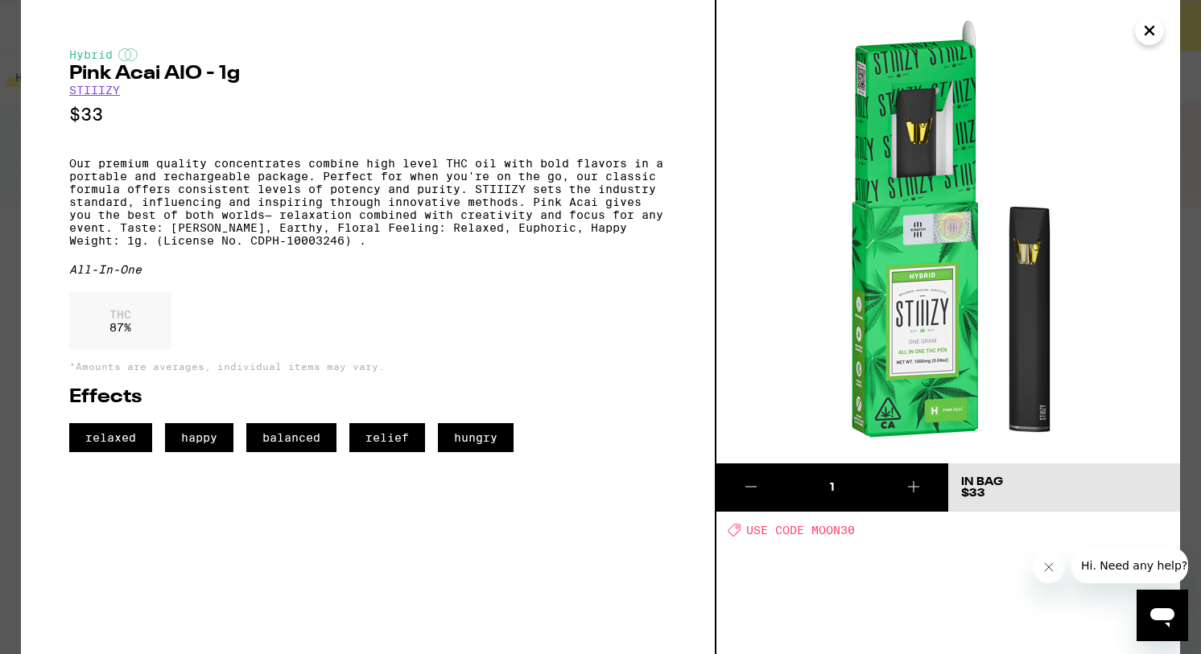
click at [1148, 37] on icon "Close" at bounding box center [1149, 31] width 19 height 24
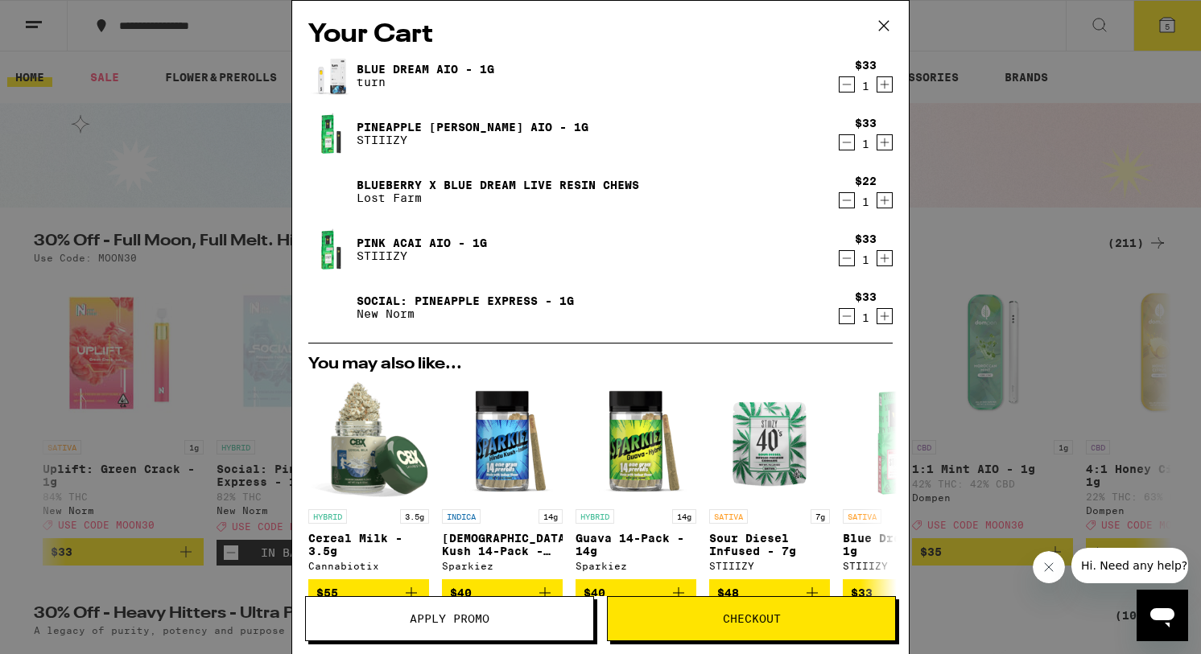
click at [379, 123] on link "Pineapple [PERSON_NAME] AIO - 1g" at bounding box center [473, 127] width 232 height 13
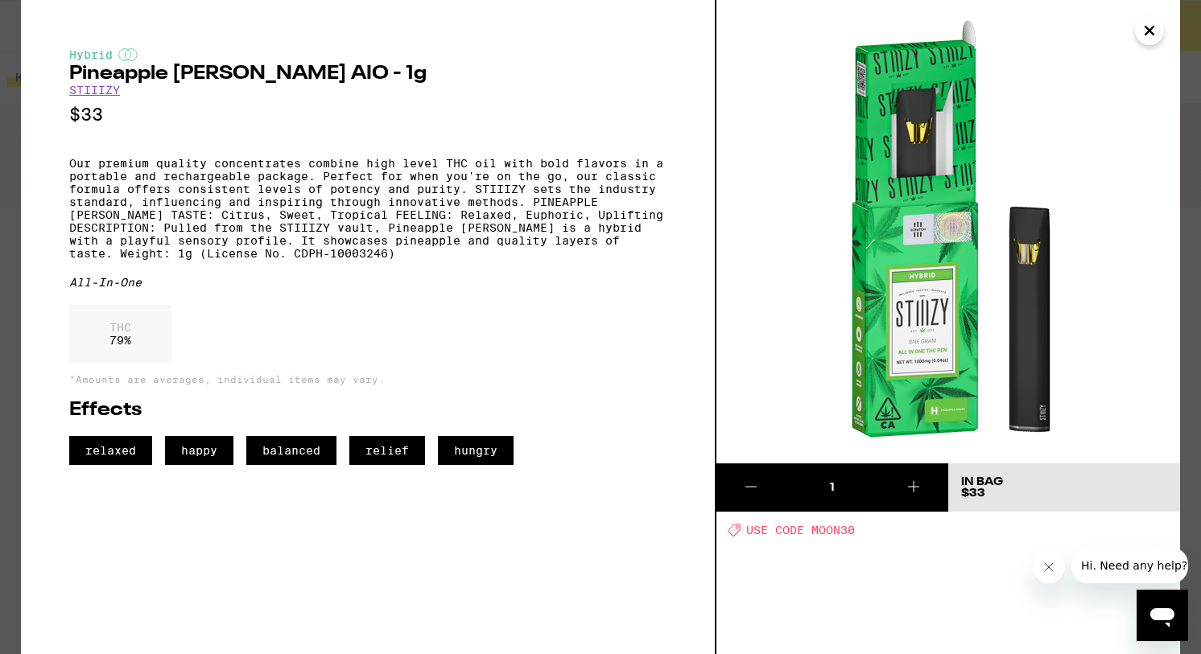
click at [379, 123] on p "$33" at bounding box center [367, 115] width 597 height 20
click at [1152, 31] on icon "Close" at bounding box center [1149, 31] width 19 height 24
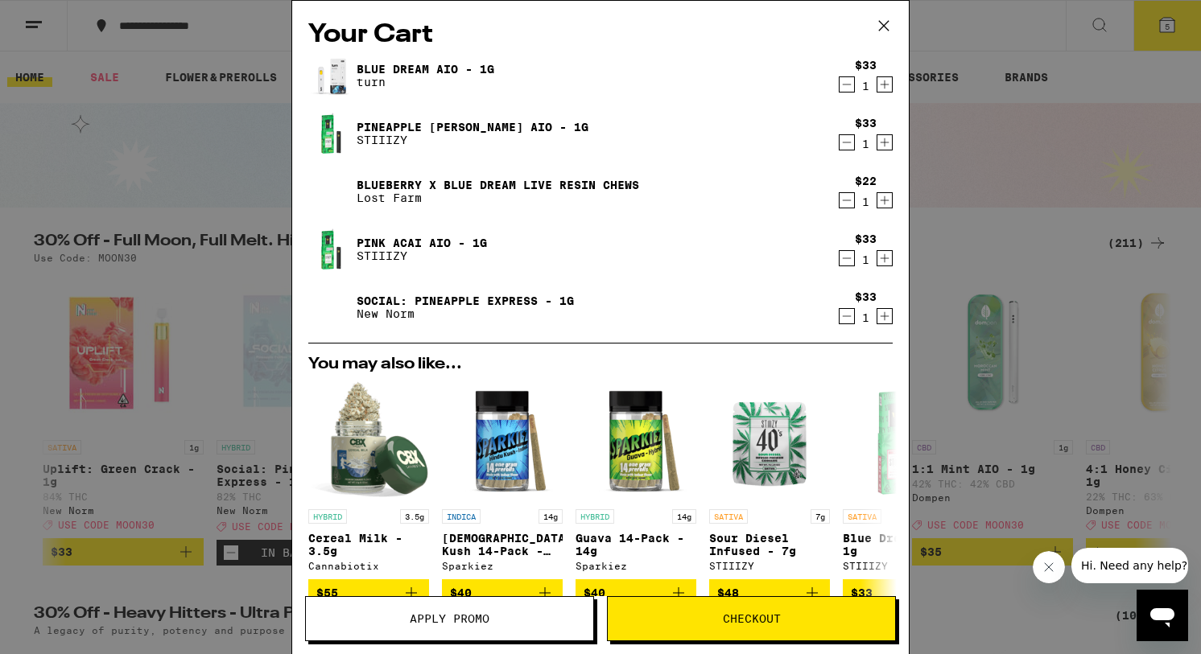
click at [391, 239] on link "Pink Acai AIO - 1g" at bounding box center [422, 243] width 130 height 13
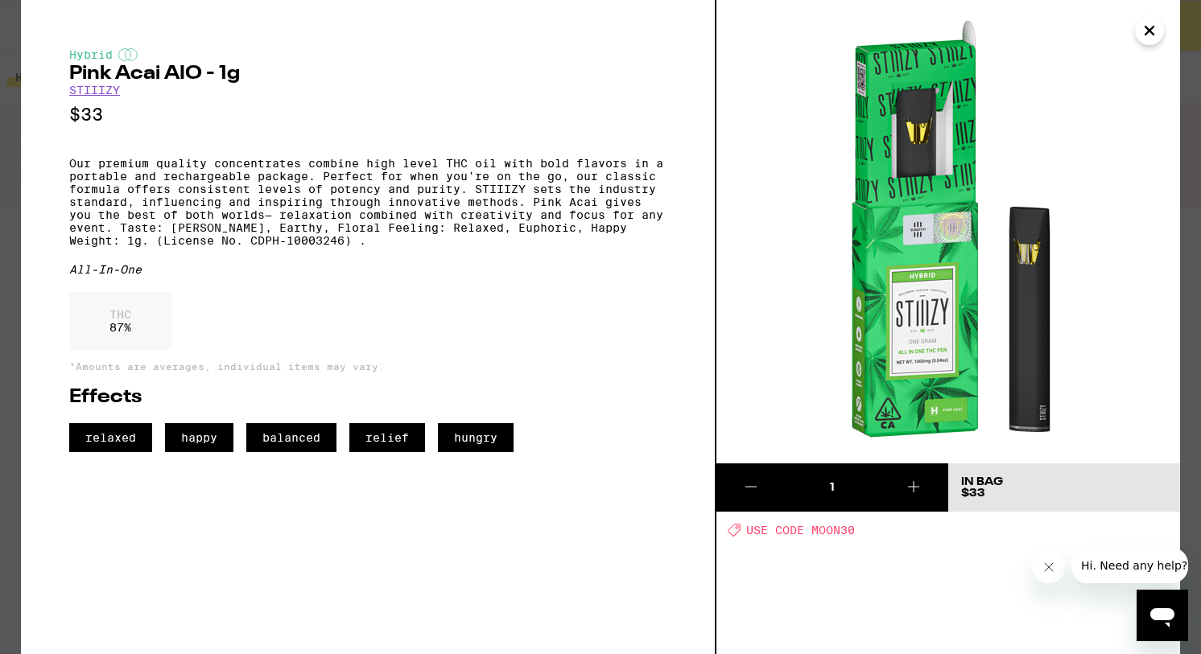
click at [1143, 31] on icon "Close" at bounding box center [1149, 31] width 19 height 24
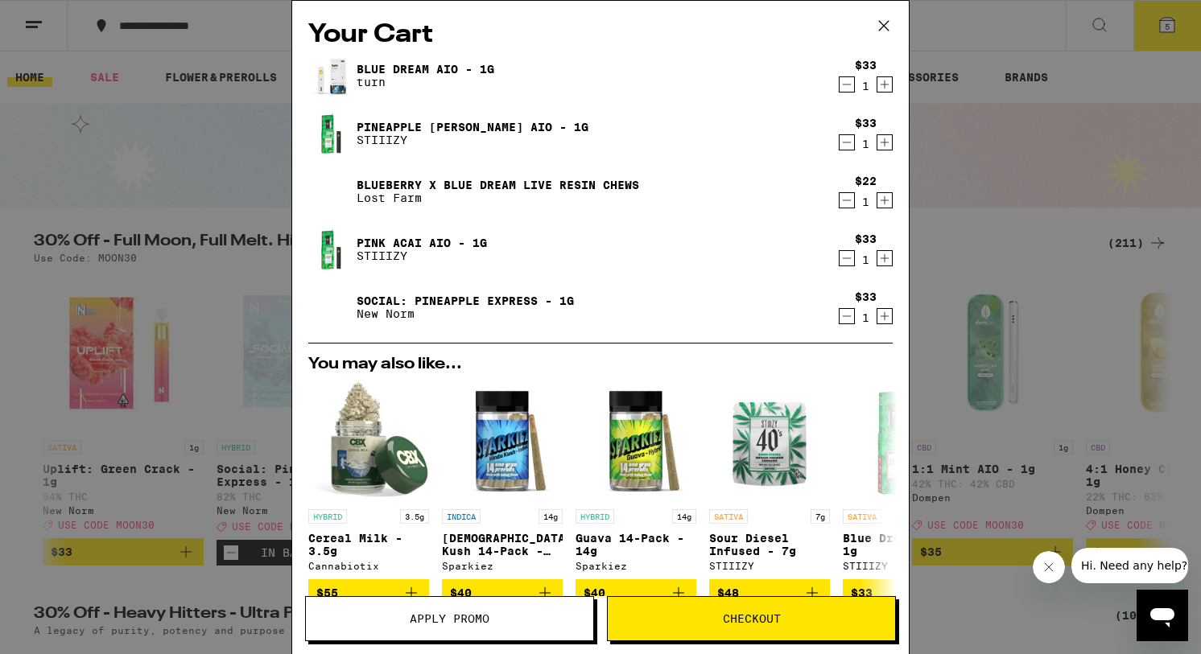
click at [847, 141] on icon "Decrement" at bounding box center [846, 142] width 14 height 19
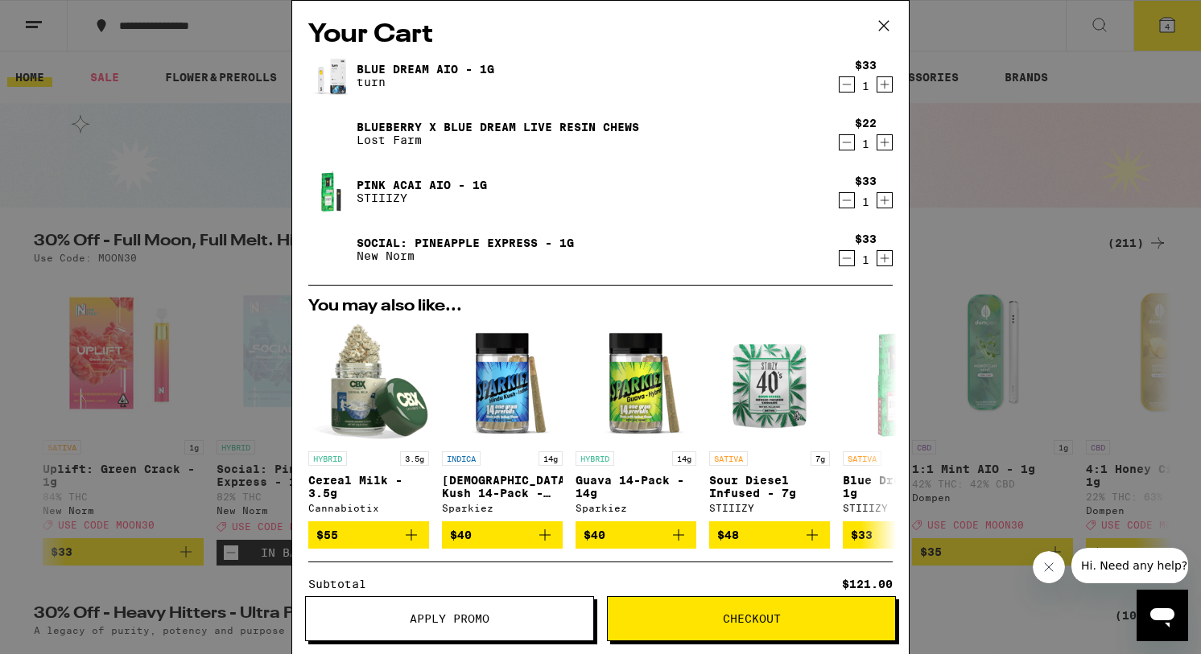
click at [379, 66] on link "Blue Dream AIO - 1g" at bounding box center [426, 69] width 138 height 13
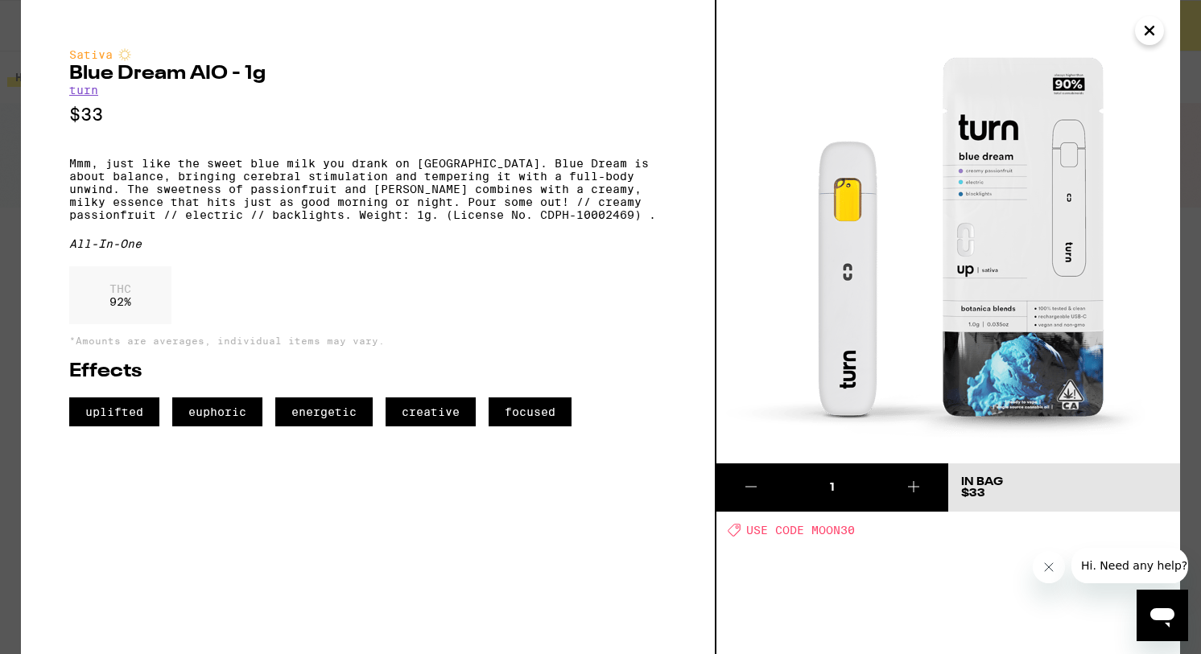
click at [1146, 32] on icon "Close" at bounding box center [1149, 31] width 8 height 8
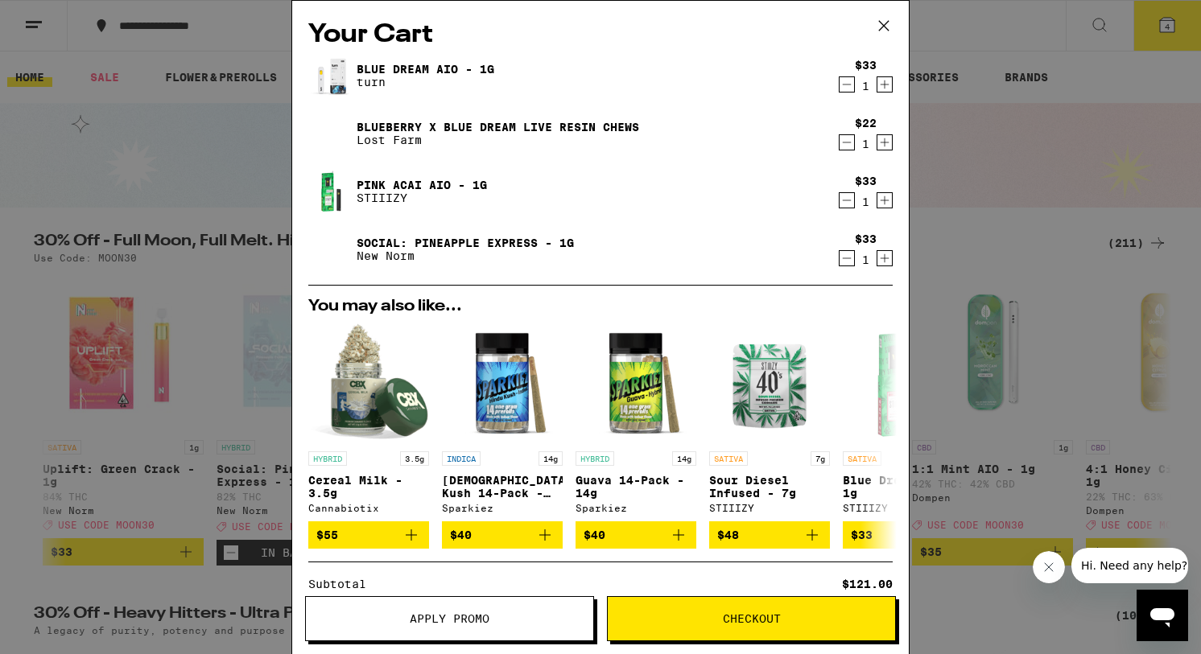
click at [423, 130] on link "Blueberry x Blue Dream Live Resin Chews" at bounding box center [498, 127] width 282 height 13
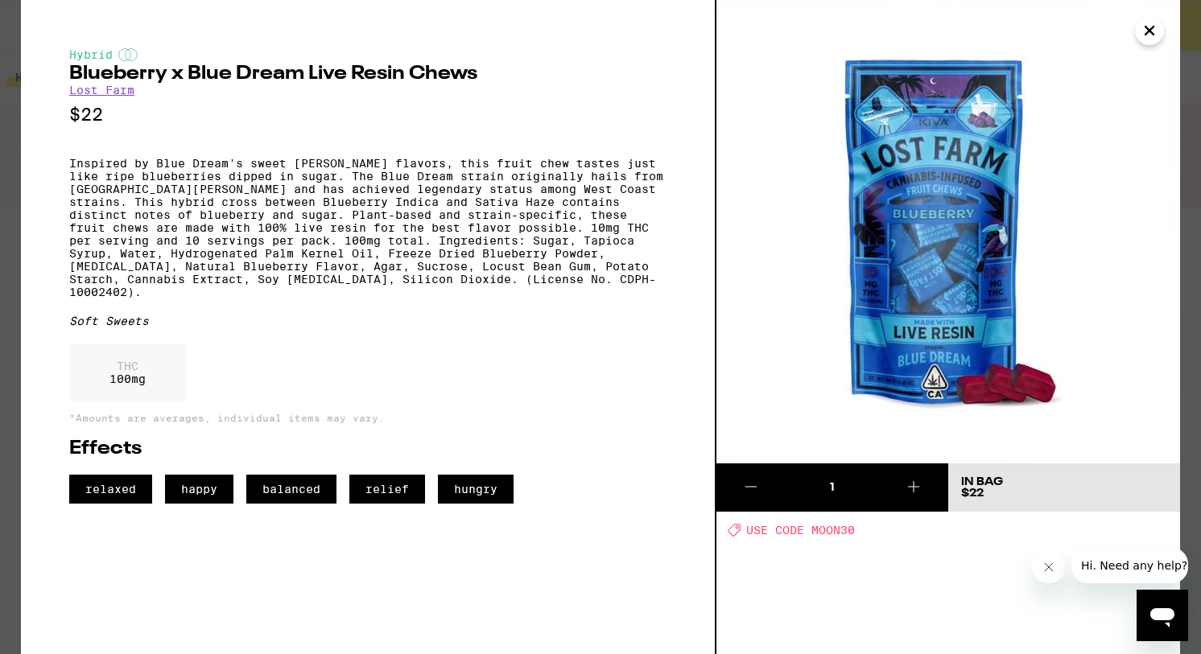
click at [1151, 39] on icon "Close" at bounding box center [1149, 31] width 19 height 24
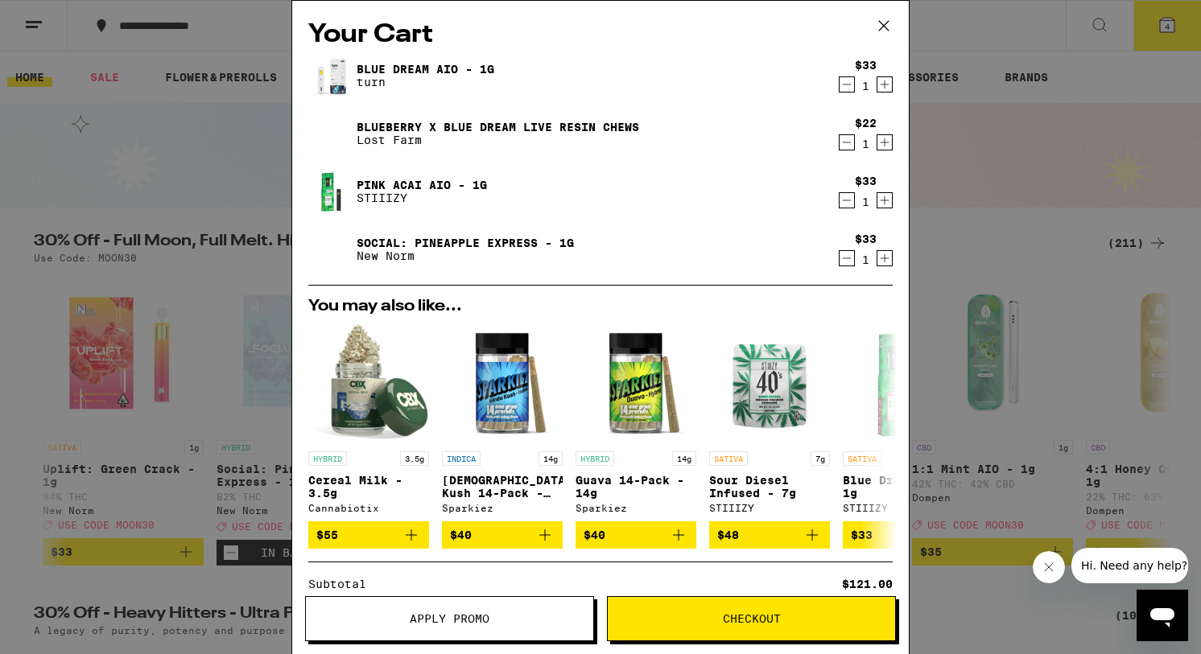
click at [505, 239] on link "Social: Pineapple Express - 1g" at bounding box center [465, 243] width 217 height 13
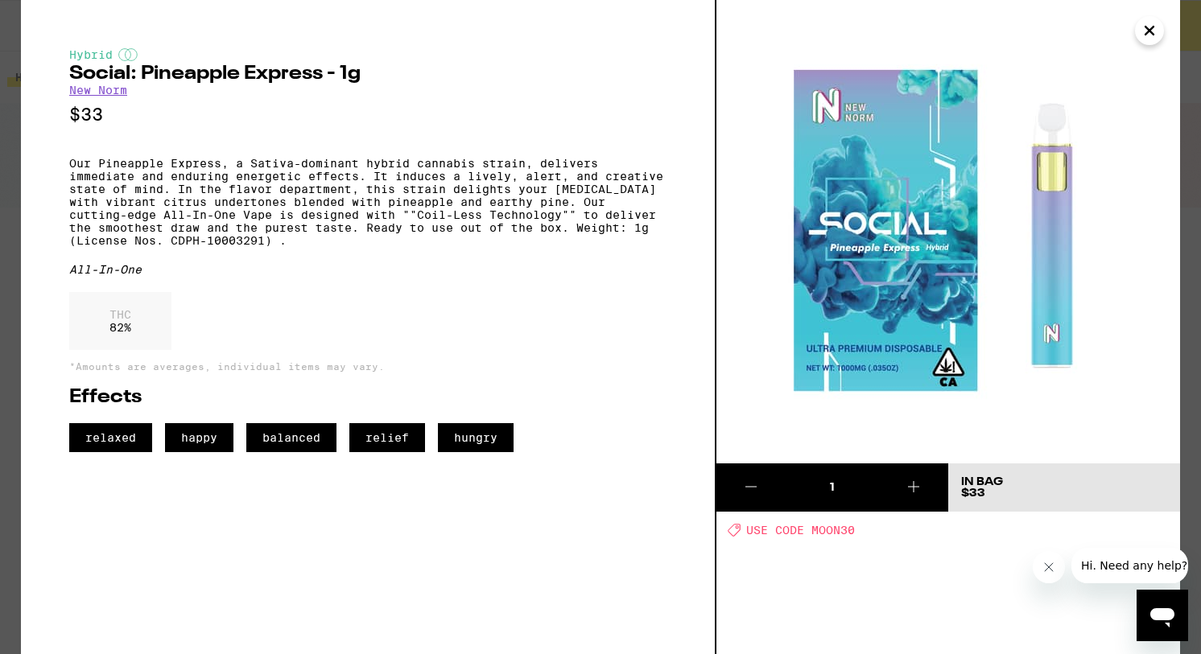
click at [1155, 31] on icon "Close" at bounding box center [1149, 31] width 19 height 24
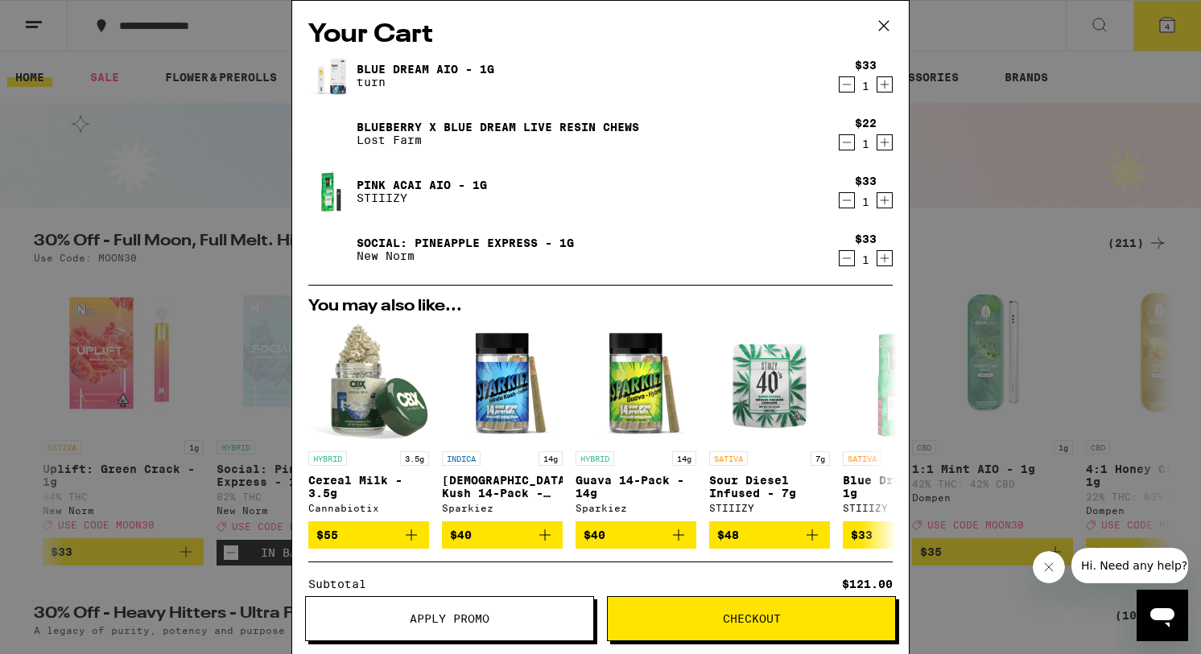
click at [844, 263] on icon "Decrement" at bounding box center [846, 258] width 14 height 19
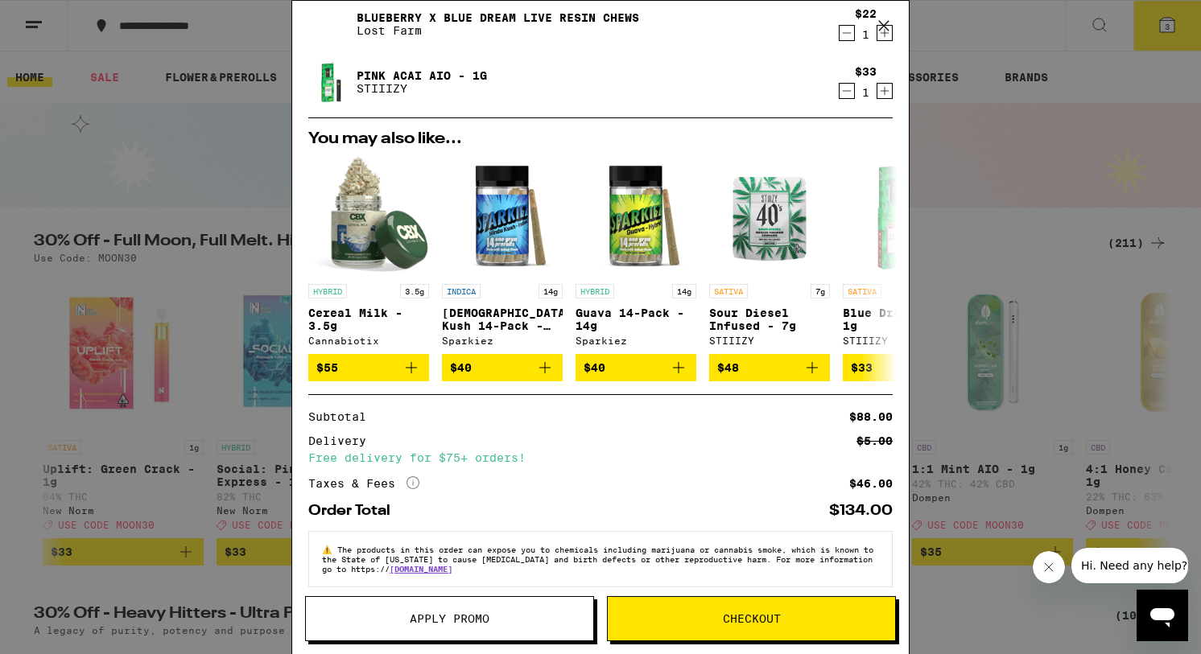
scroll to position [130, 0]
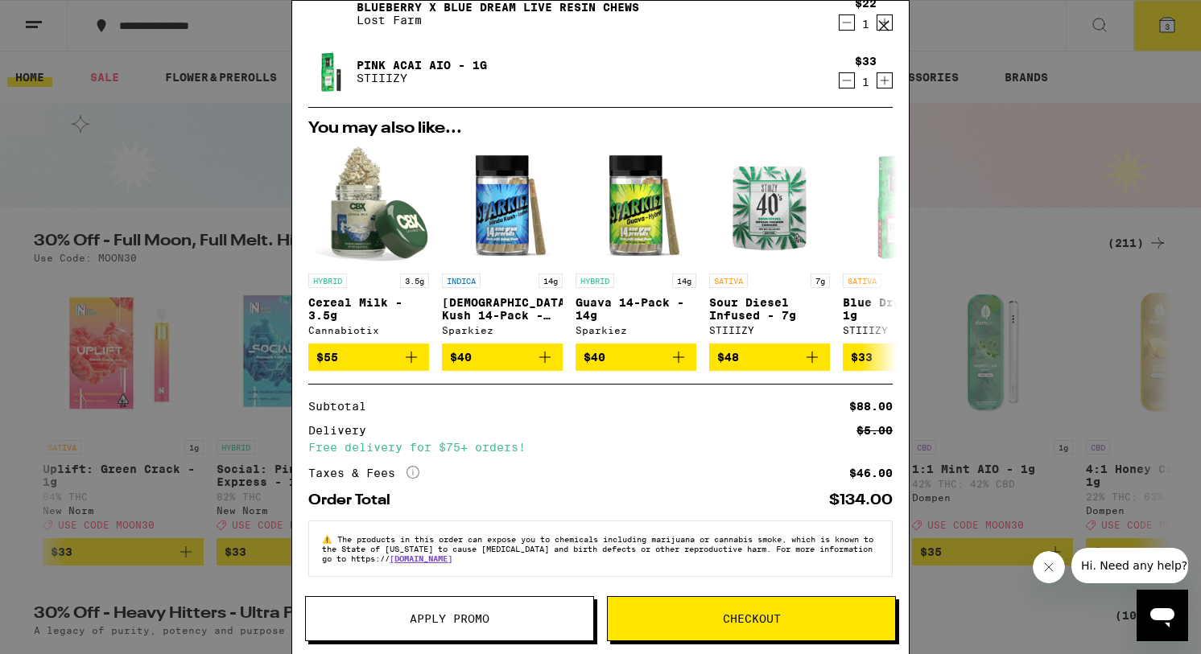
click at [447, 609] on button "Apply Promo" at bounding box center [449, 618] width 289 height 45
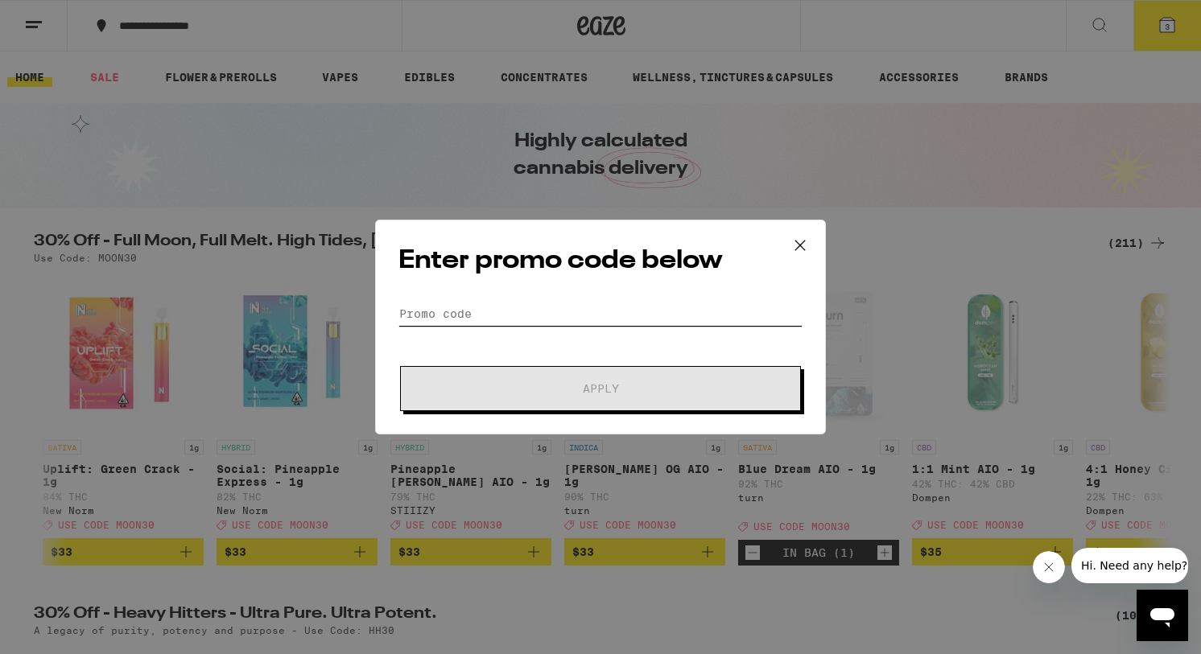
click at [460, 322] on input "Promo Code" at bounding box center [600, 314] width 404 height 24
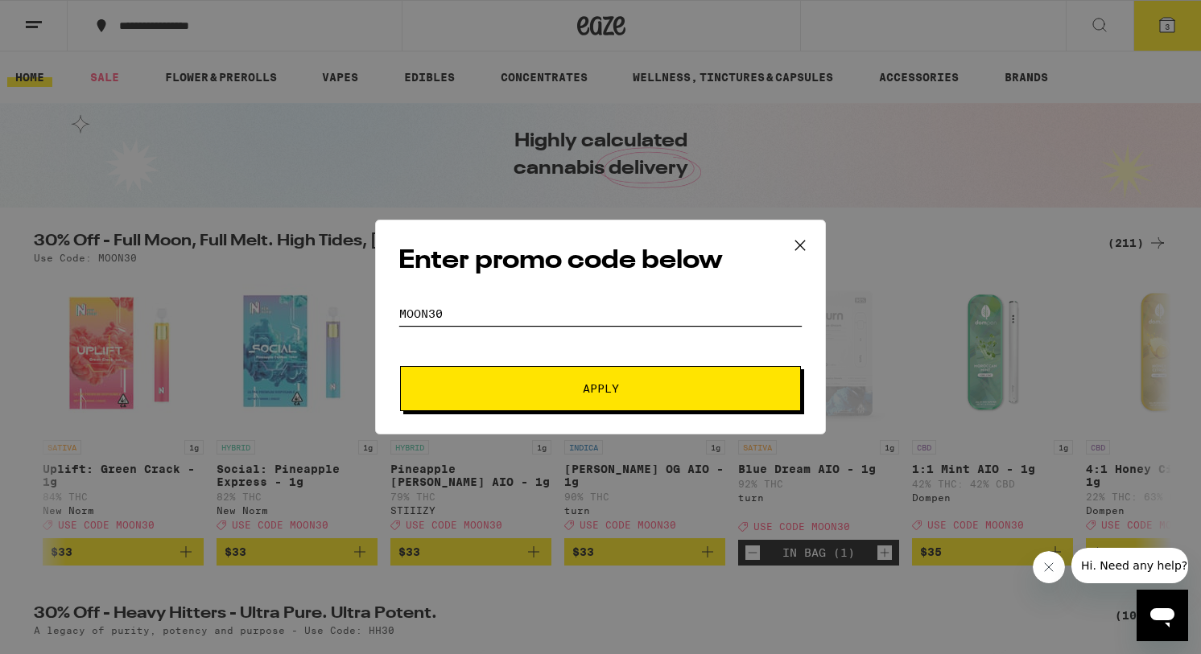
type input "MOON30"
click at [485, 379] on button "Apply" at bounding box center [600, 388] width 401 height 45
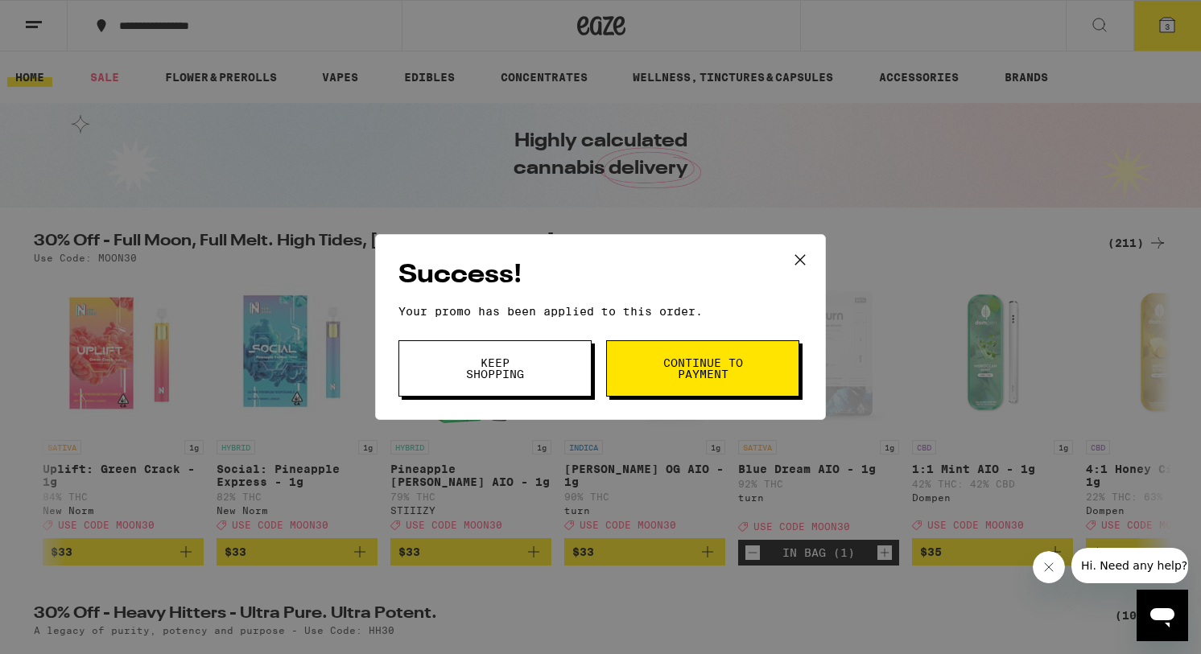
click at [689, 365] on span "Continue to payment" at bounding box center [703, 368] width 82 height 23
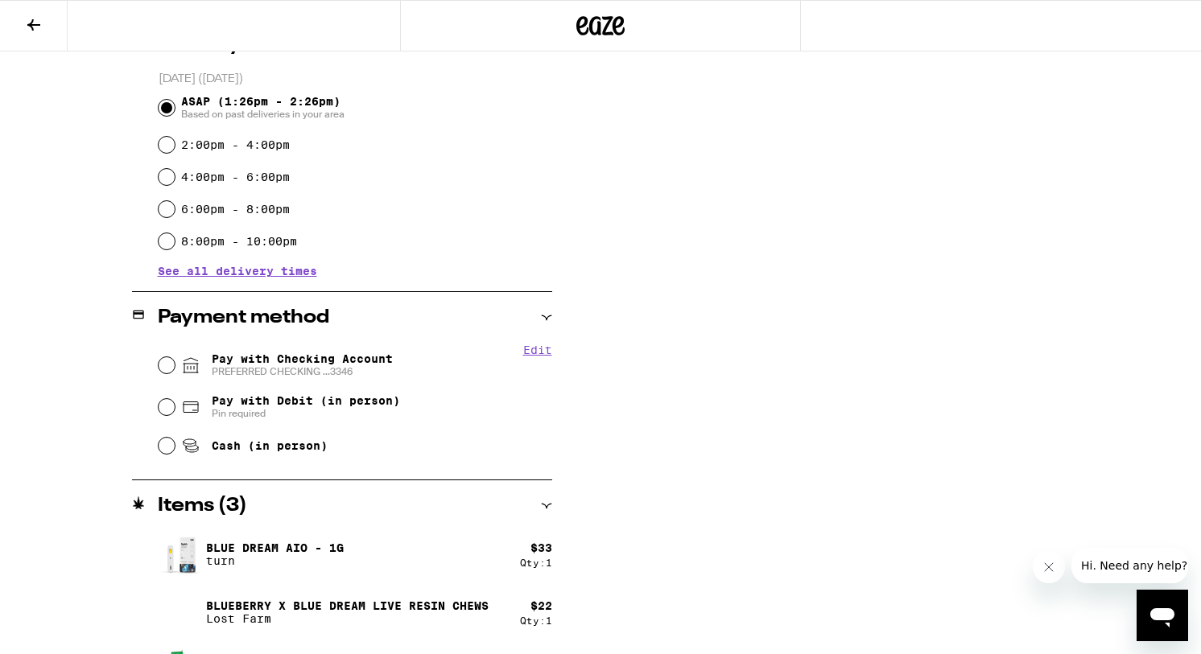
scroll to position [483, 0]
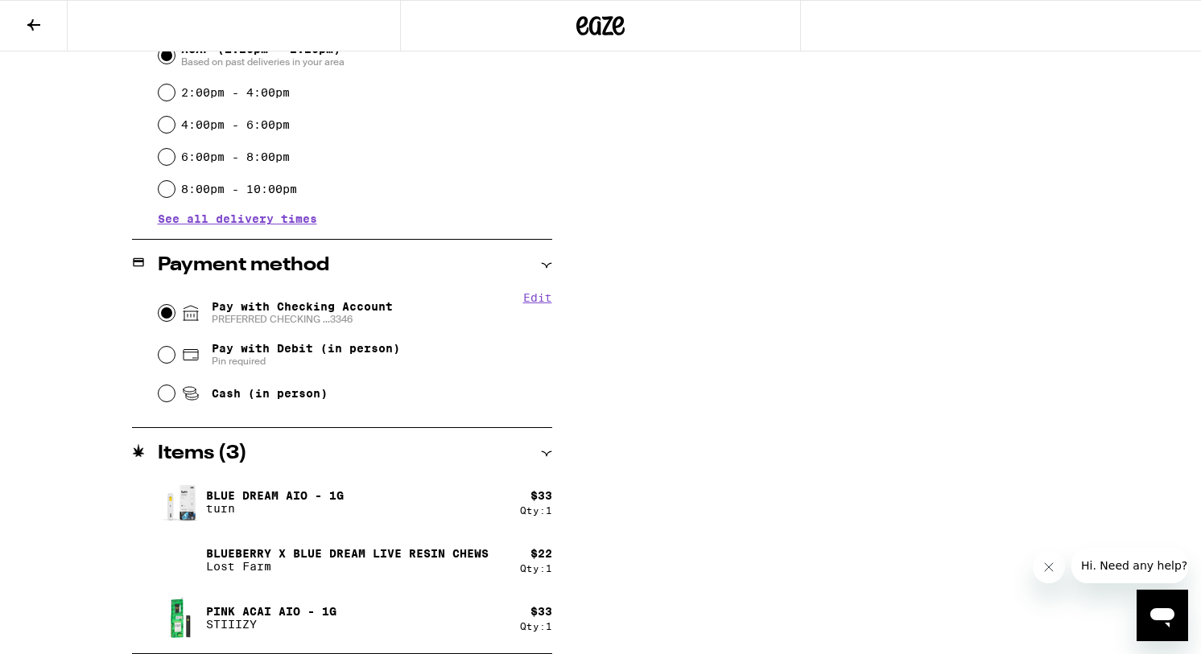
click at [159, 313] on input "Pay with Checking Account PREFERRED CHECKING ...3346" at bounding box center [167, 313] width 16 height 16
radio input "true"
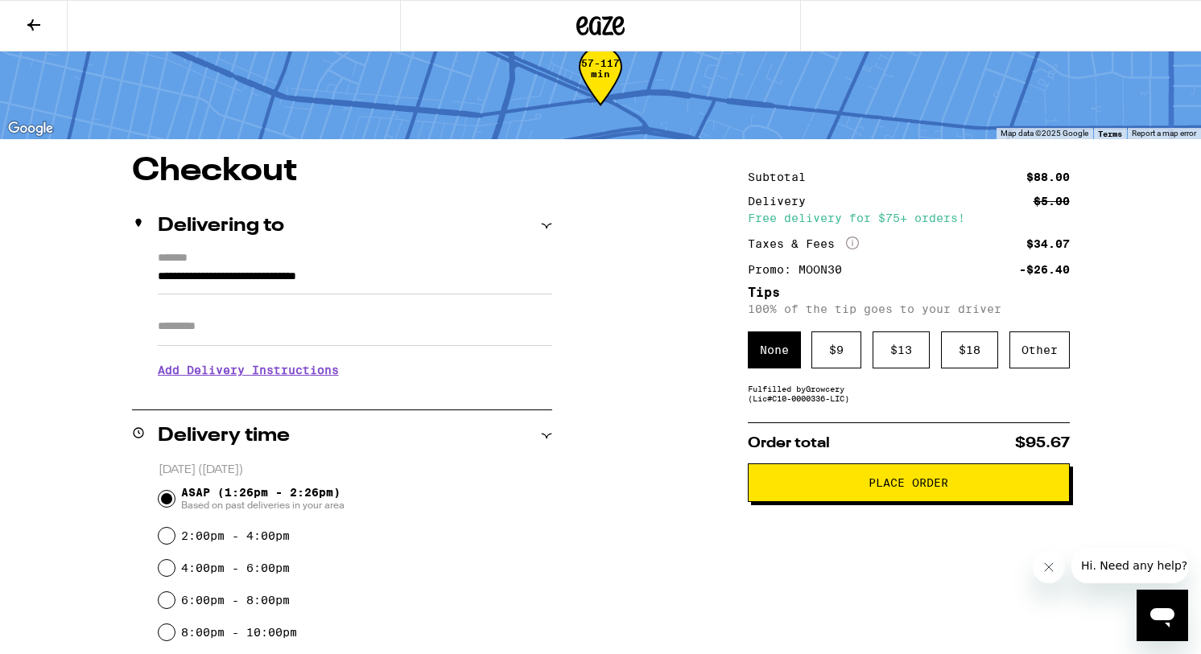
scroll to position [0, 0]
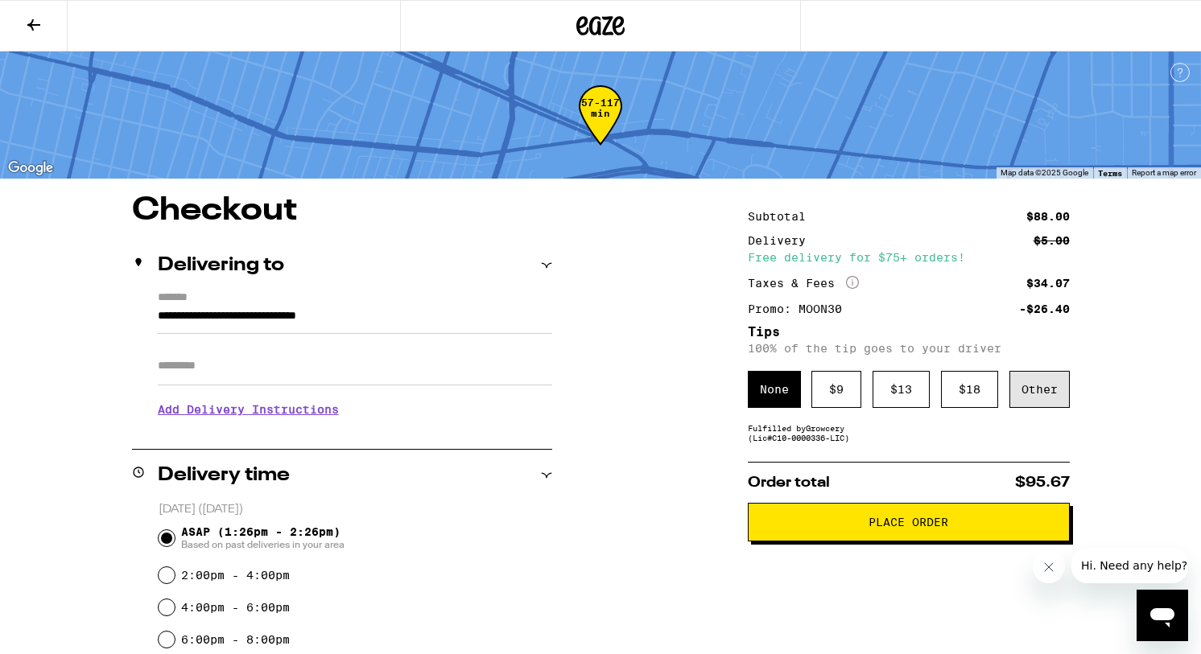
click at [1064, 385] on div "Other" at bounding box center [1039, 389] width 60 height 37
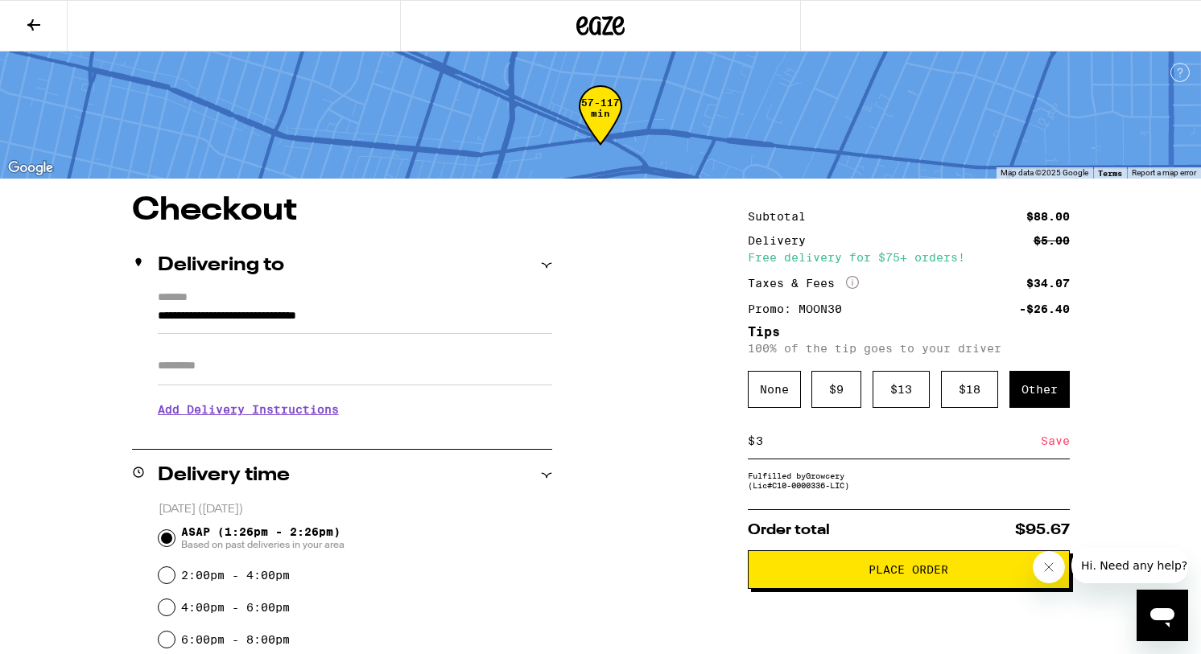
type input "3"
click at [1058, 441] on div "Save" at bounding box center [1055, 440] width 29 height 35
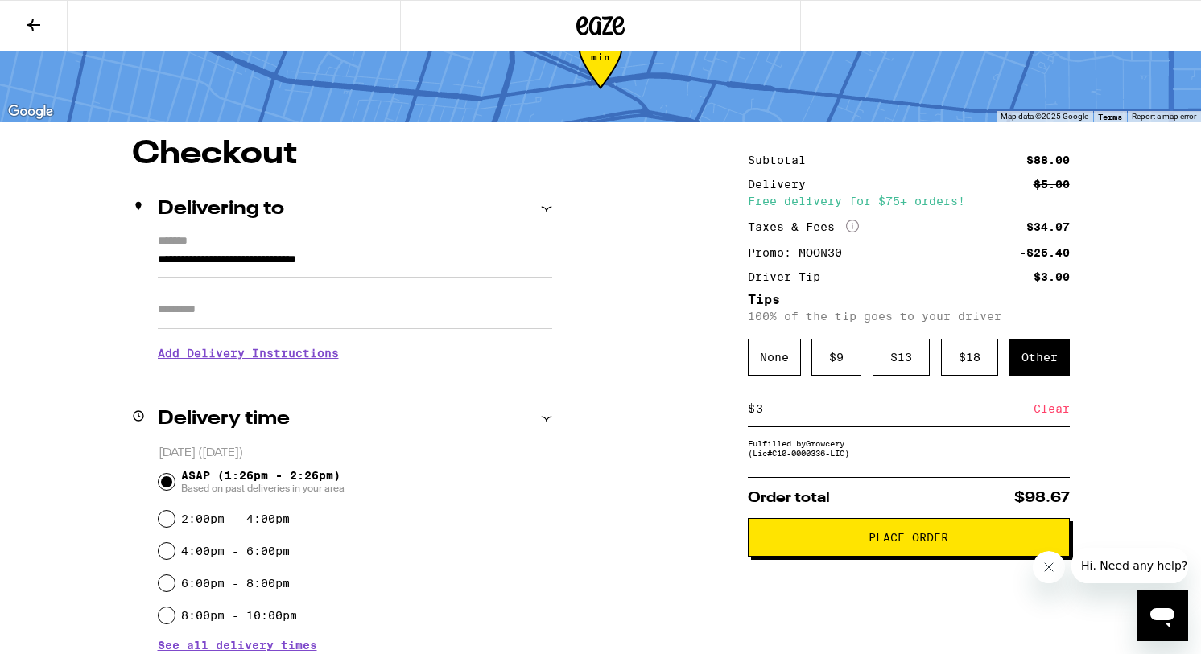
scroll to position [107, 0]
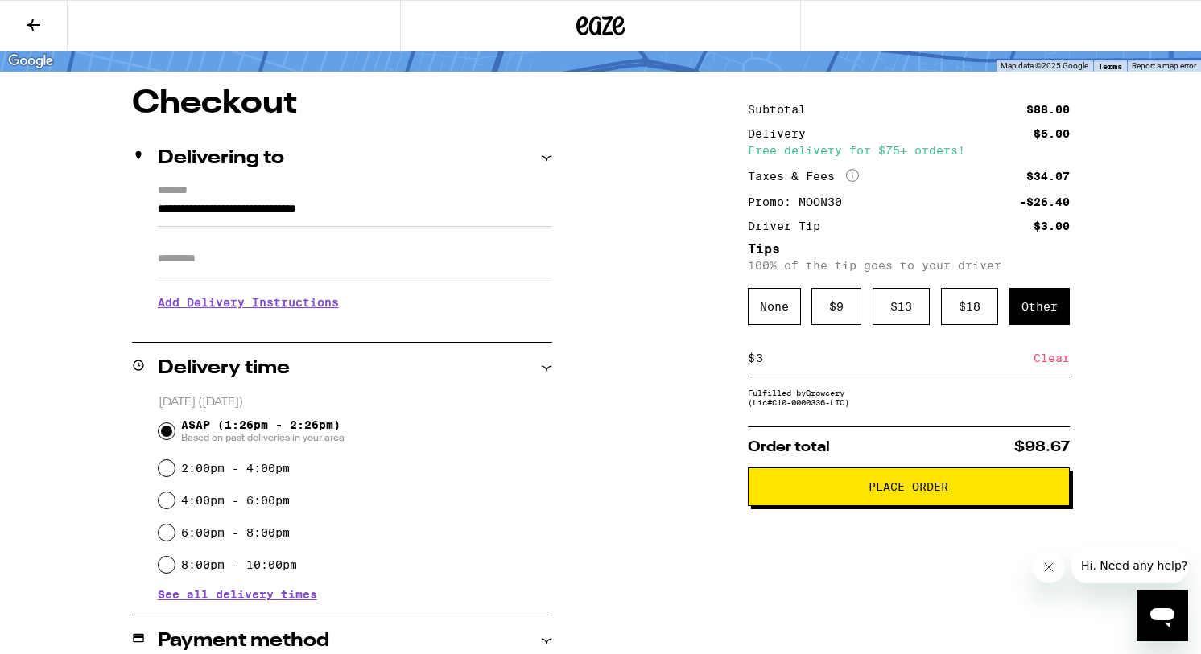
click at [836, 501] on button "Place Order" at bounding box center [909, 487] width 322 height 39
